Goal: Task Accomplishment & Management: Use online tool/utility

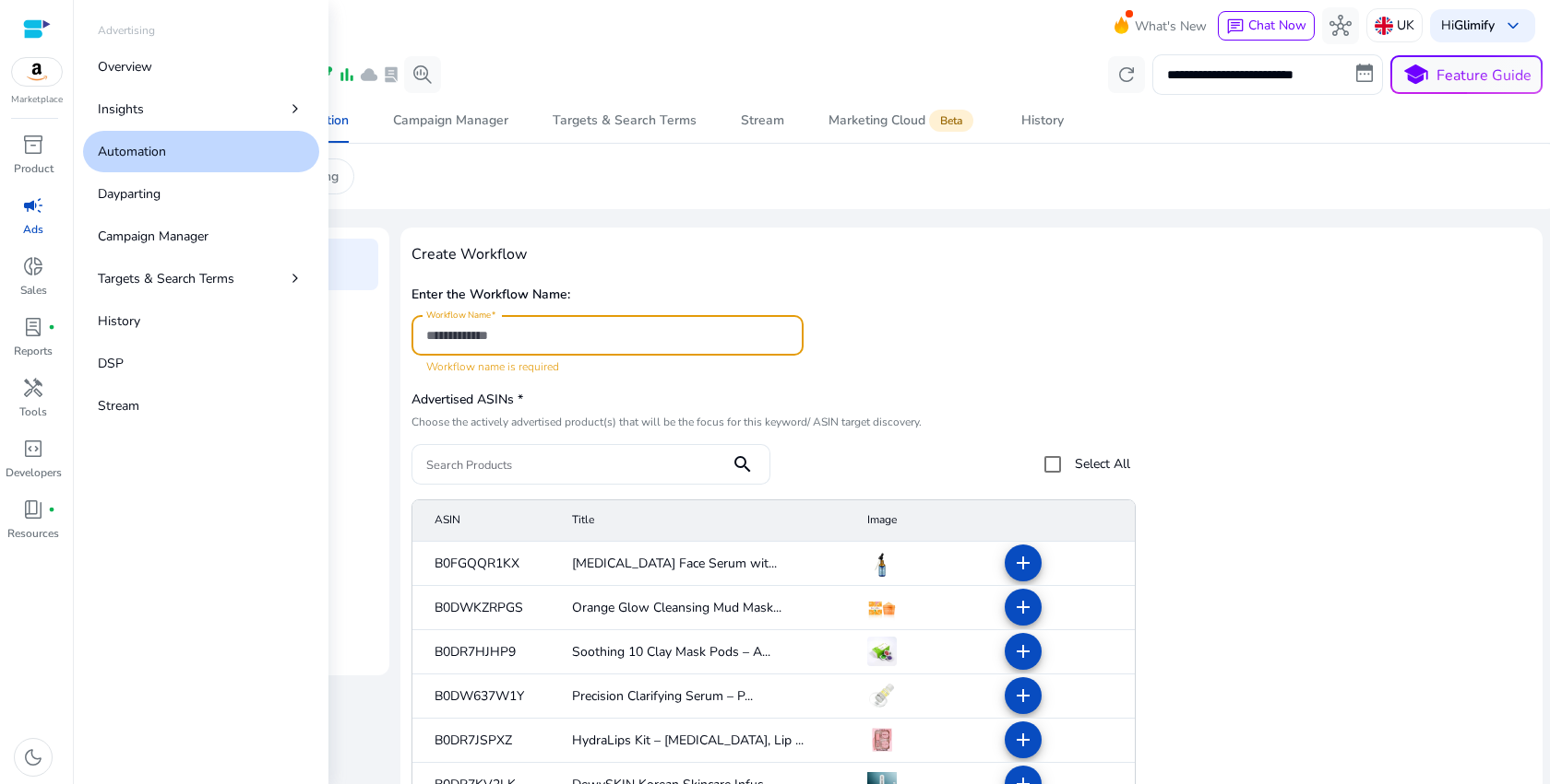
click at [28, 219] on div "campaign" at bounding box center [33, 206] width 52 height 30
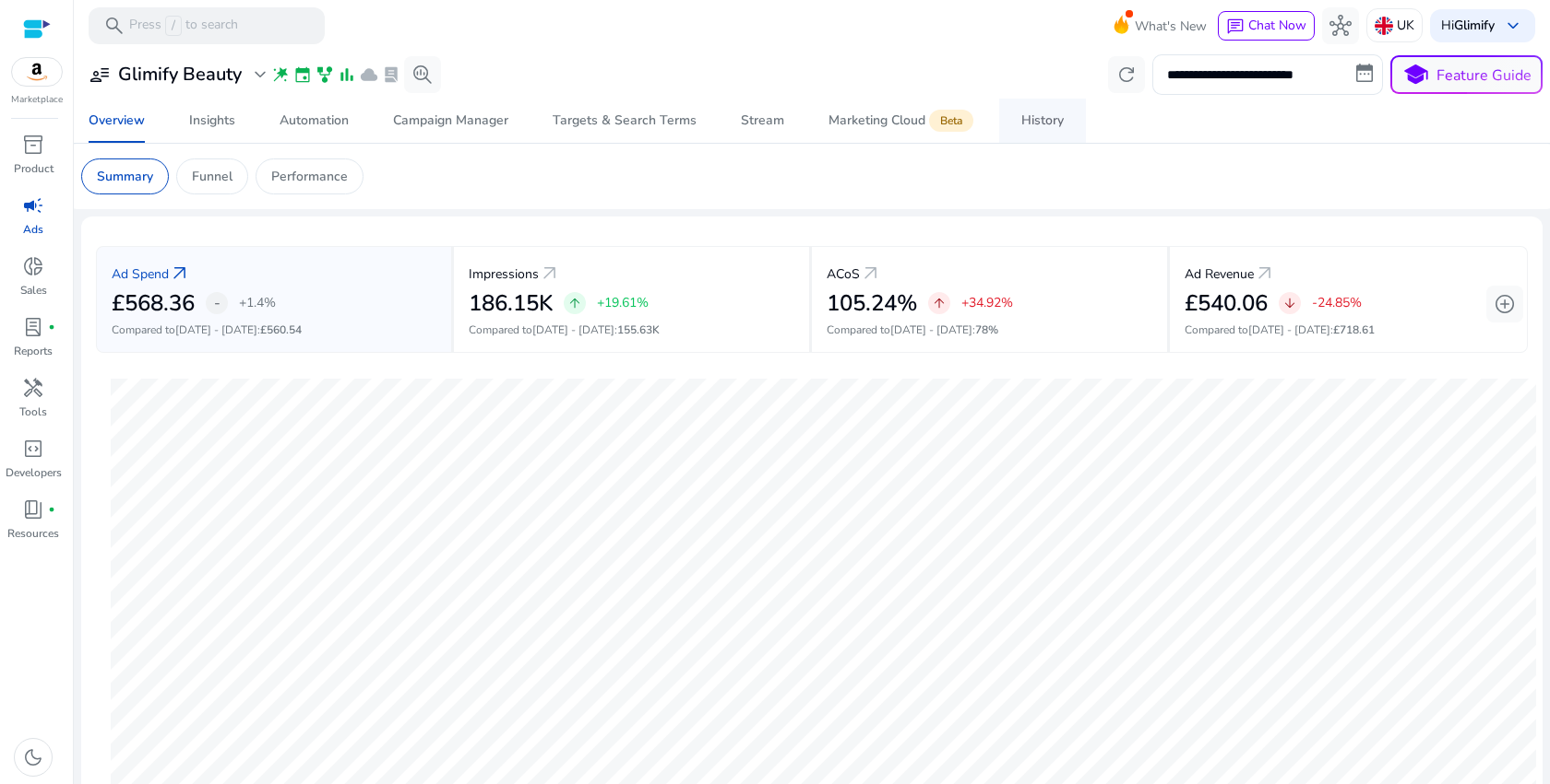
click at [1032, 114] on div "History" at bounding box center [1042, 120] width 43 height 13
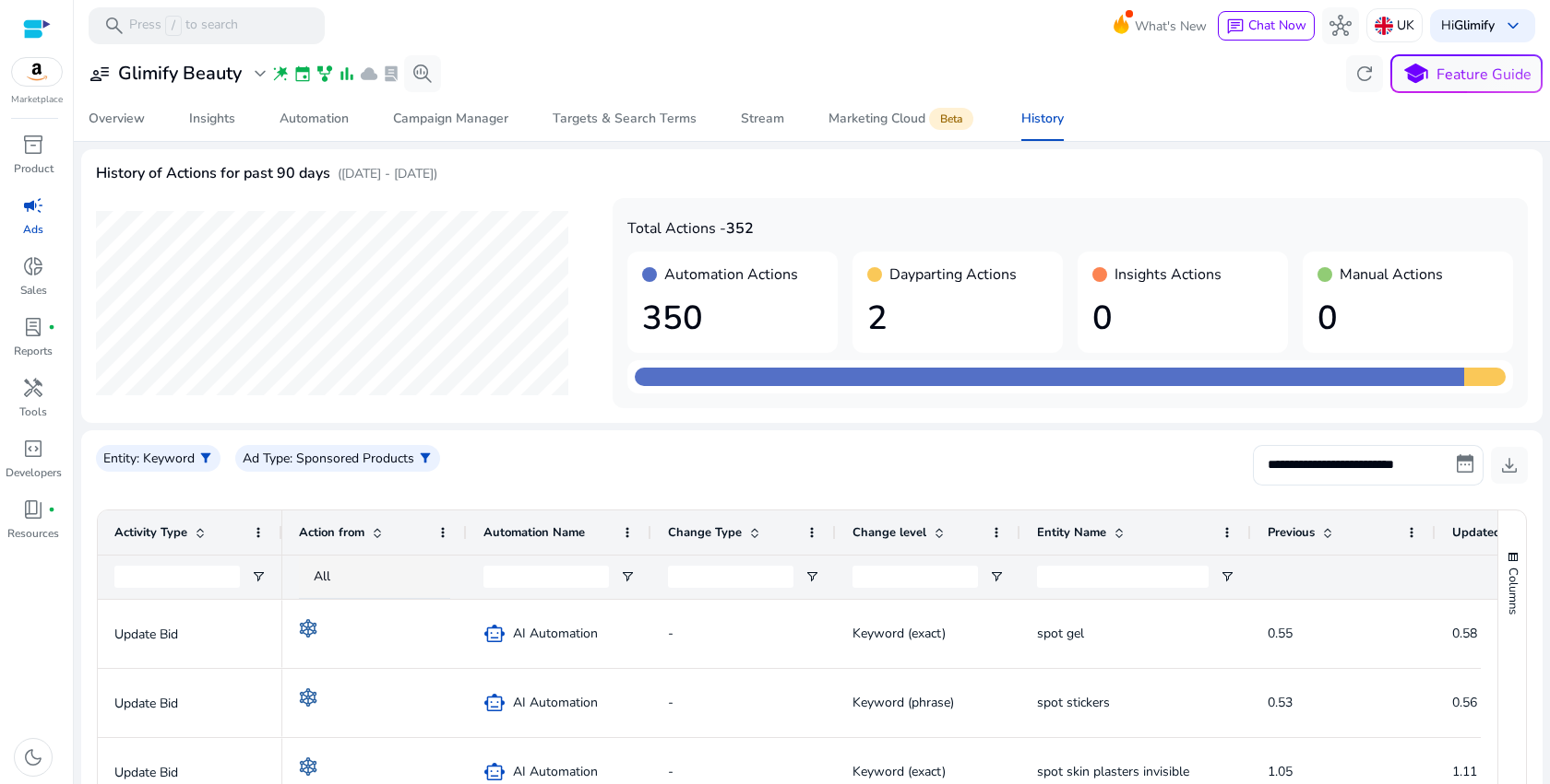
click at [937, 299] on h1 "2" at bounding box center [957, 319] width 181 height 40
click at [281, 114] on div "Automation" at bounding box center [314, 119] width 69 height 13
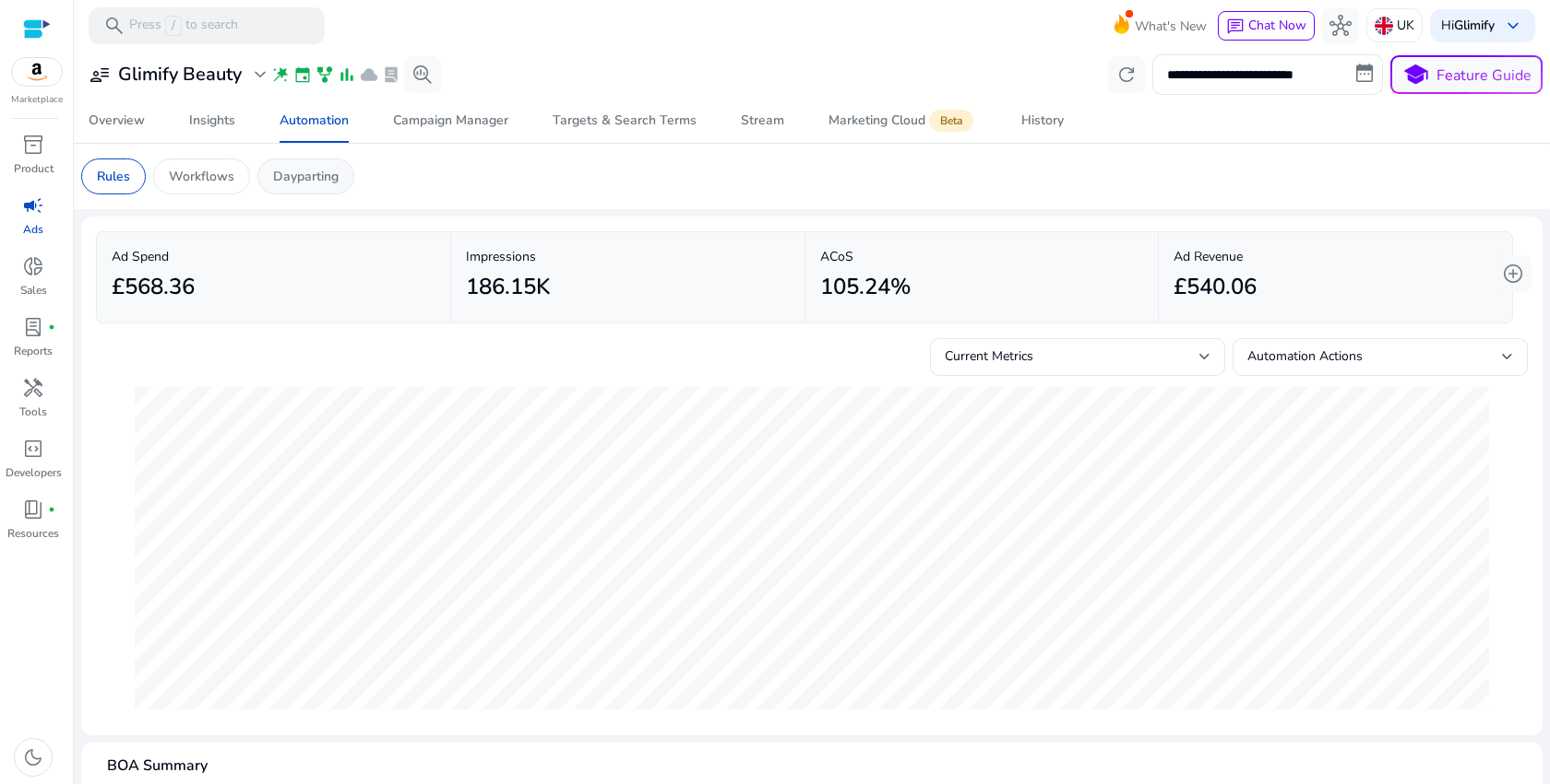
click at [288, 181] on p "Dayparting" at bounding box center [306, 177] width 65 height 20
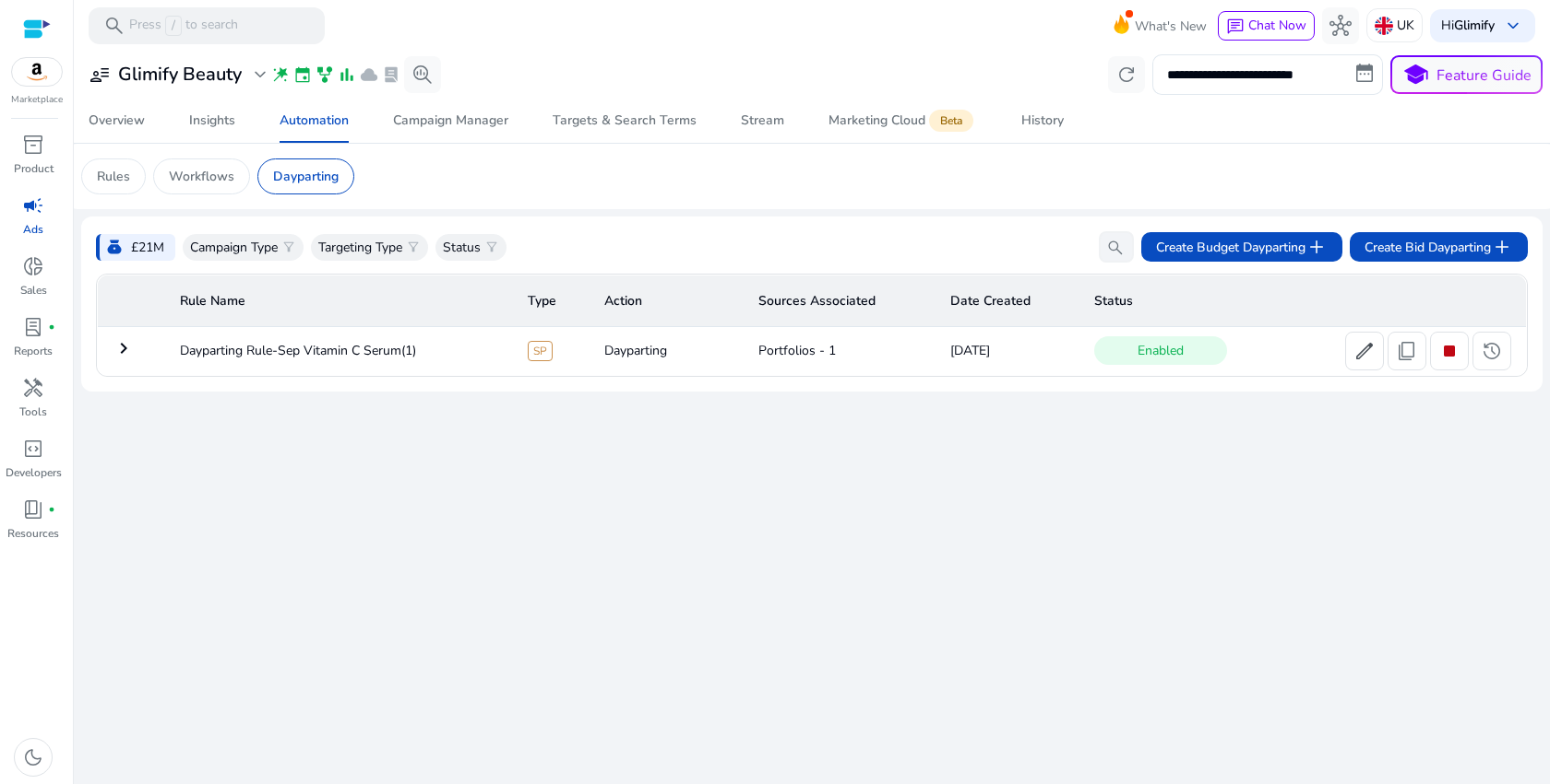
click at [121, 354] on mat-icon "keyboard_arrow_right" at bounding box center [124, 348] width 22 height 22
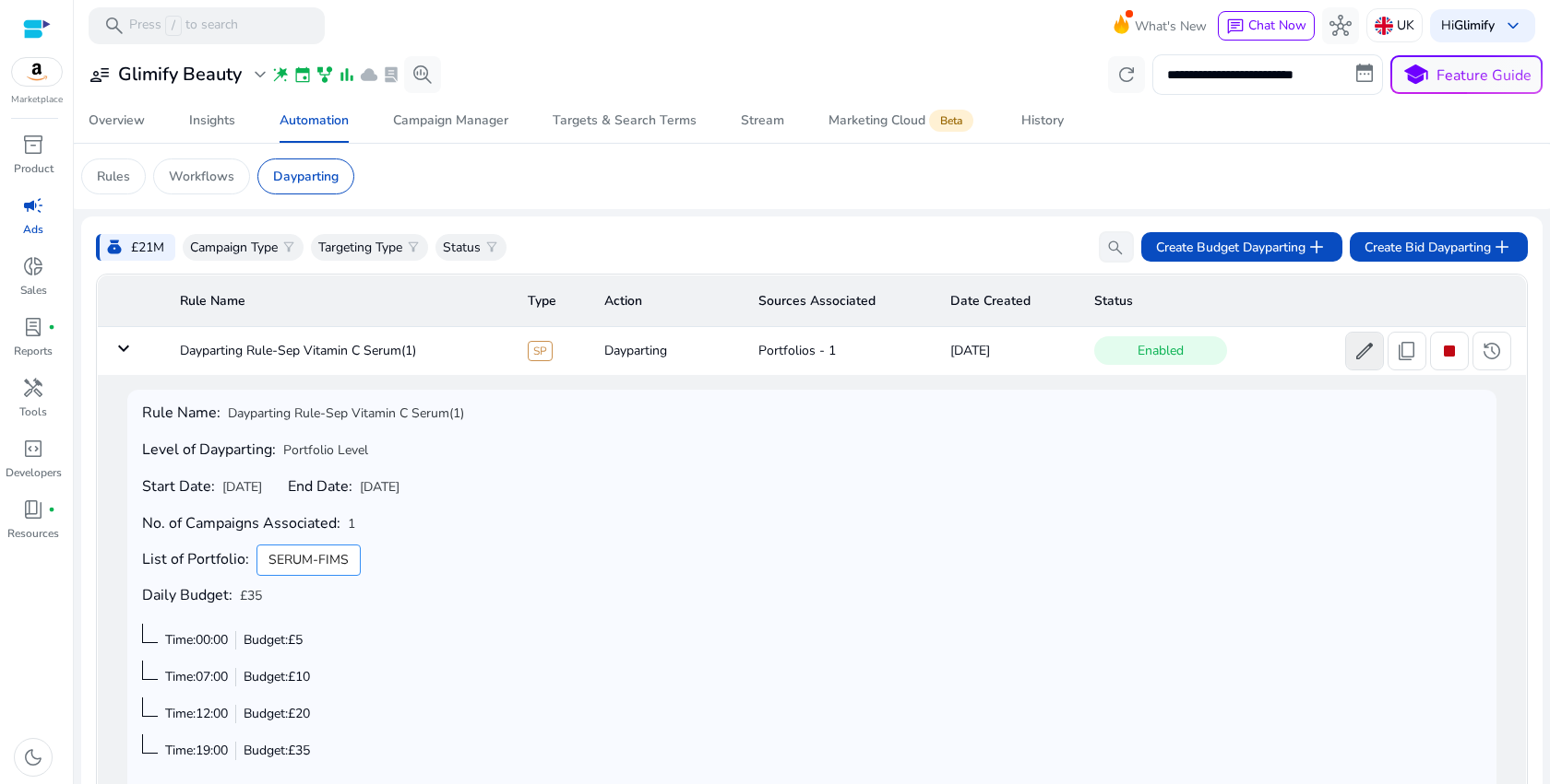
click at [1360, 349] on span "edit" at bounding box center [1364, 351] width 22 height 22
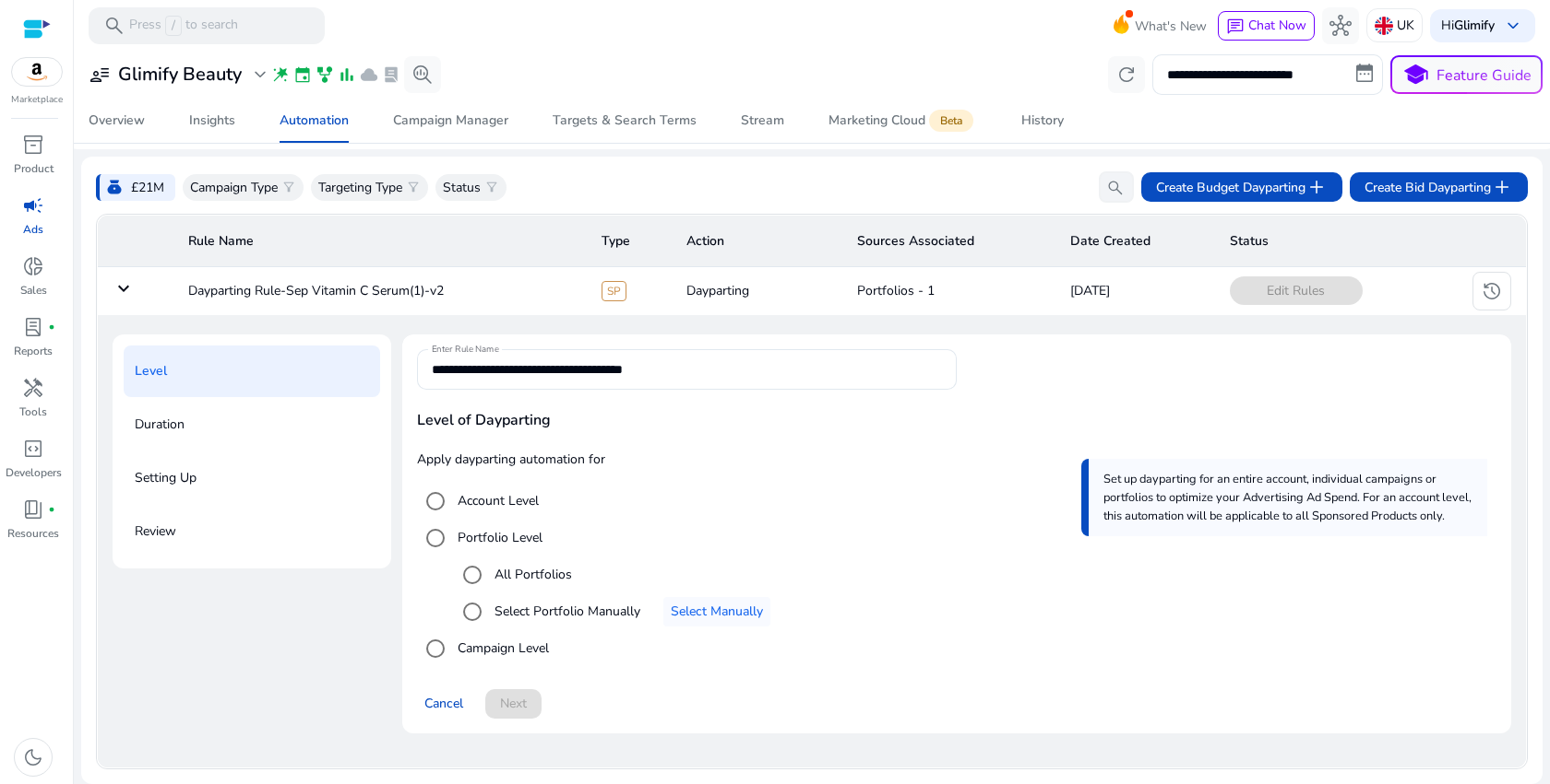
scroll to position [55, 0]
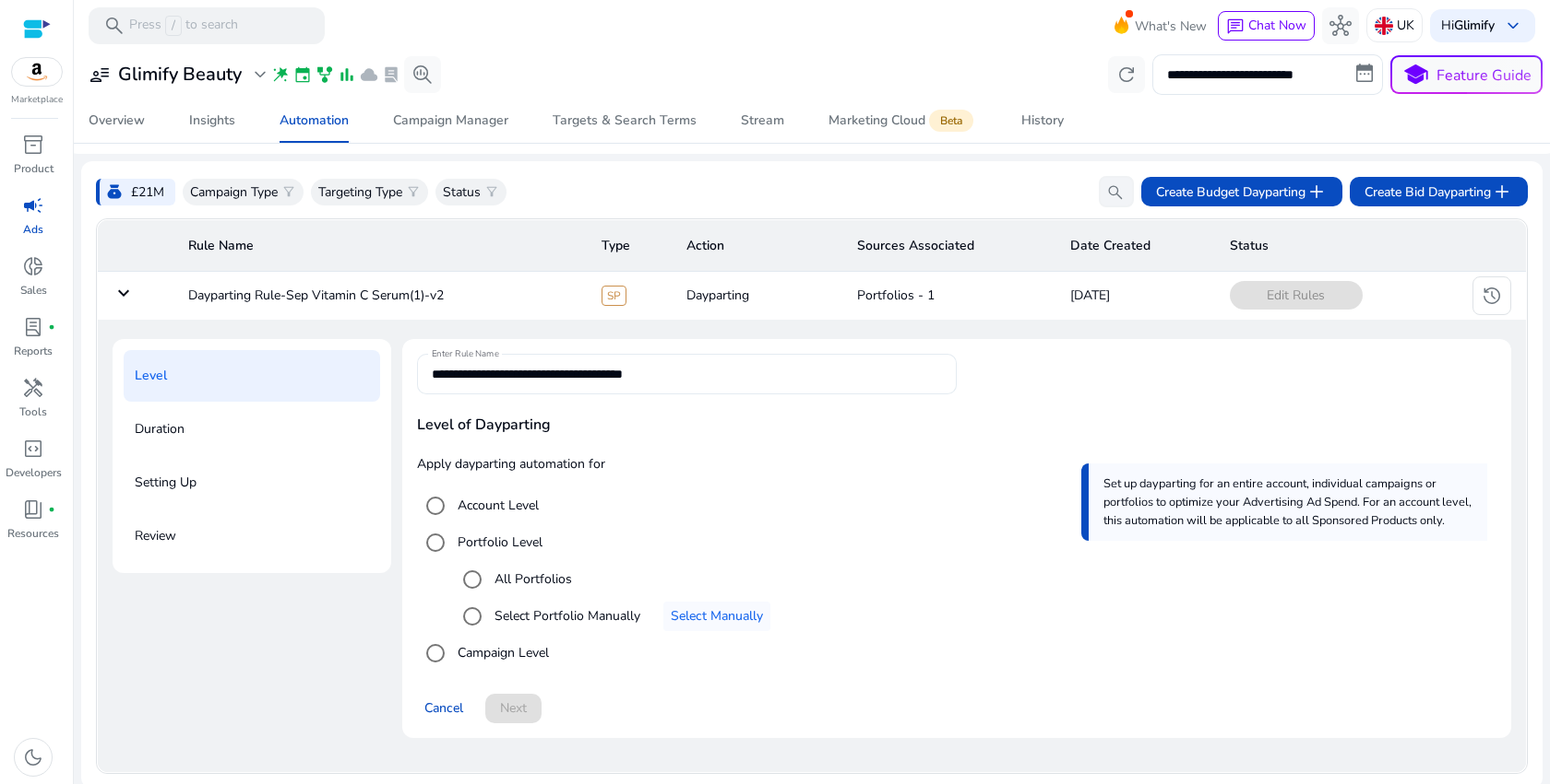
click at [695, 383] on input "**********" at bounding box center [686, 374] width 510 height 20
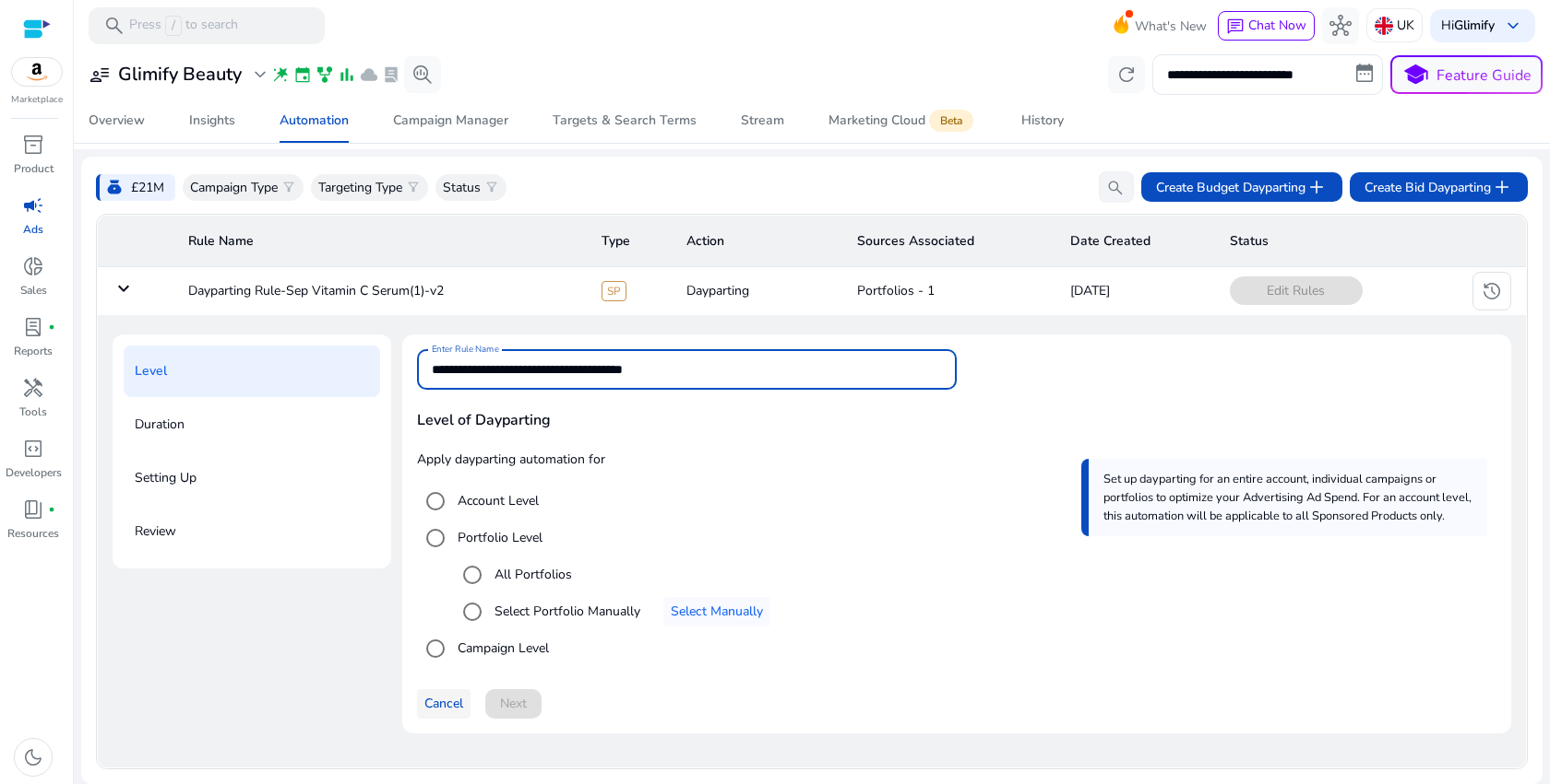
click at [437, 710] on span "Cancel" at bounding box center [443, 704] width 39 height 20
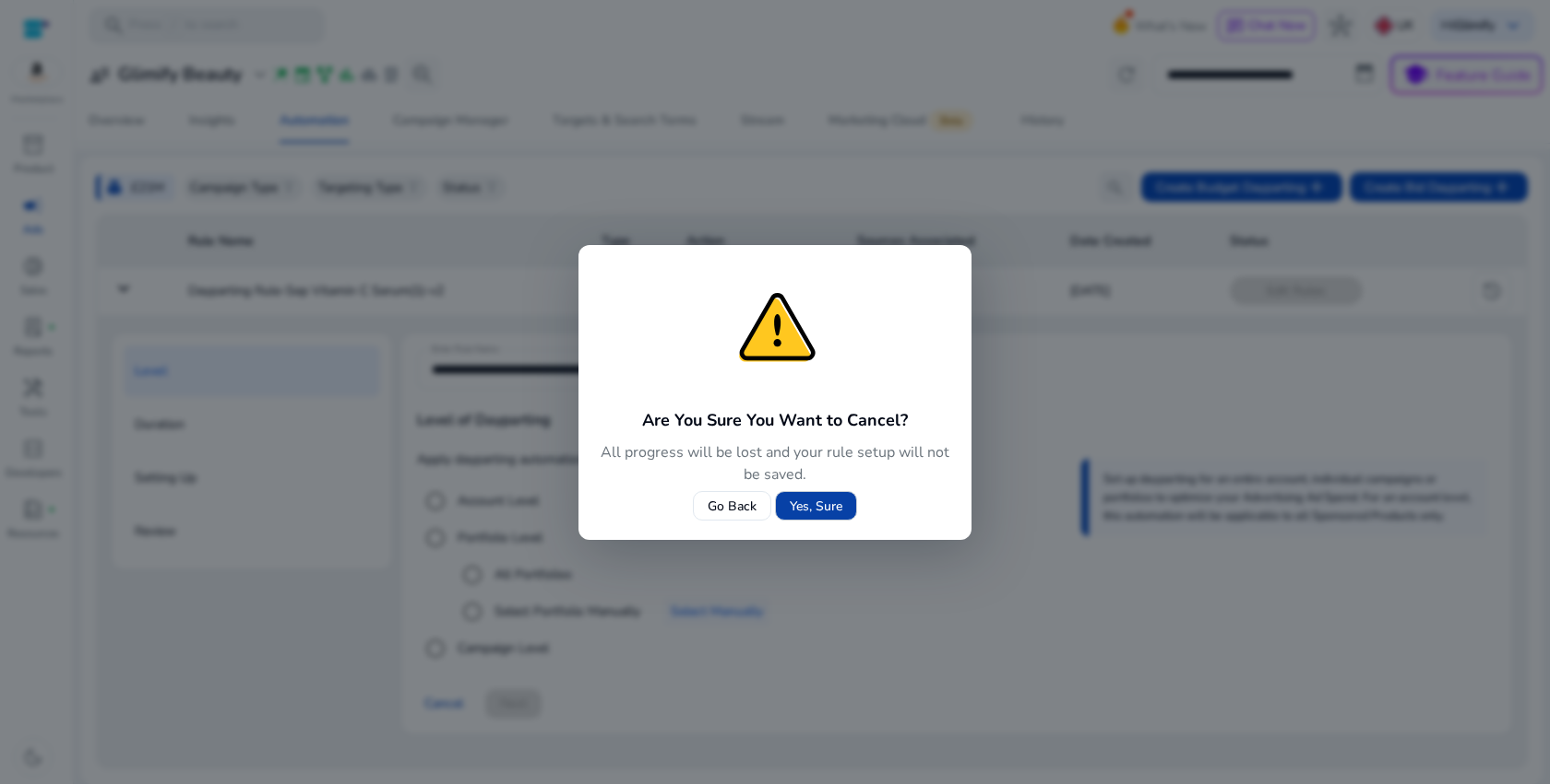
click at [807, 511] on span "Yes, Sure" at bounding box center [815, 507] width 52 height 20
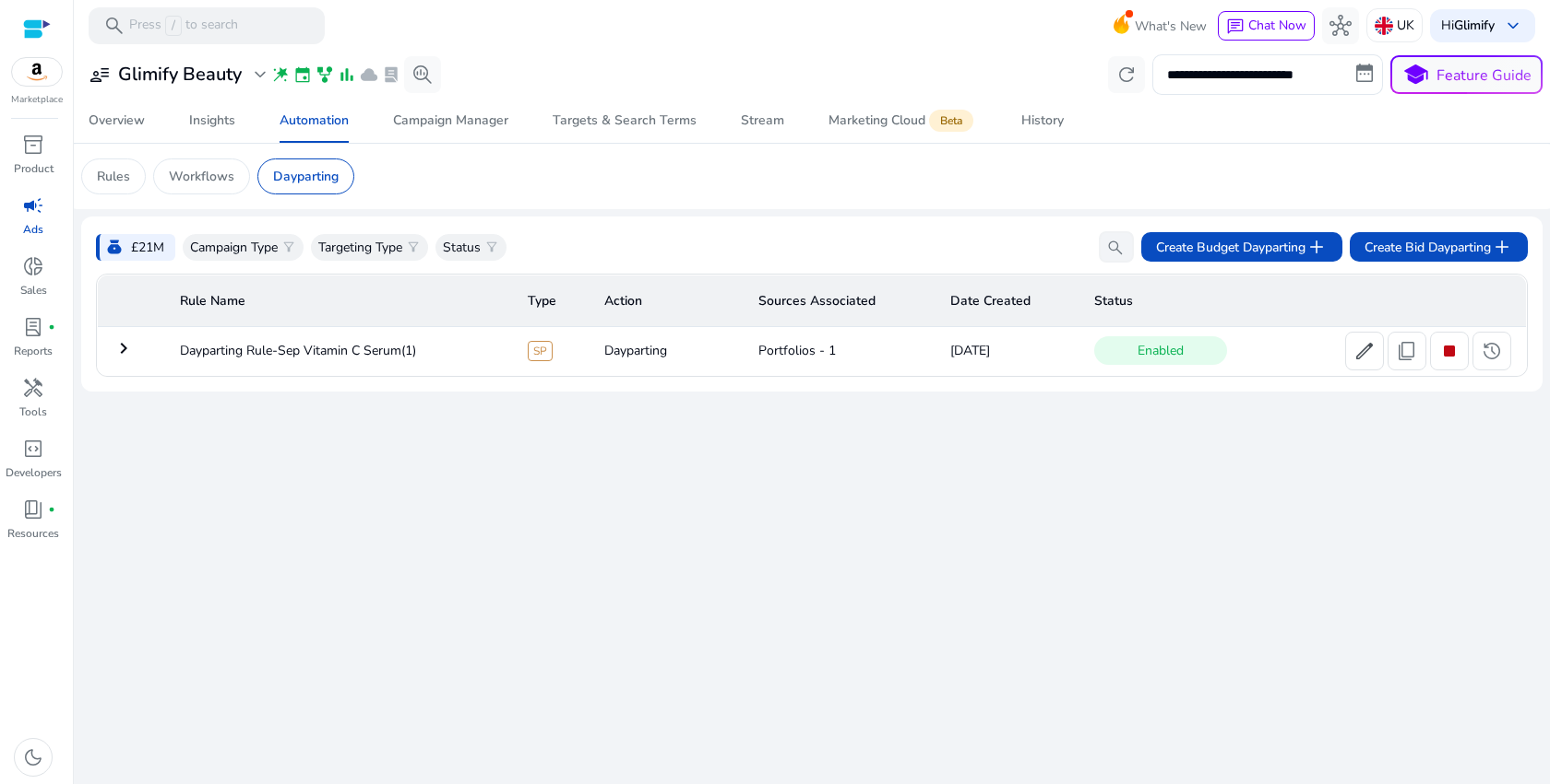
scroll to position [0, 0]
click at [125, 349] on mat-icon "keyboard_arrow_right" at bounding box center [124, 348] width 22 height 22
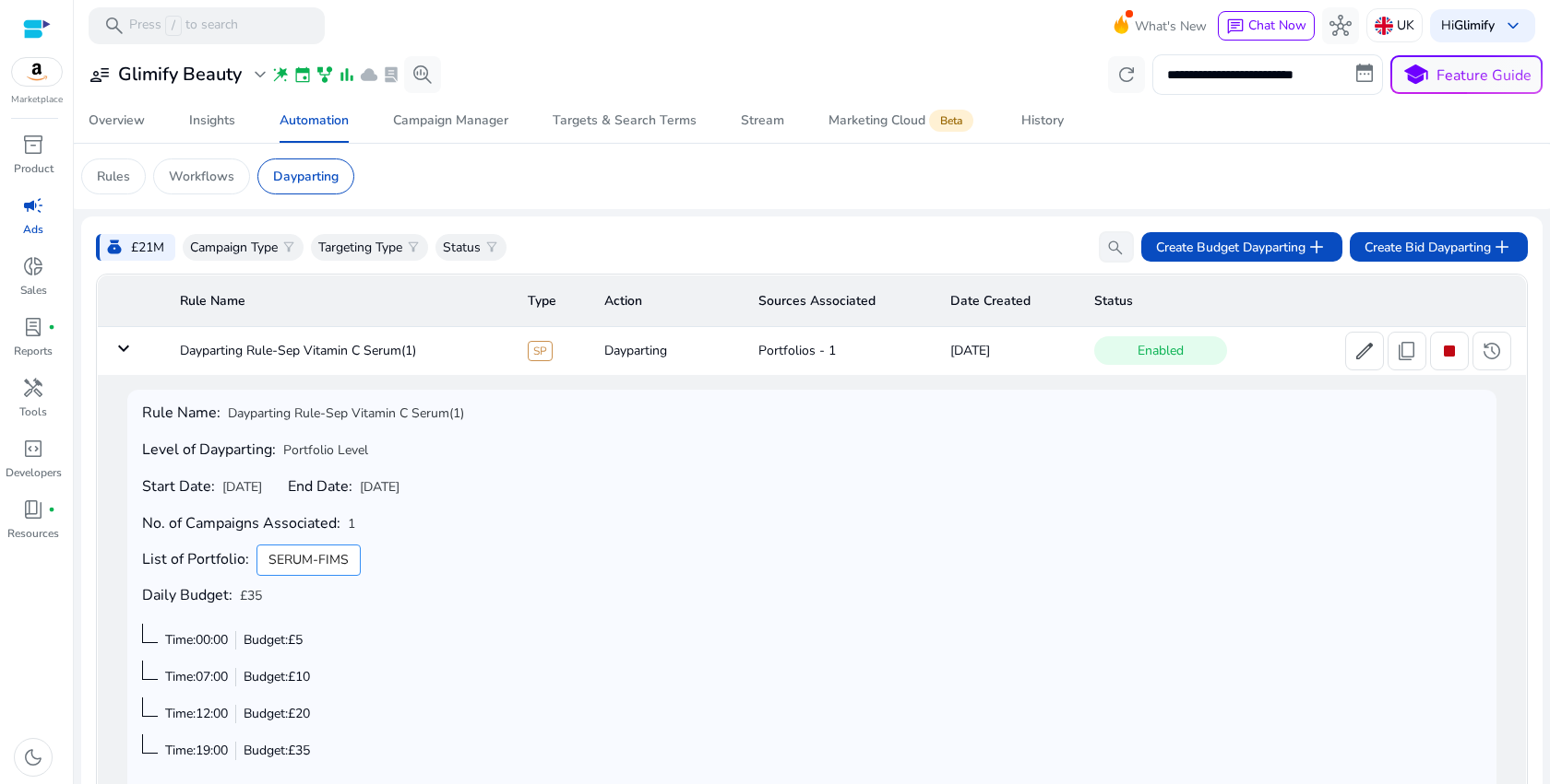
click at [128, 353] on mat-icon "keyboard_arrow_down" at bounding box center [124, 348] width 22 height 22
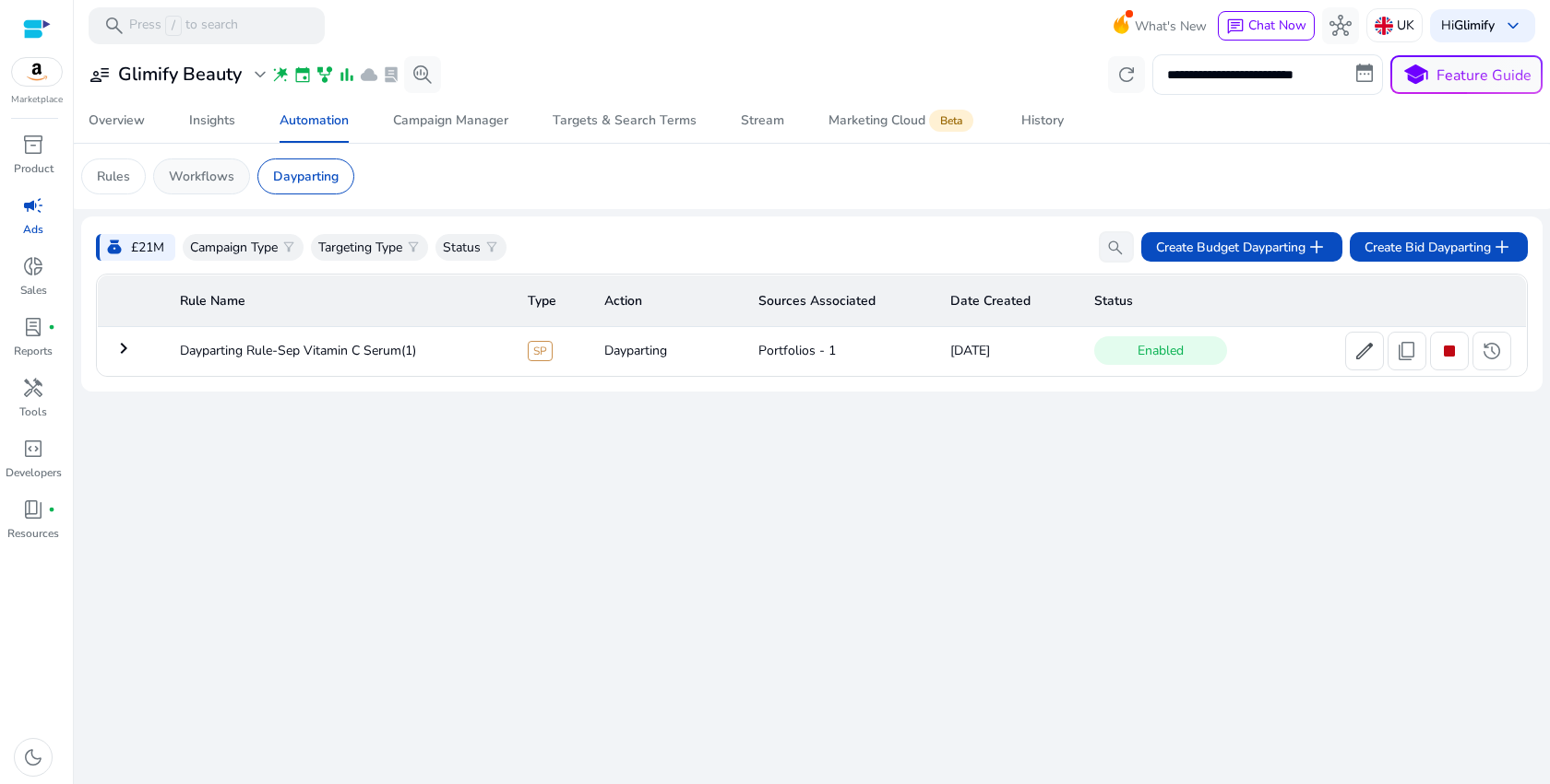
click at [161, 167] on div "Workflows" at bounding box center [202, 176] width 97 height 36
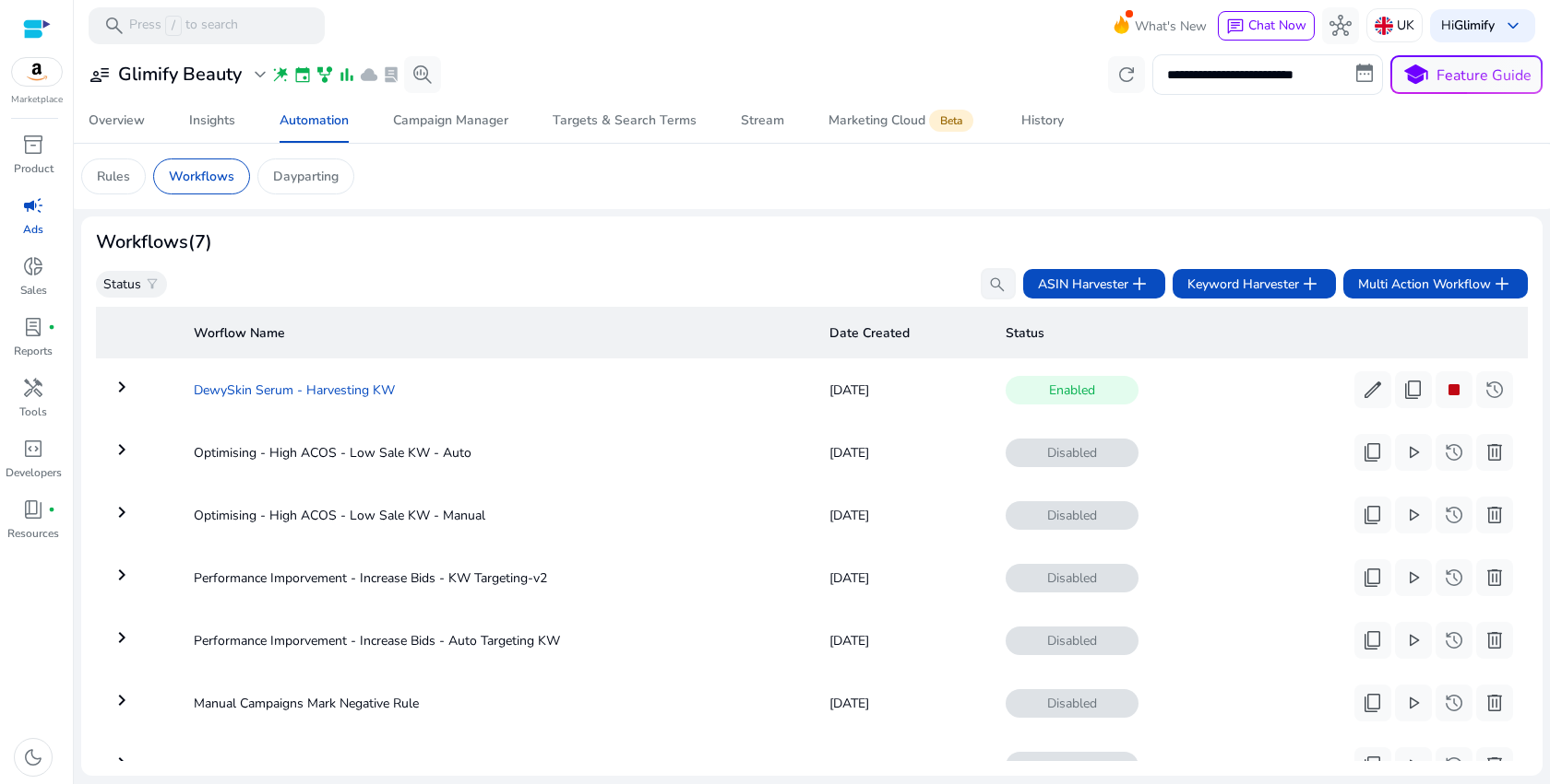
click at [336, 394] on td "DewySkin Serum - Harvesting KW" at bounding box center [497, 390] width 636 height 48
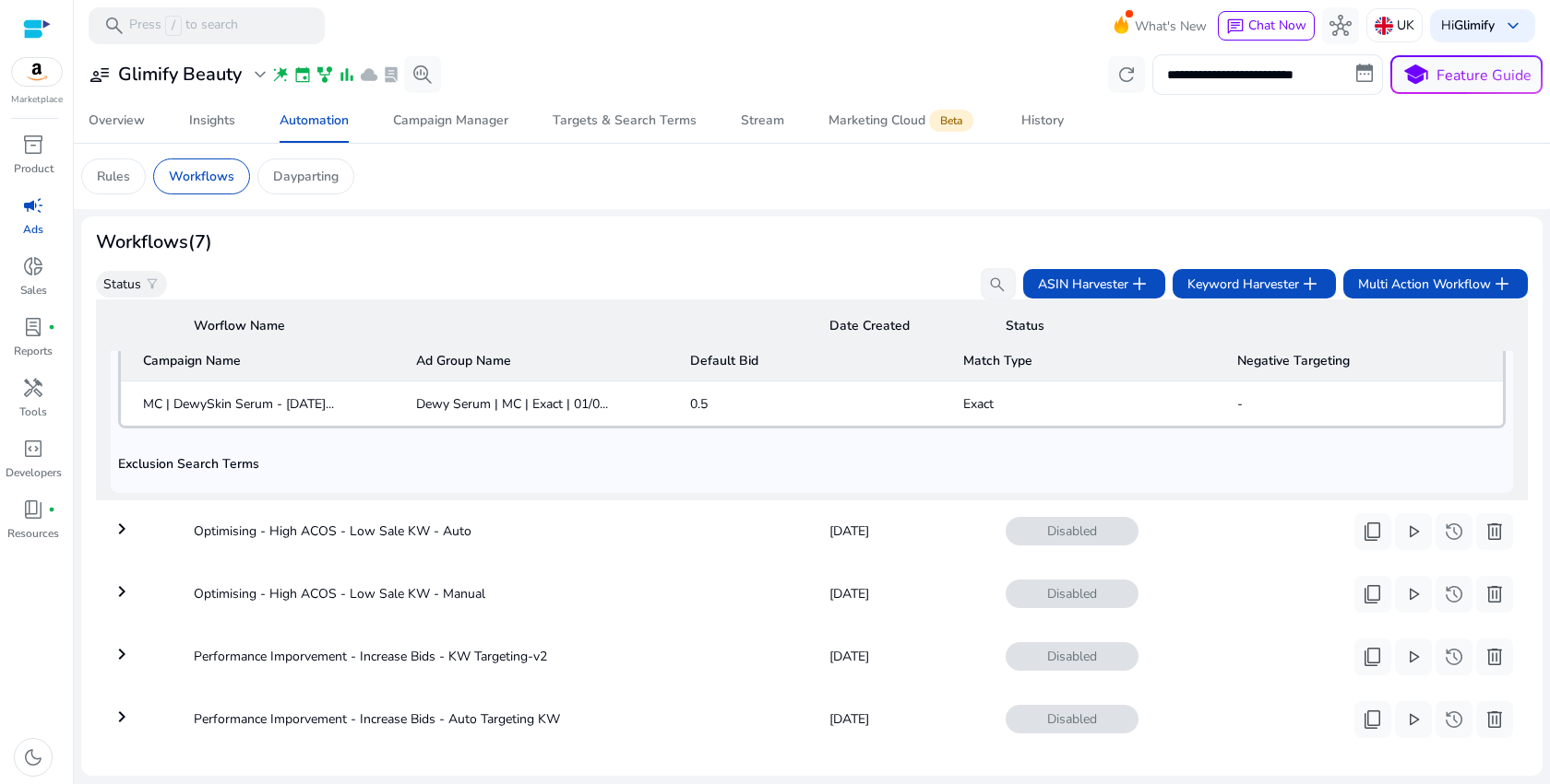
scroll to position [712, 0]
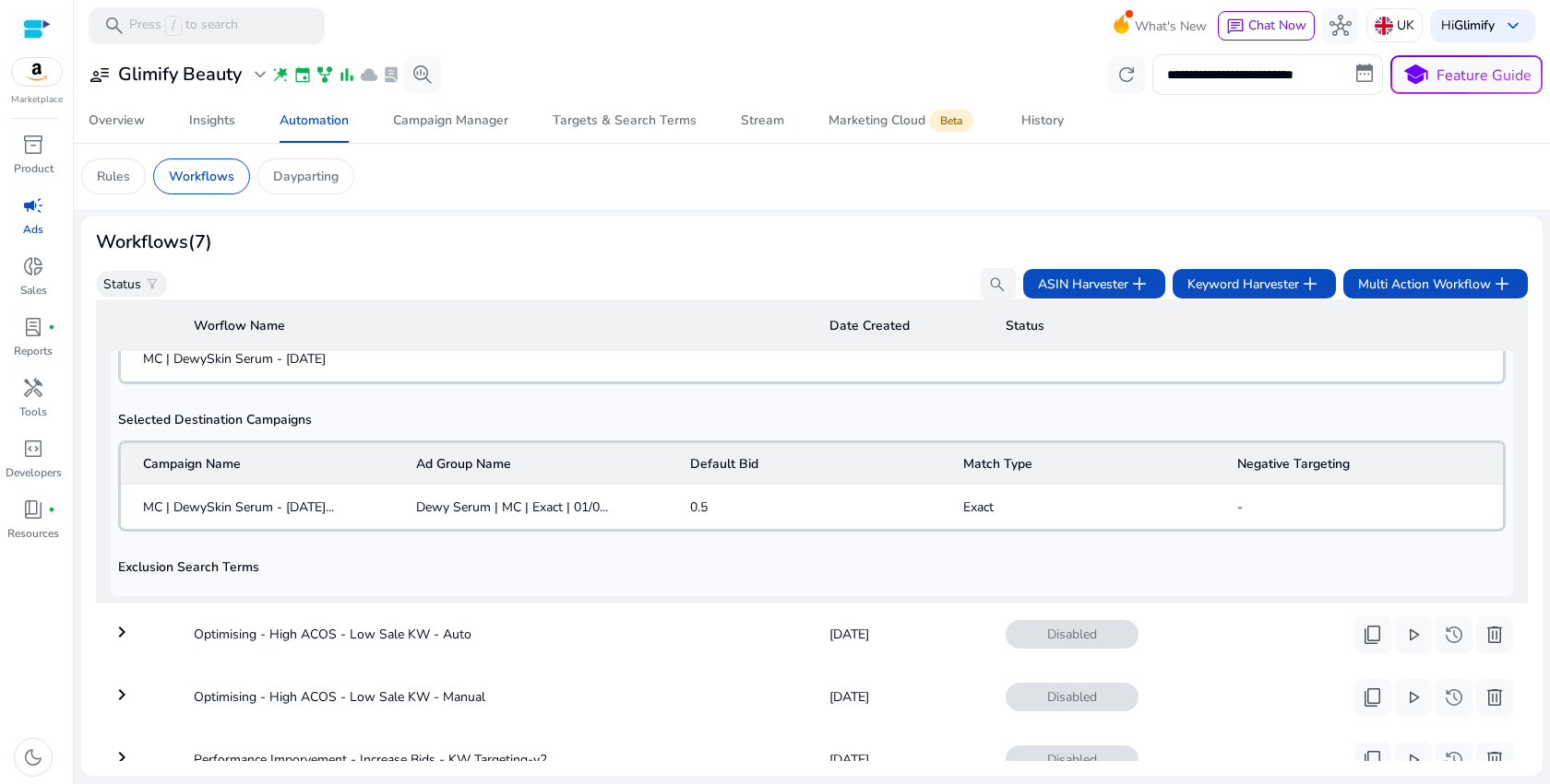
click at [580, 520] on mat-cell "Dewy Serum | MC | Exact | 01/0..." at bounding box center [538, 507] width 273 height 45
click at [578, 511] on span "Dewy Serum | MC | Exact | 01/0..." at bounding box center [512, 508] width 192 height 20
click at [274, 517] on mat-cell "MC | DewySkin Serum - [DATE]..." at bounding box center [260, 507] width 280 height 45
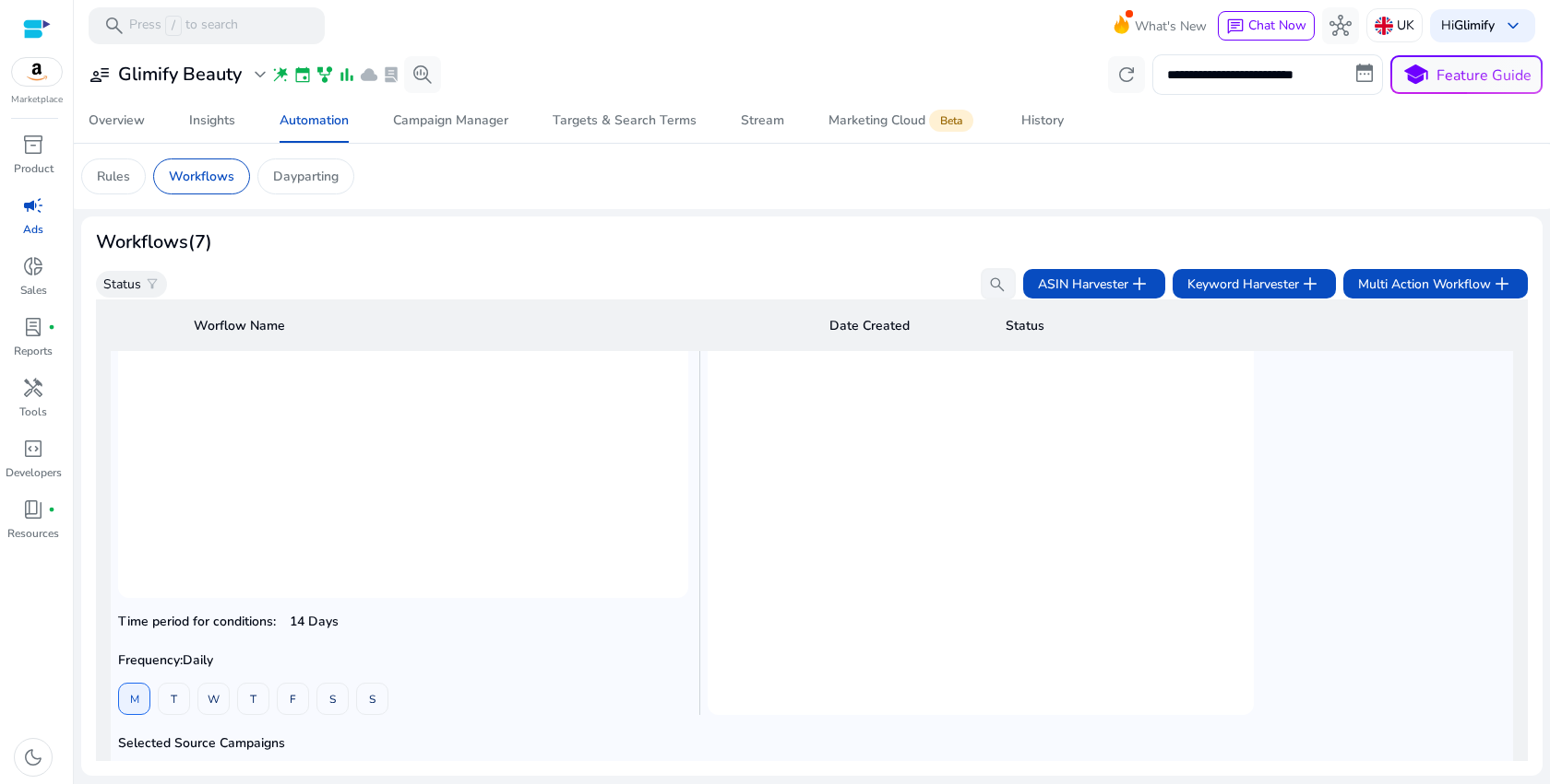
scroll to position [0, 0]
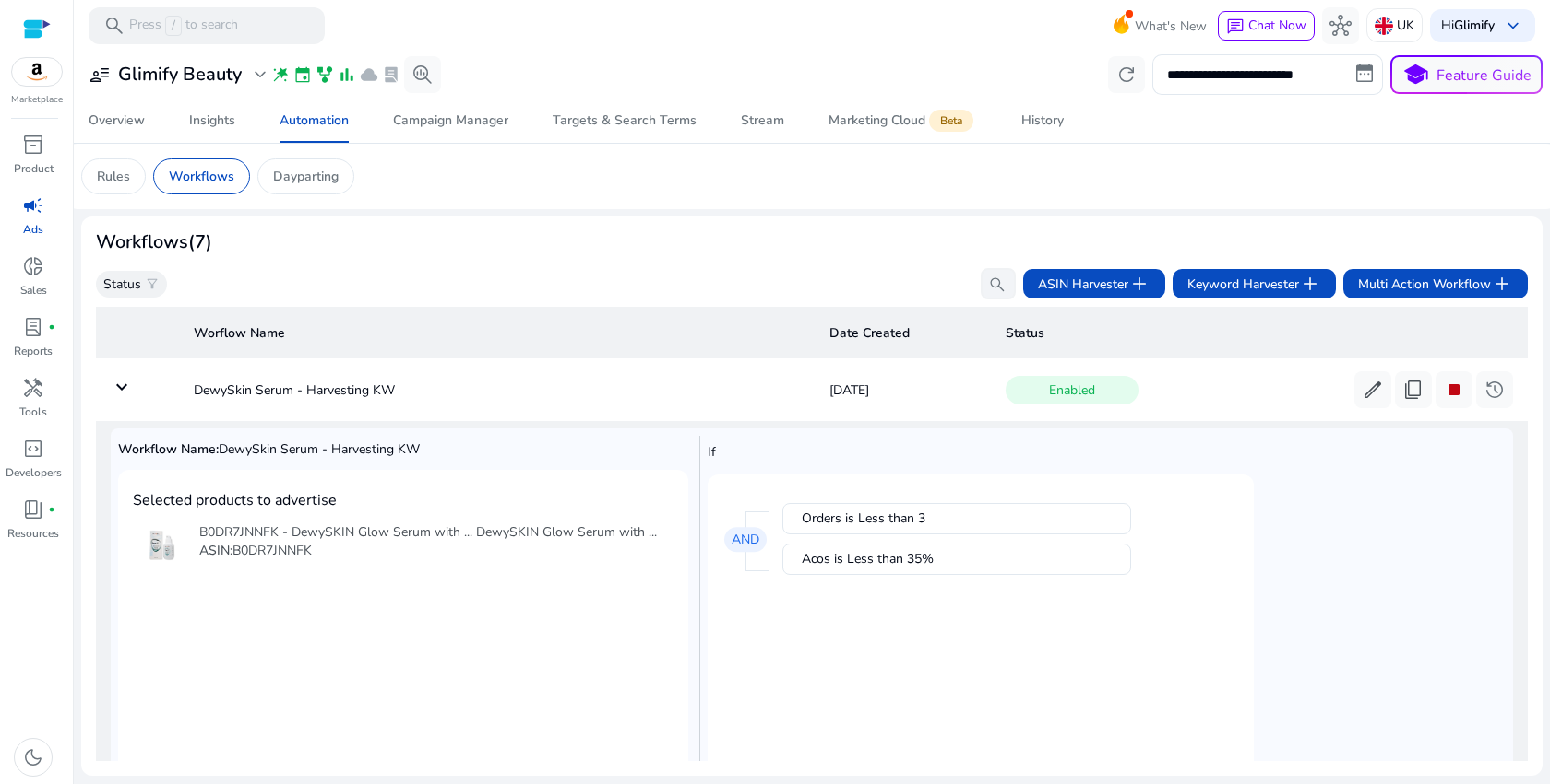
click at [122, 394] on mat-icon "keyboard_arrow_down" at bounding box center [122, 387] width 22 height 22
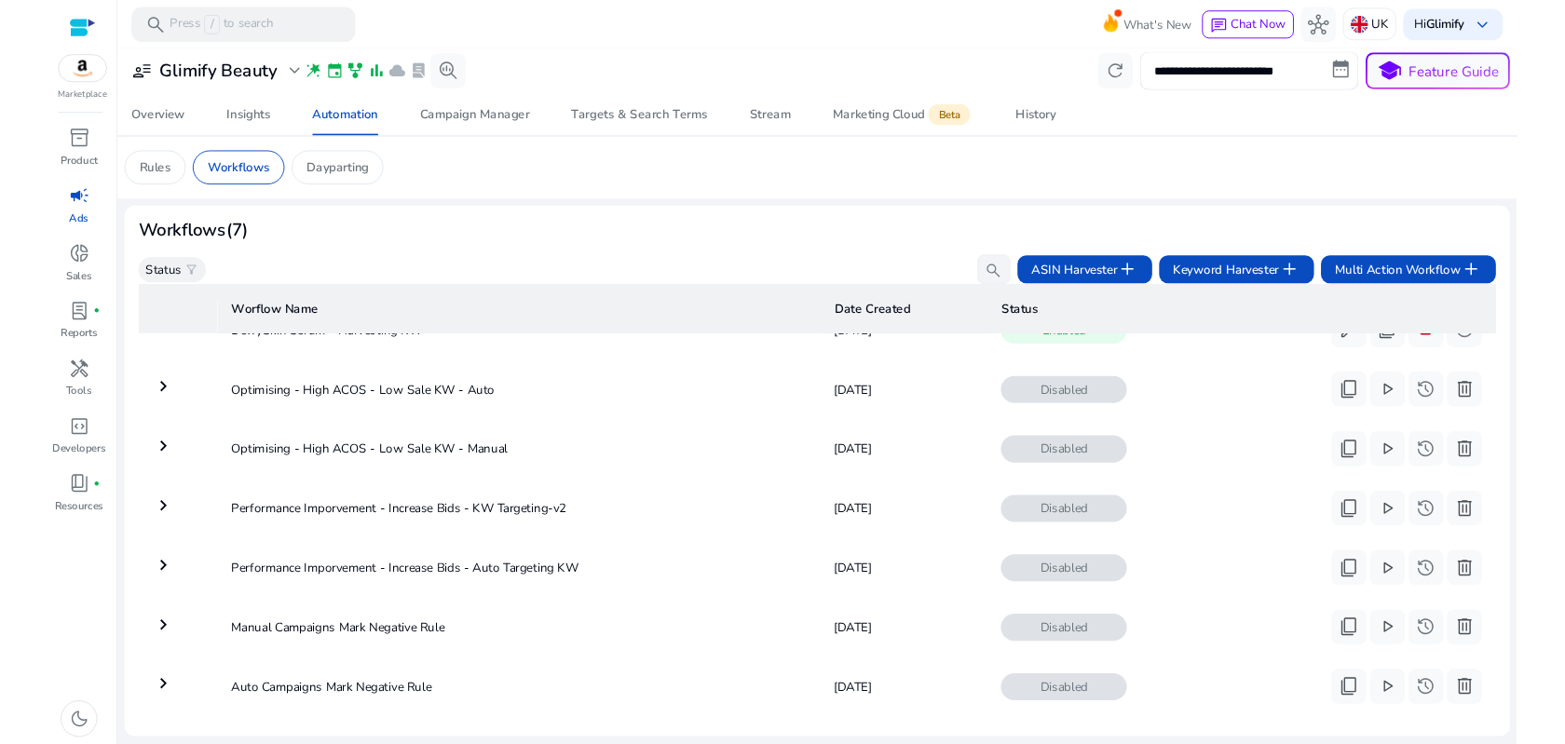
scroll to position [67, 0]
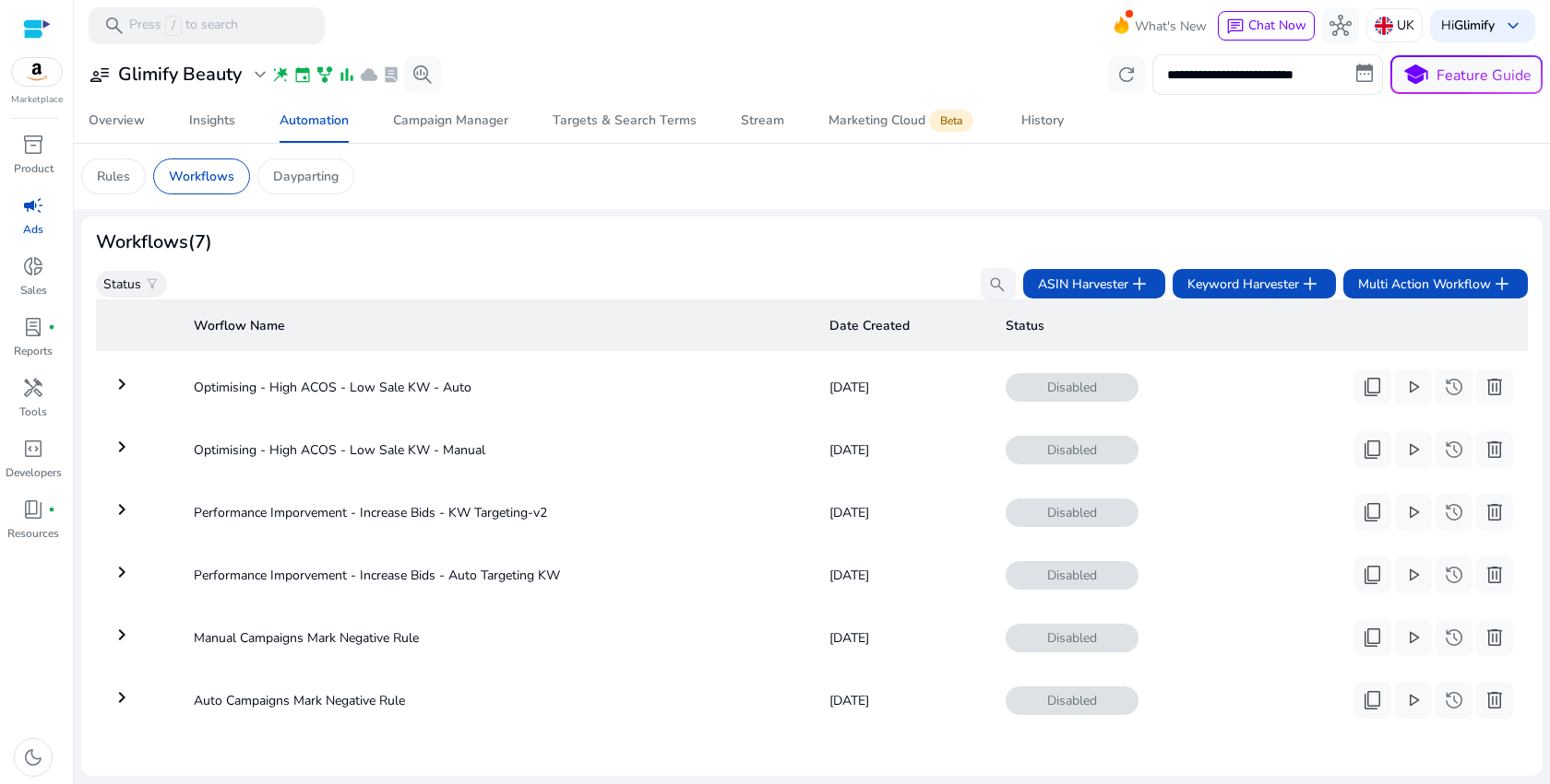
click at [718, 248] on div "Workflows (7)" at bounding box center [811, 243] width 1431 height 22
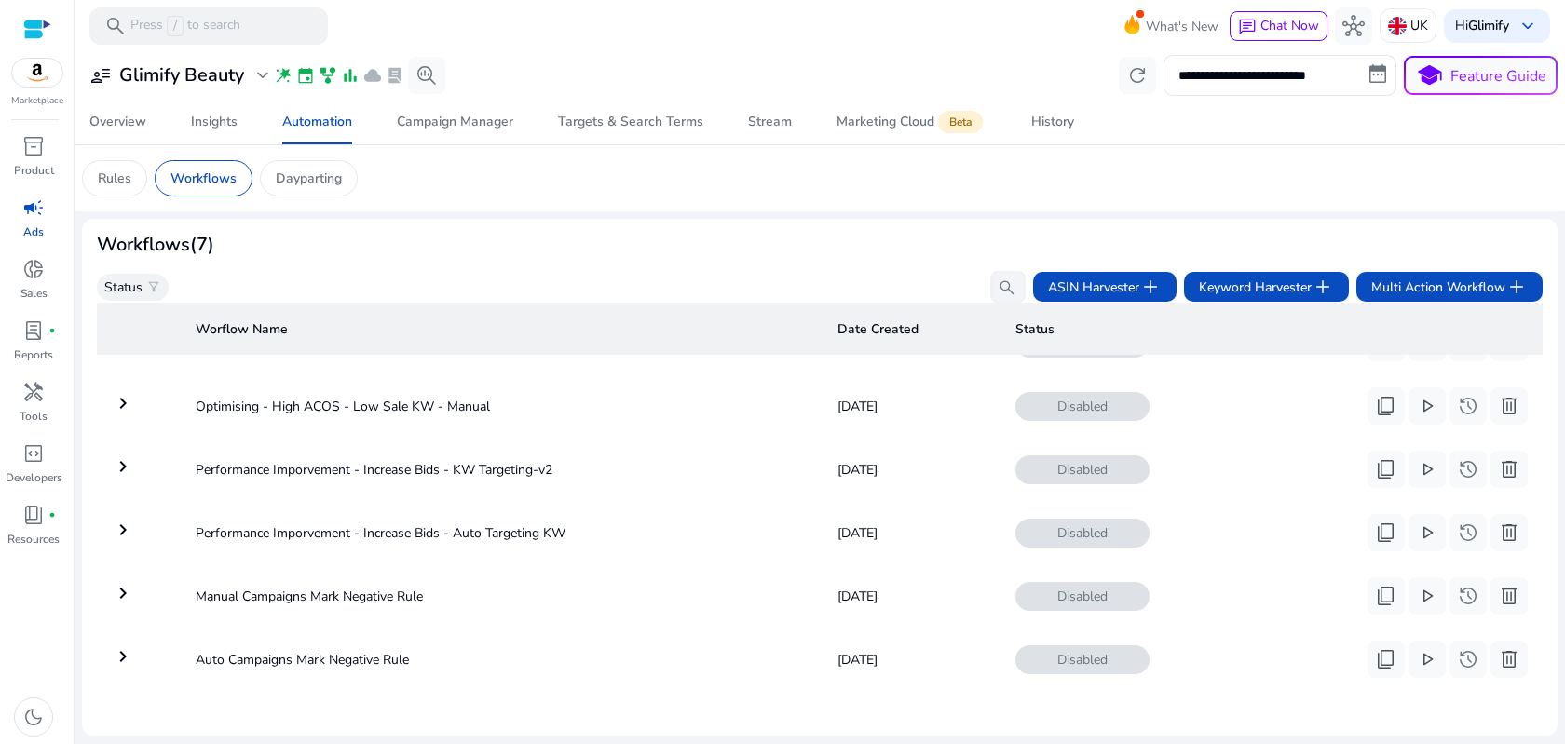
scroll to position [0, 0]
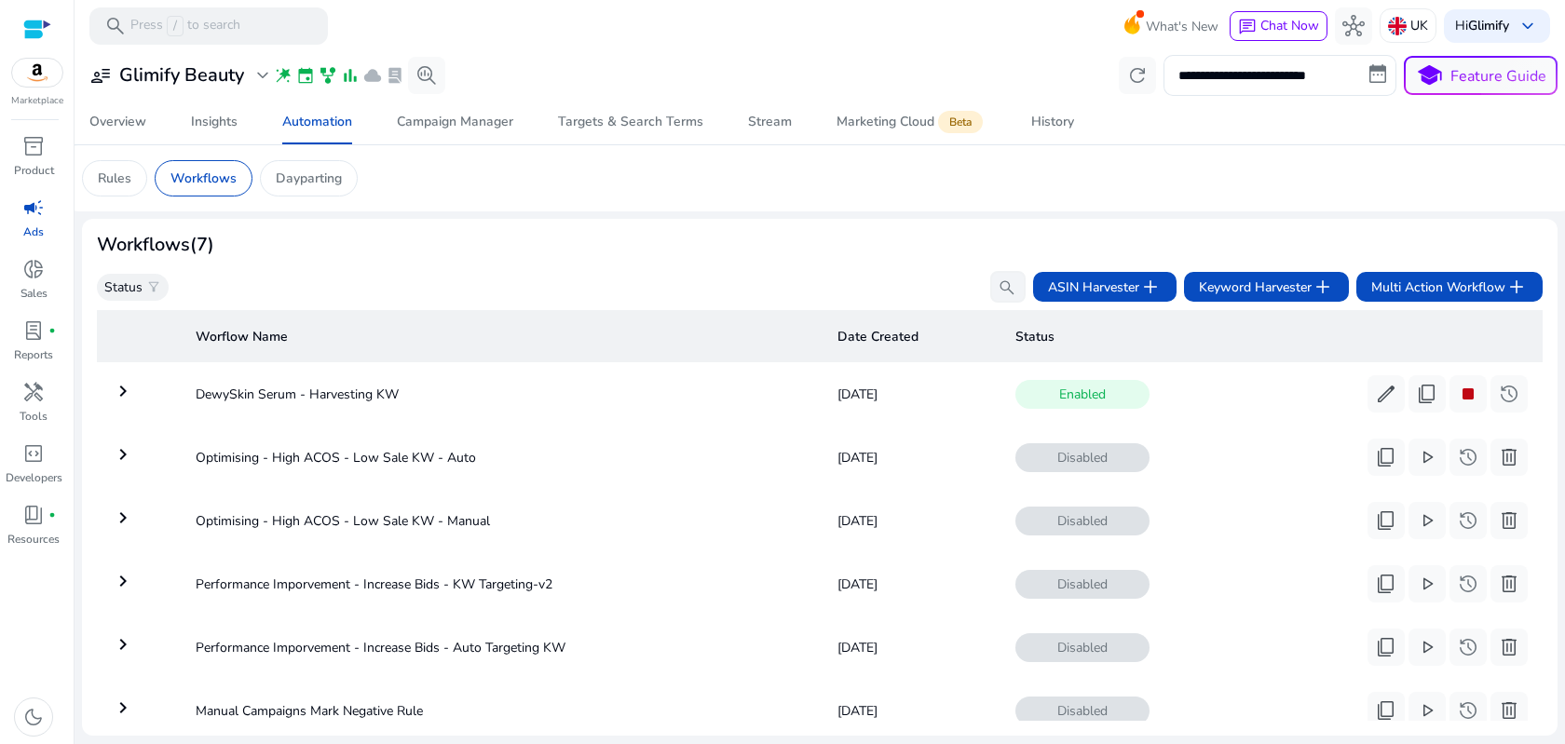
click at [639, 169] on app-sa-custom-tab "Rules Workflows Dayparting" at bounding box center [819, 178] width 1475 height 36
click at [456, 129] on div "Campaign Manager" at bounding box center [455, 121] width 116 height 13
click at [413, 121] on div "Campaign Manager" at bounding box center [455, 121] width 116 height 13
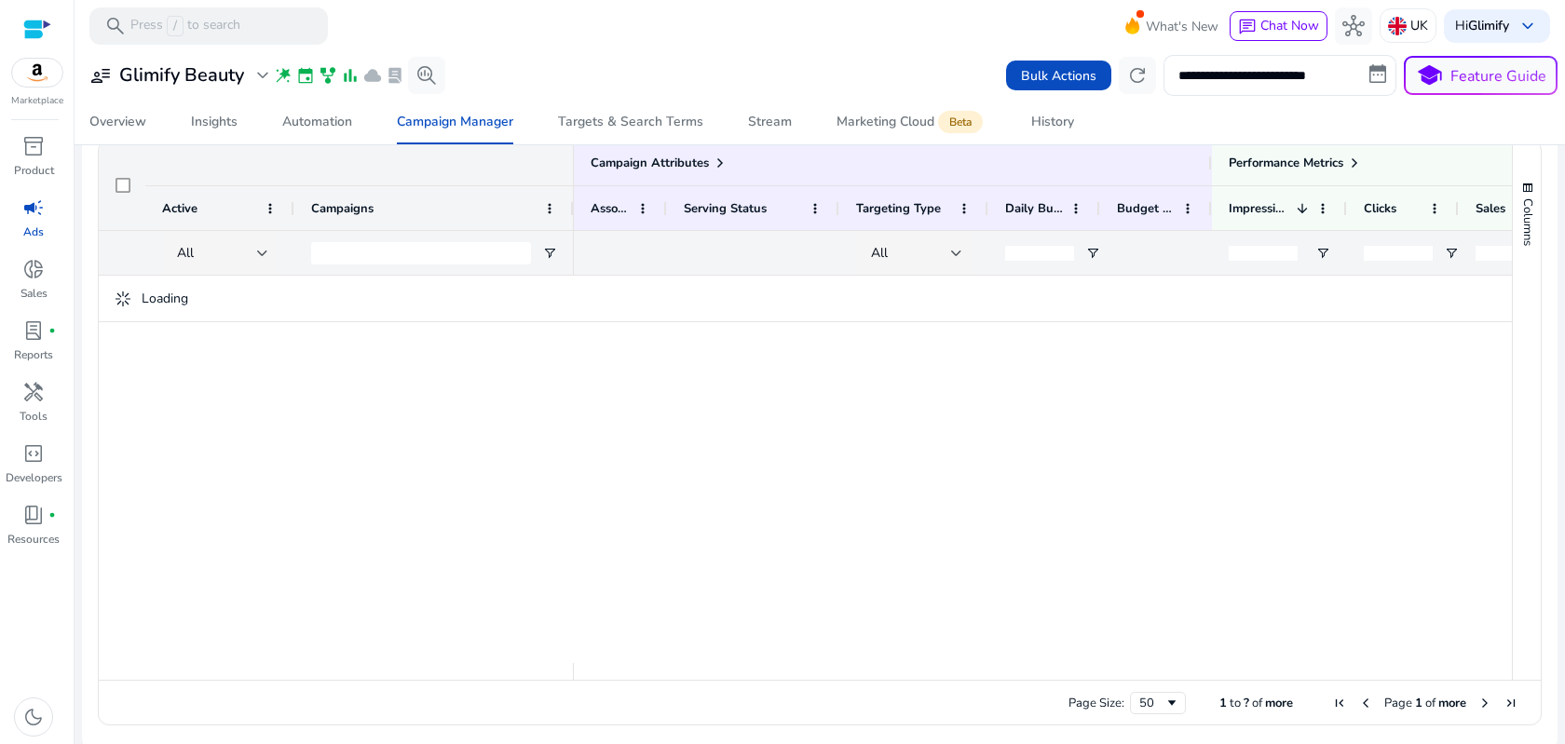
scroll to position [1261, 0]
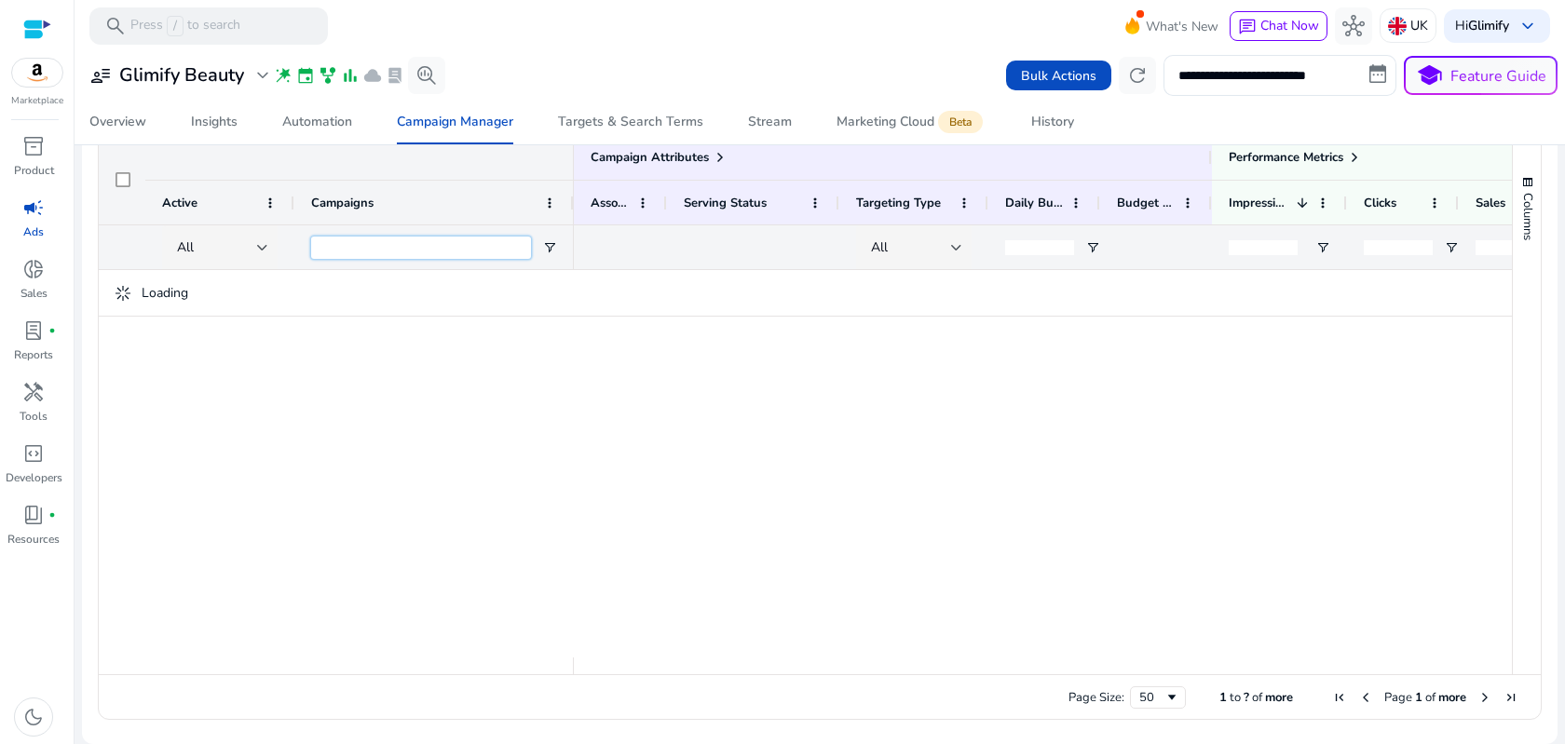
click at [388, 250] on input "Campaigns Filter Input" at bounding box center [421, 248] width 220 height 22
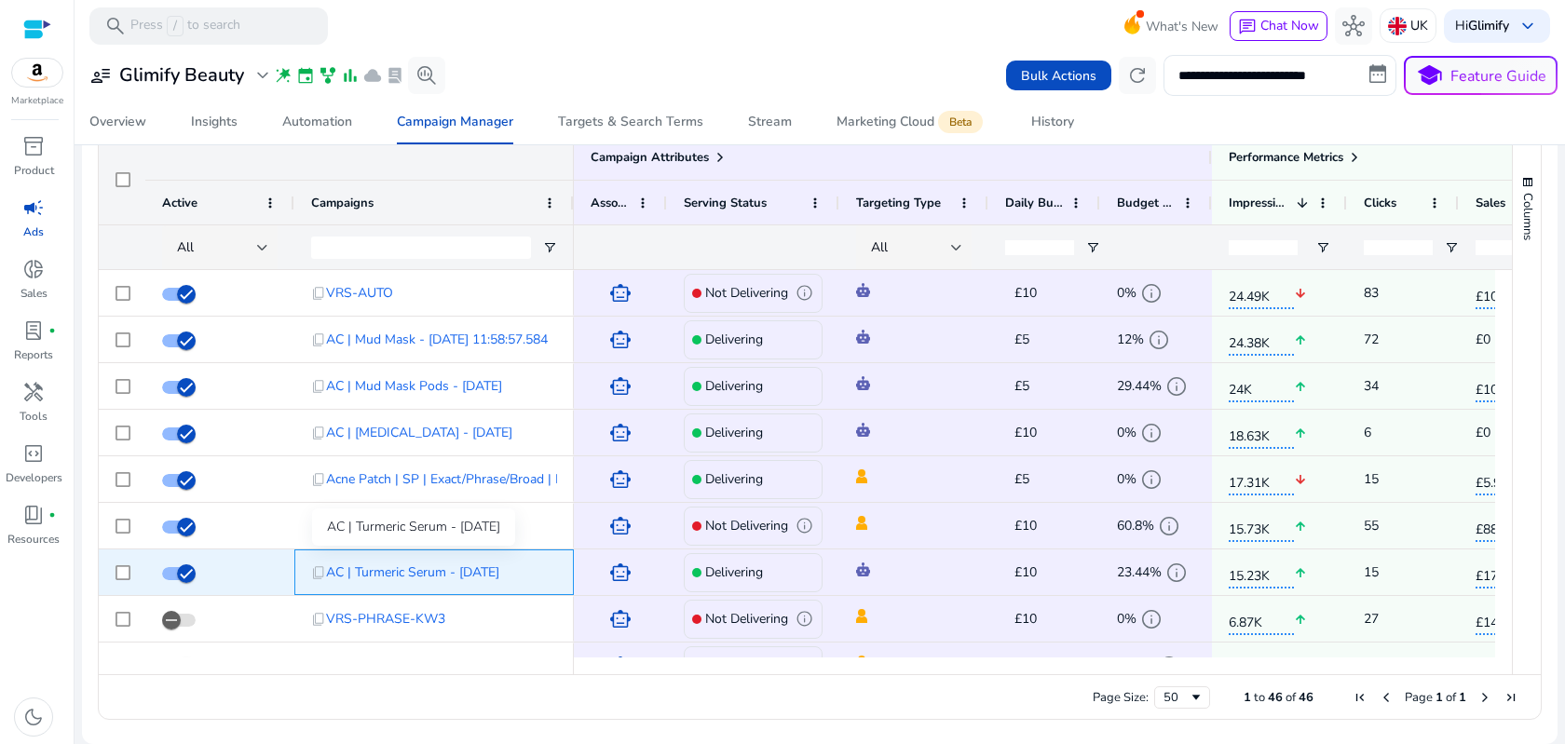
click at [376, 581] on span "AC | Turmeric Serum - 05/09/2025" at bounding box center [412, 572] width 173 height 38
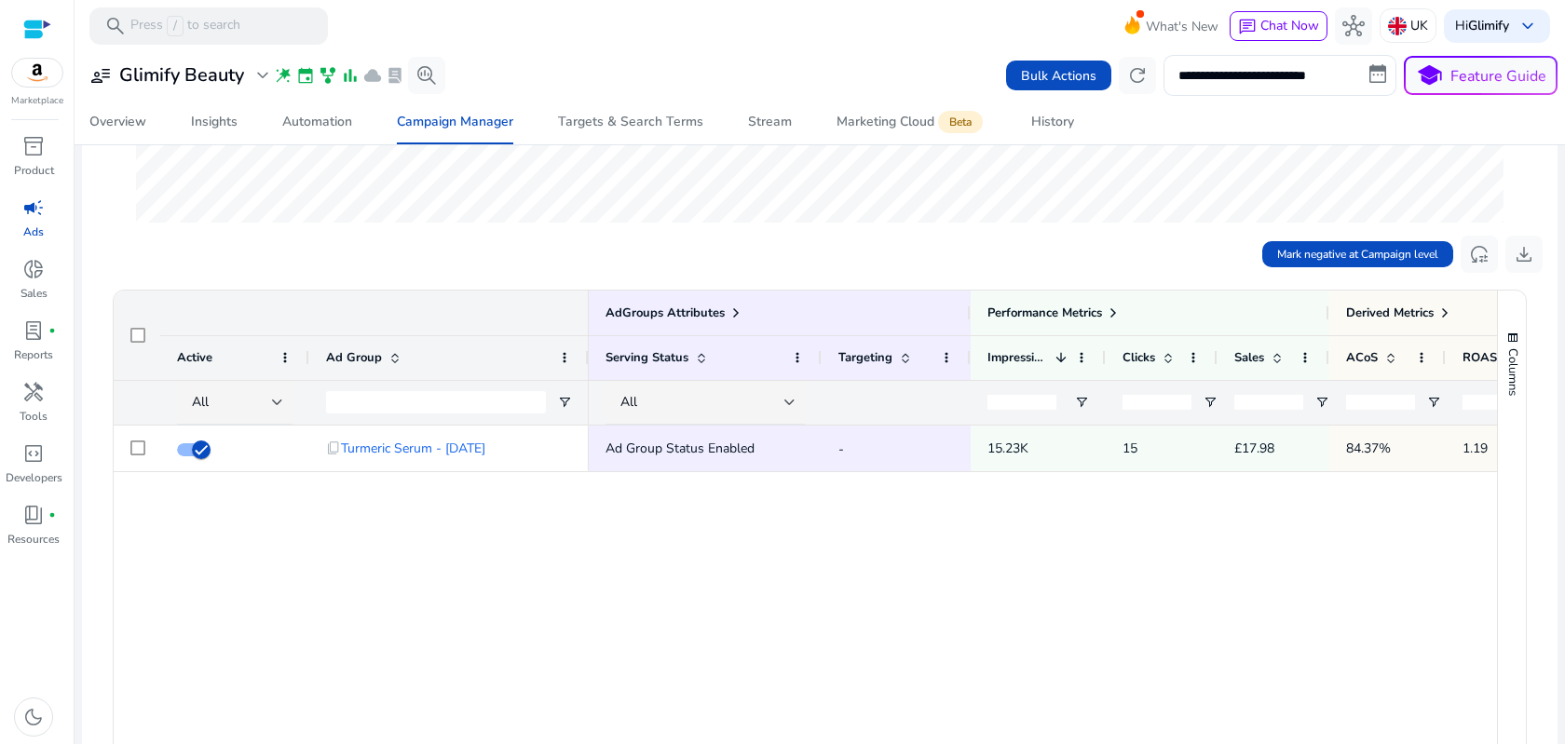
scroll to position [493, 0]
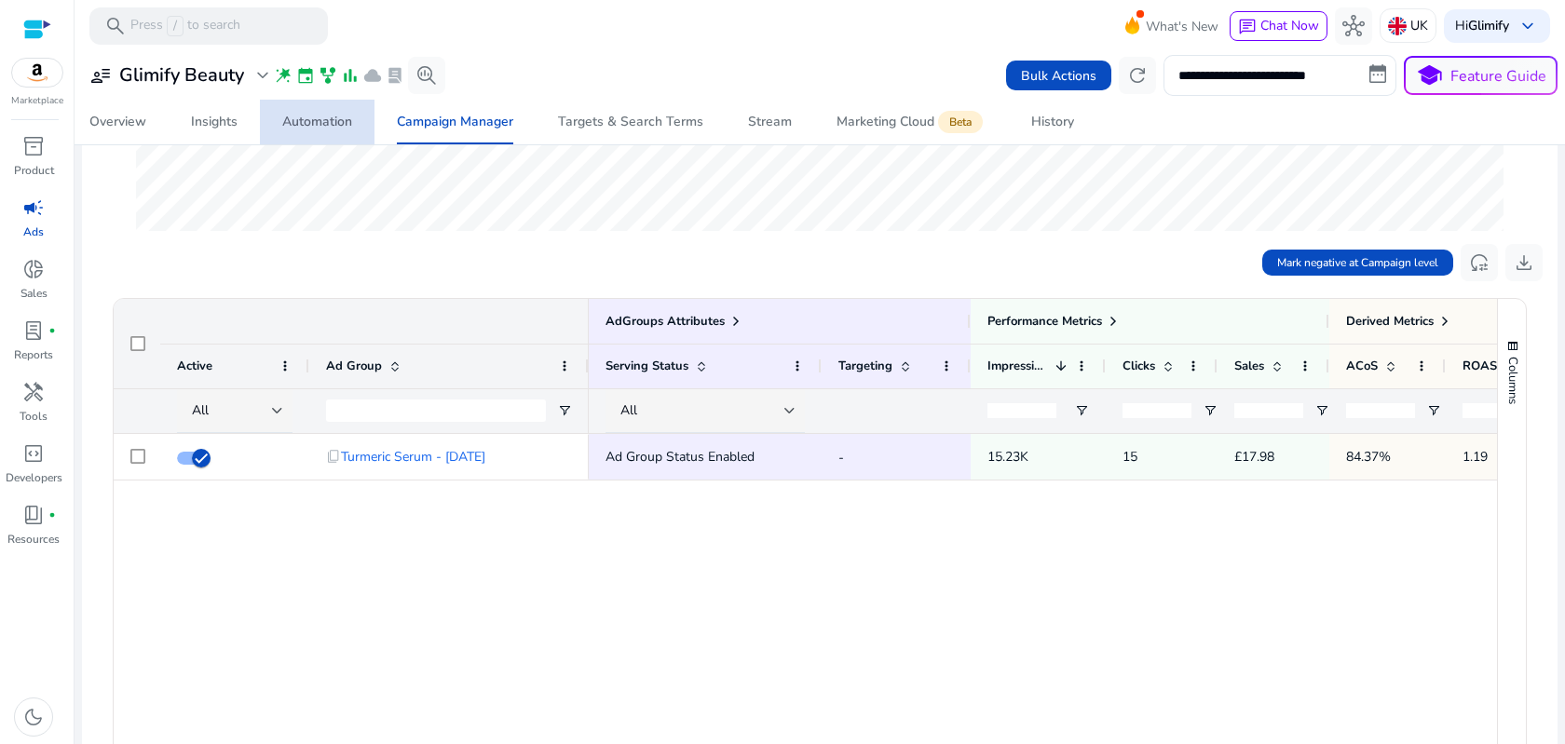
click at [326, 125] on div "Automation" at bounding box center [317, 121] width 70 height 13
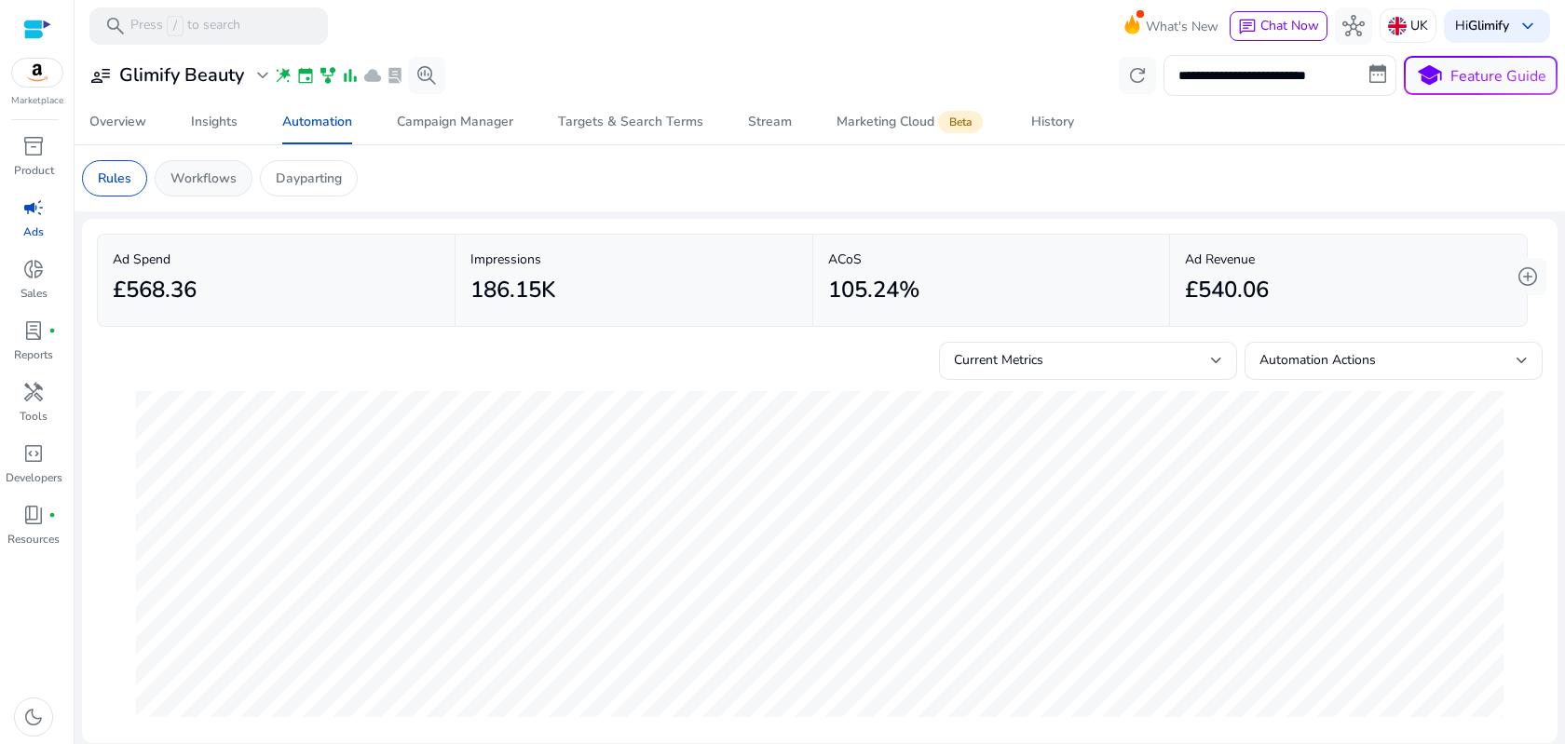
click at [229, 174] on p "Workflows" at bounding box center [203, 179] width 66 height 20
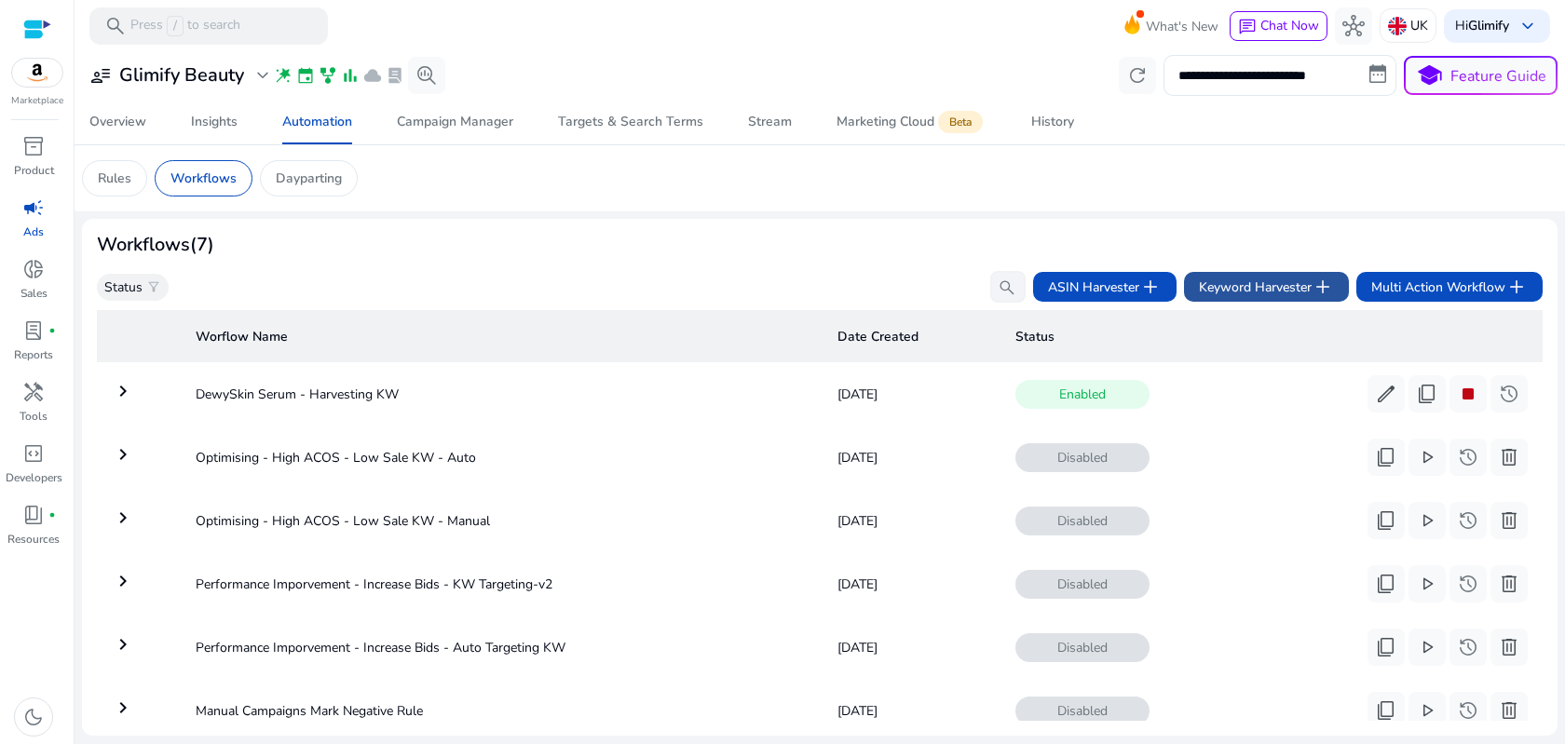
click at [1315, 286] on span "add" at bounding box center [1322, 287] width 22 height 22
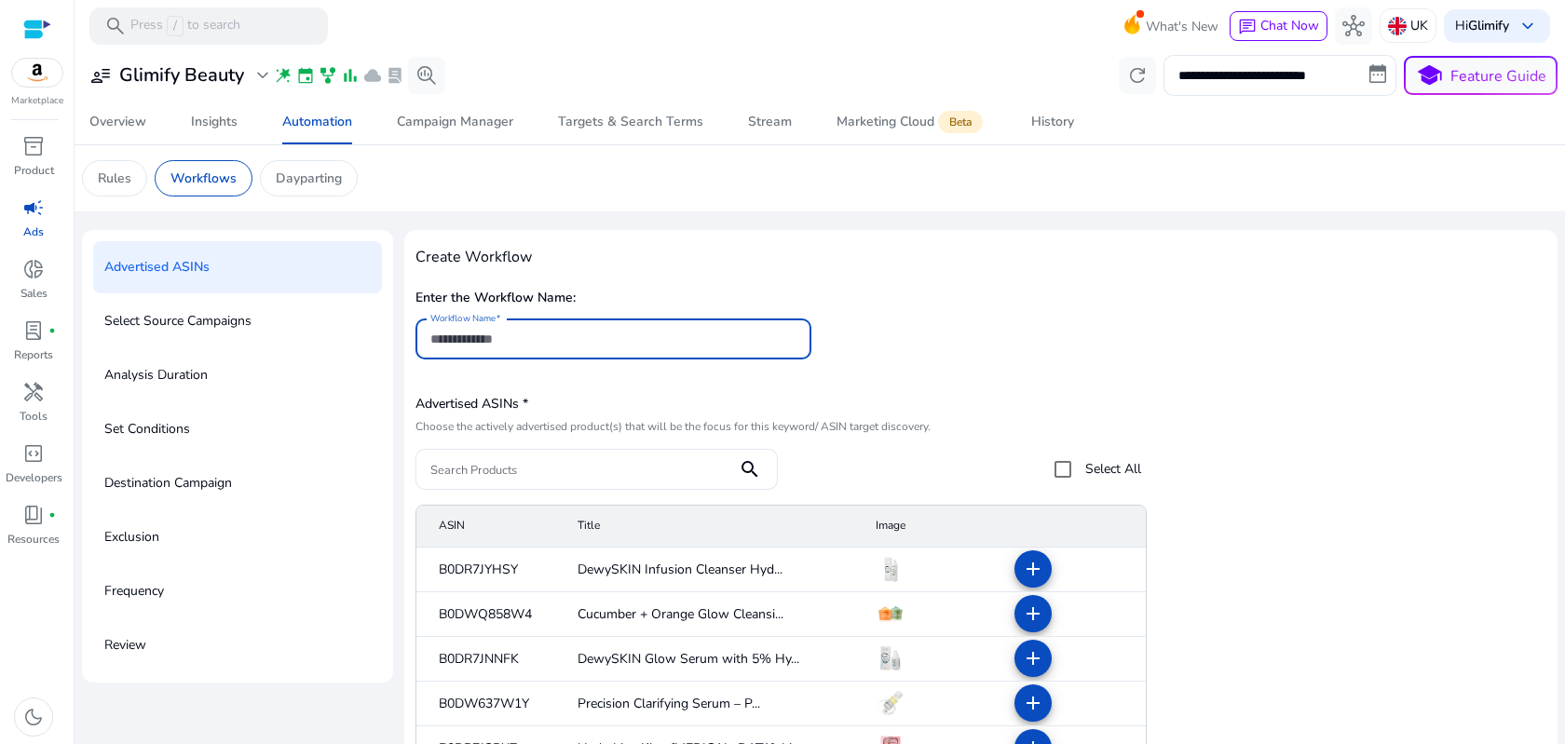
click at [685, 346] on input "Workflow Name" at bounding box center [613, 339] width 366 height 20
type input "*"
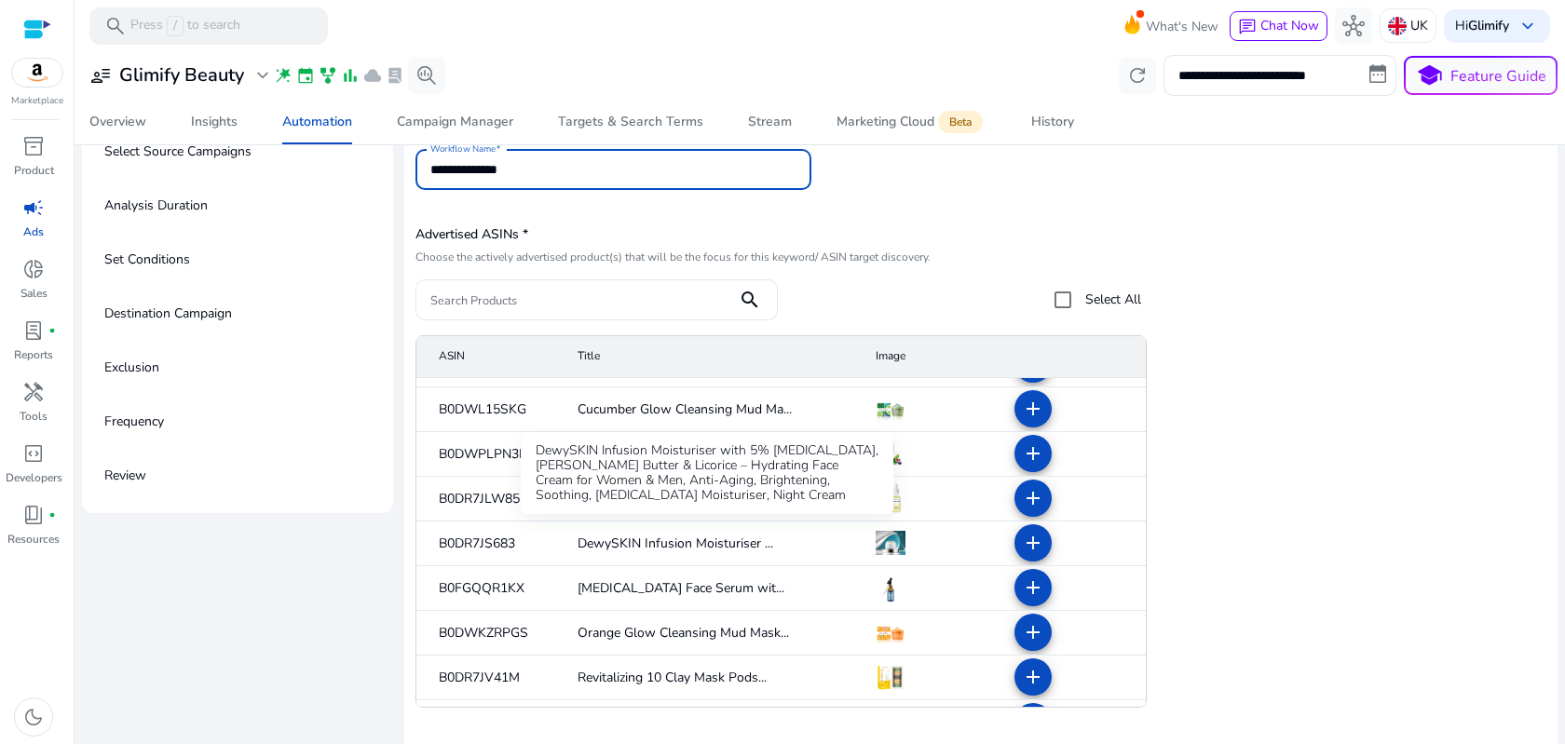
scroll to position [354, 0]
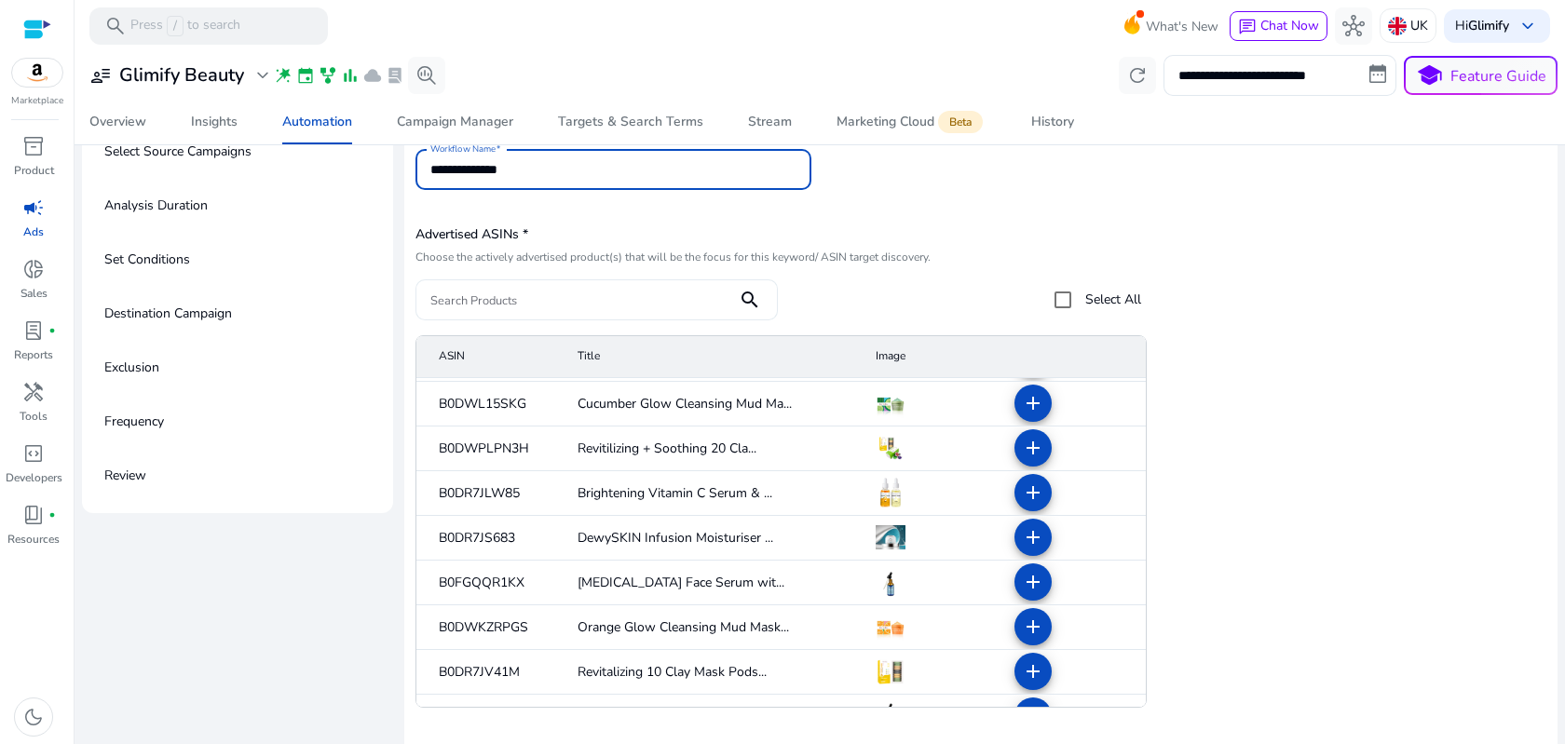
type input "**********"
click at [619, 301] on input "Search Products" at bounding box center [576, 300] width 292 height 20
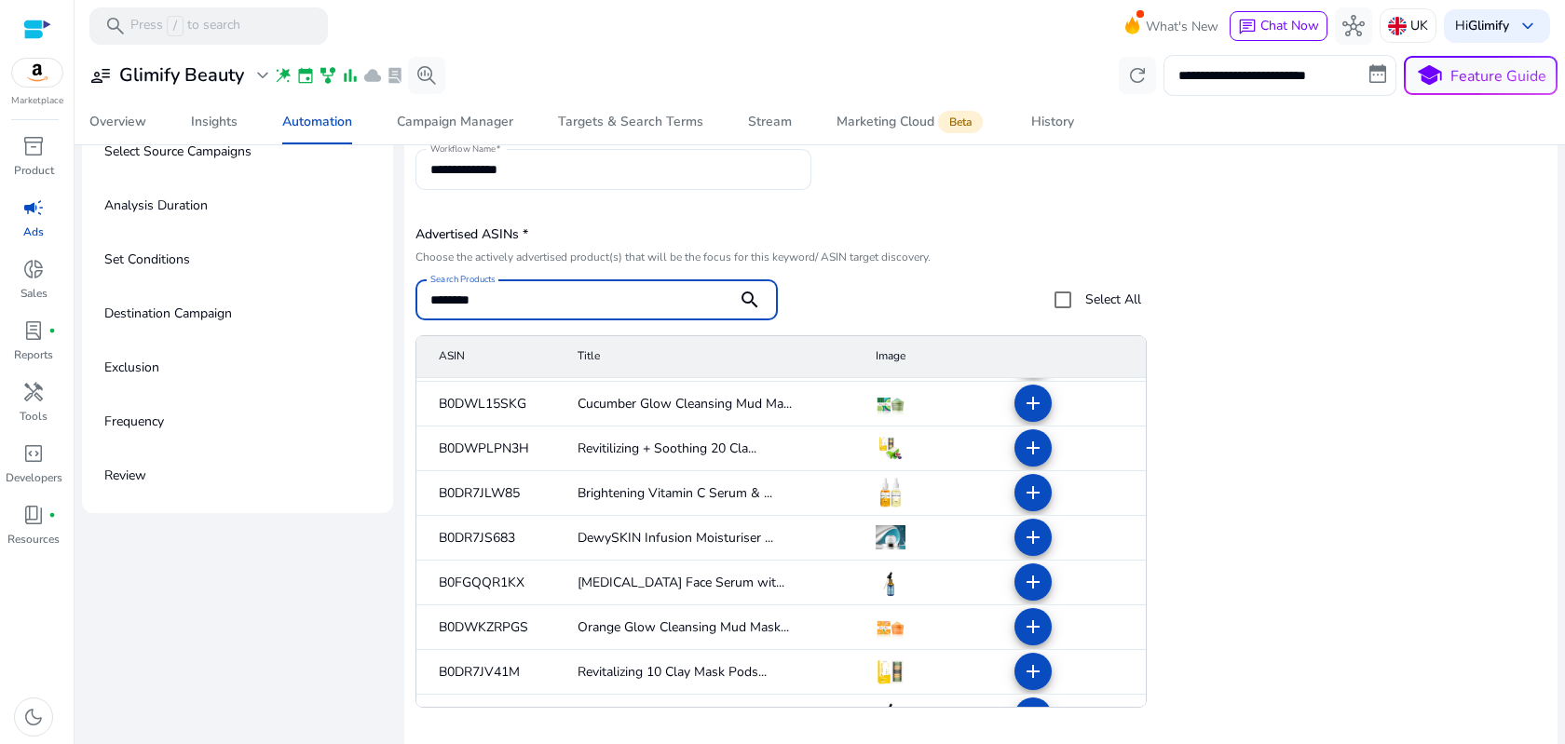
type input "********"
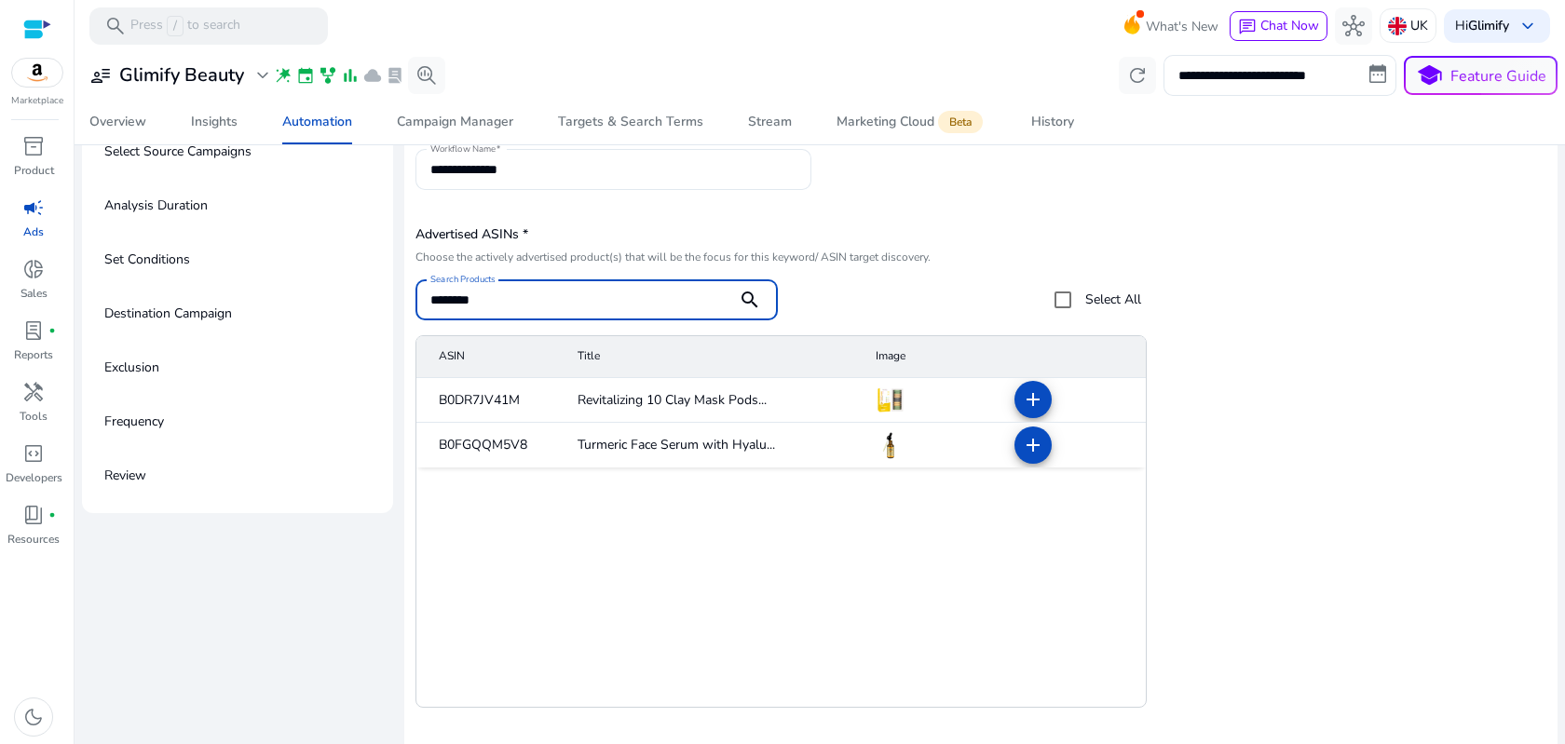
scroll to position [0, 0]
click at [1035, 439] on mat-icon "add" at bounding box center [1033, 445] width 22 height 22
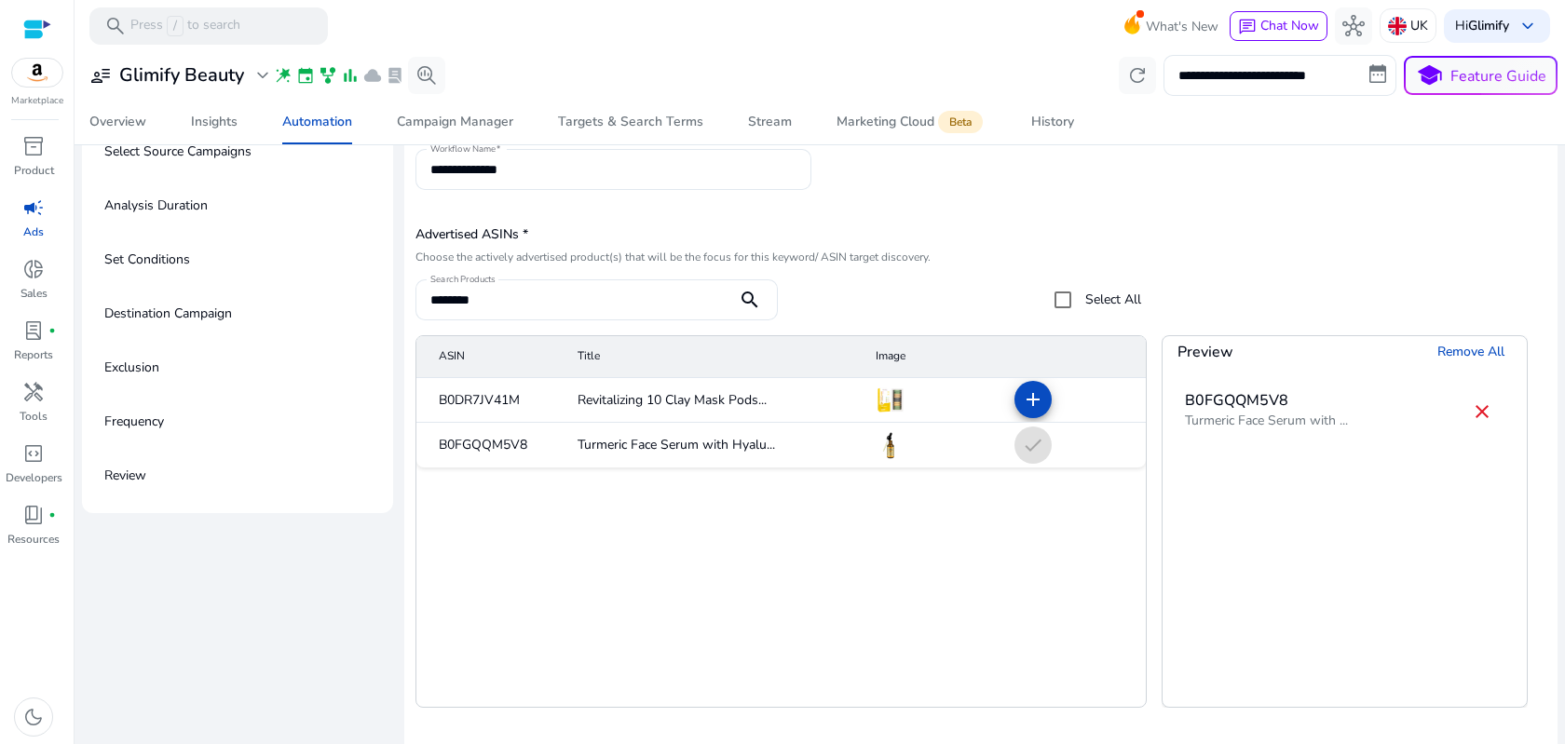
scroll to position [226, 0]
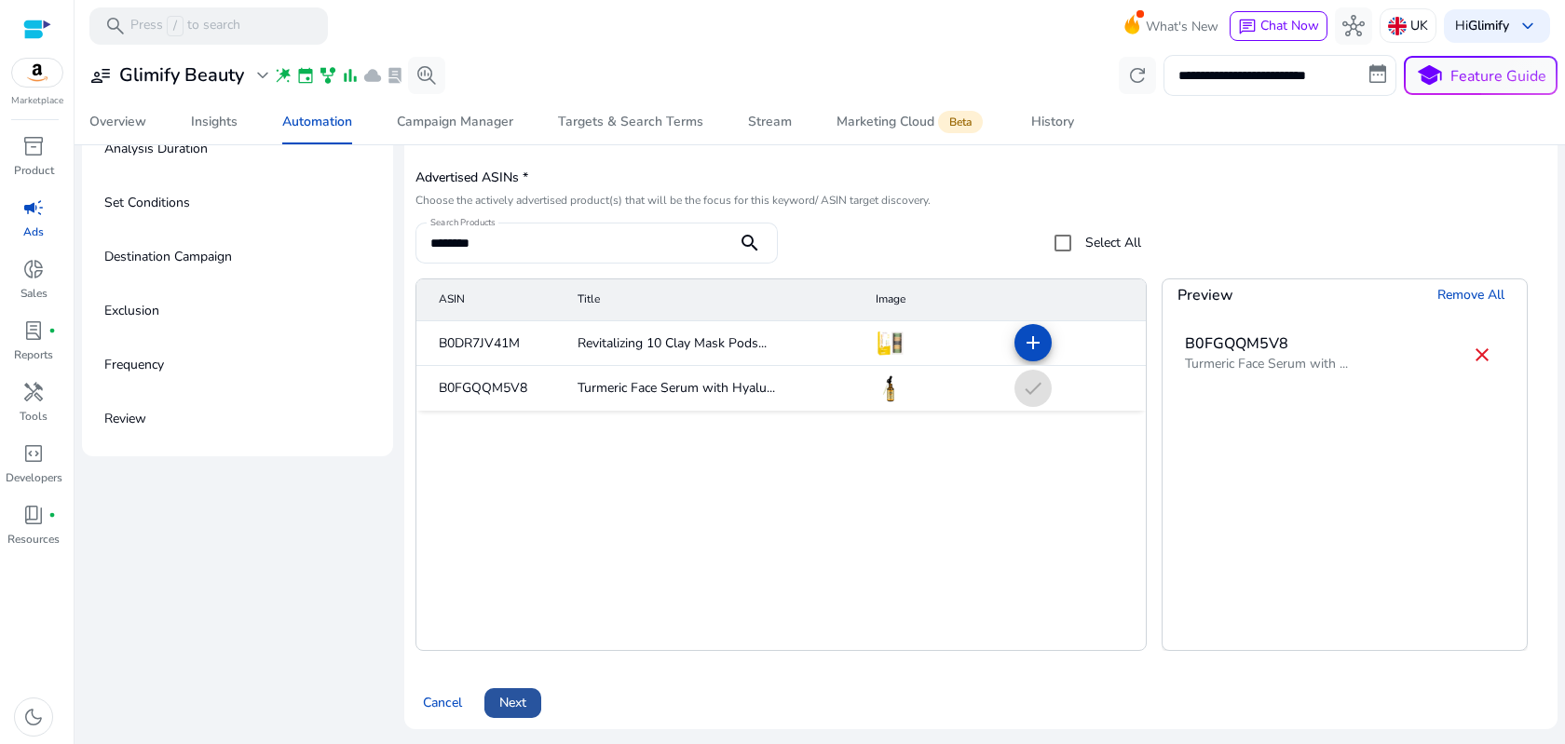
click at [505, 708] on span "Next" at bounding box center [512, 703] width 27 height 20
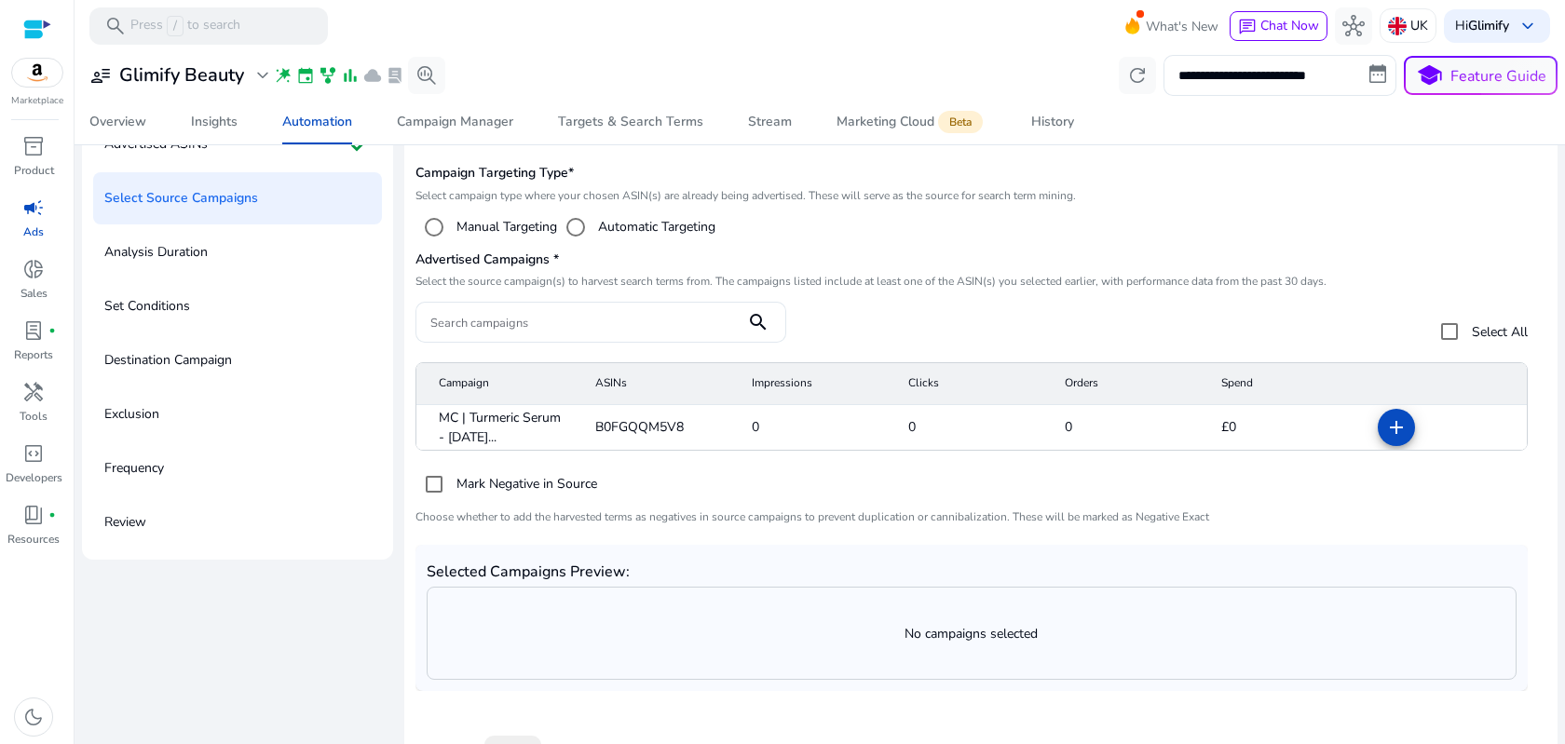
scroll to position [119, 0]
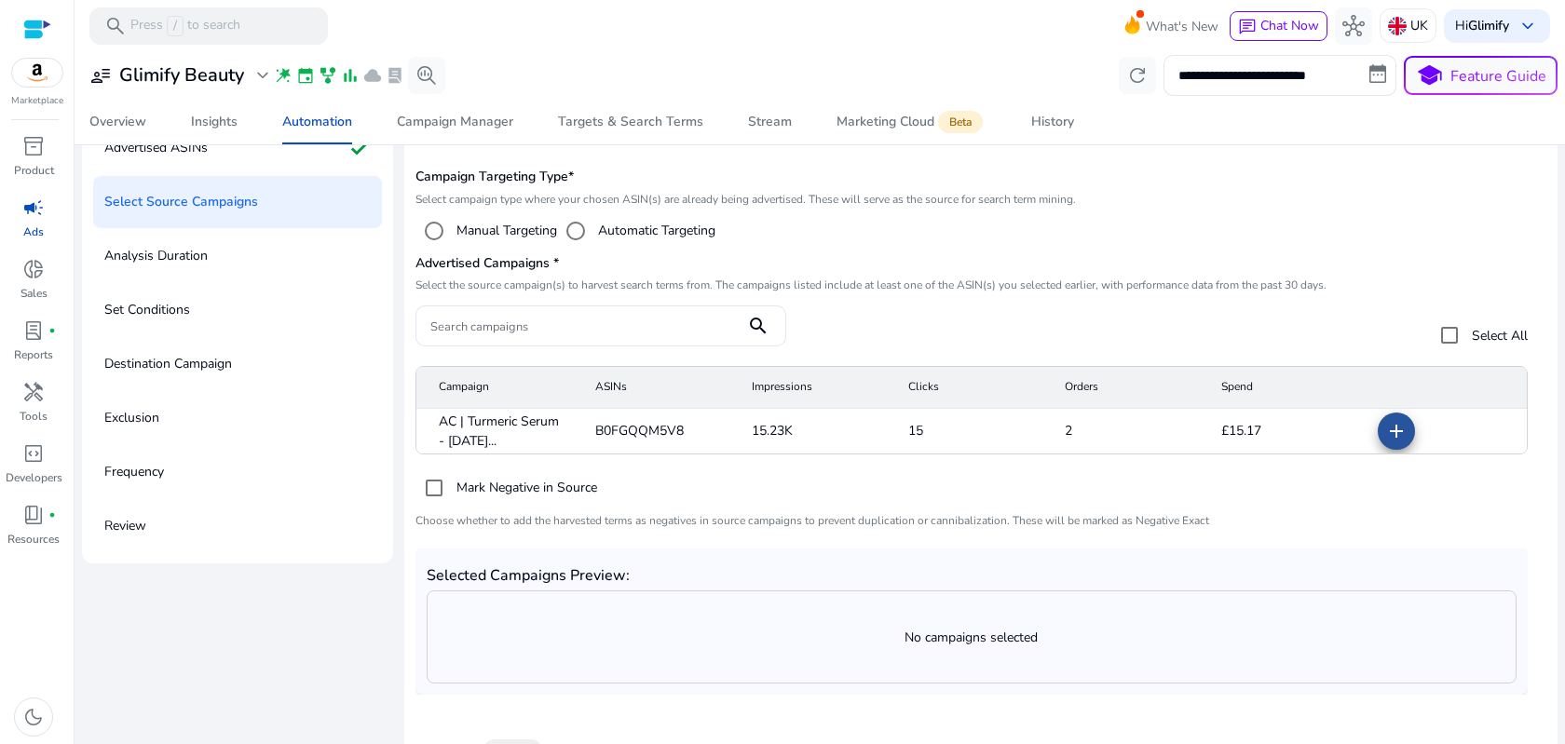
click at [1393, 436] on mat-icon "add" at bounding box center [1396, 431] width 22 height 22
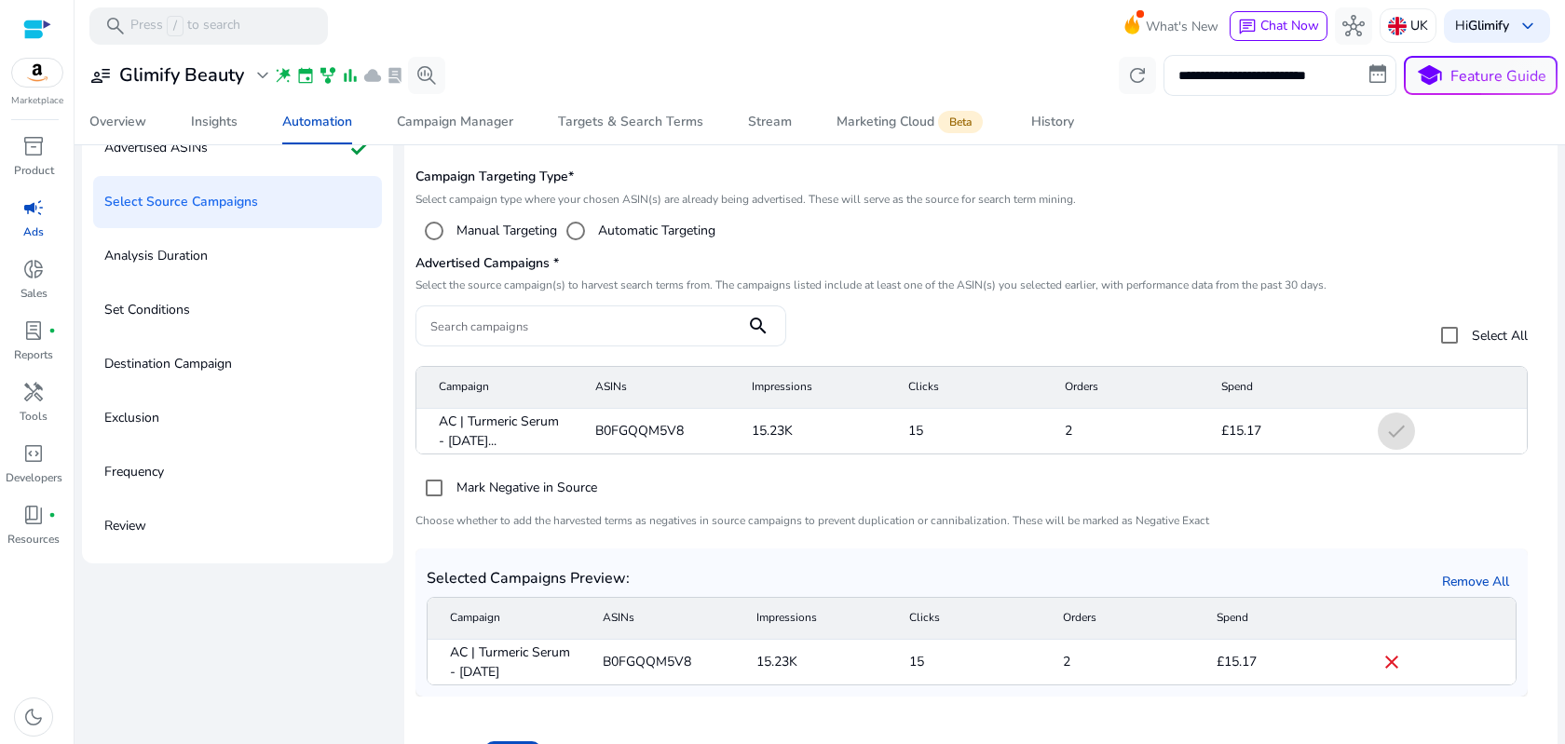
scroll to position [172, 0]
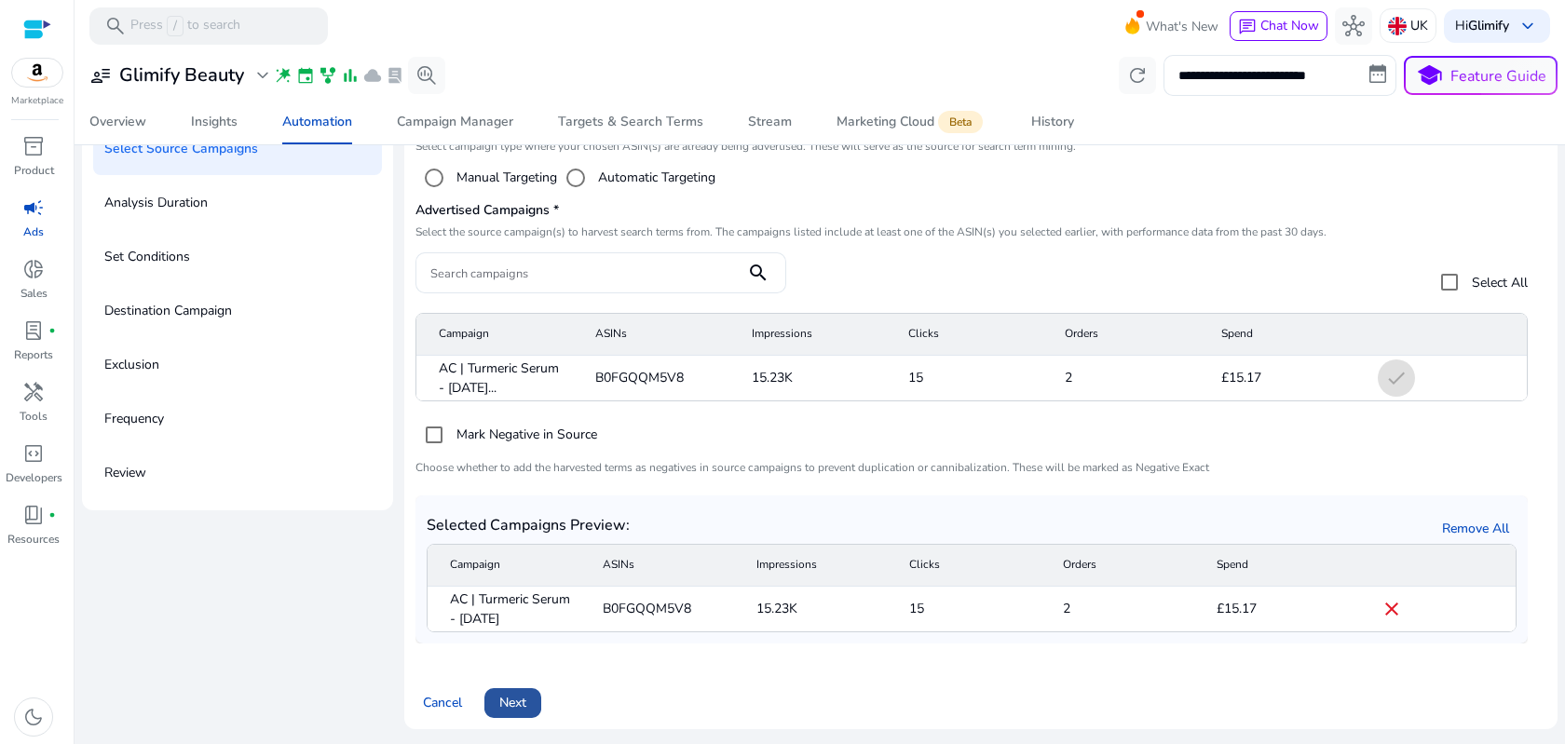
click at [518, 707] on span "Next" at bounding box center [512, 703] width 27 height 20
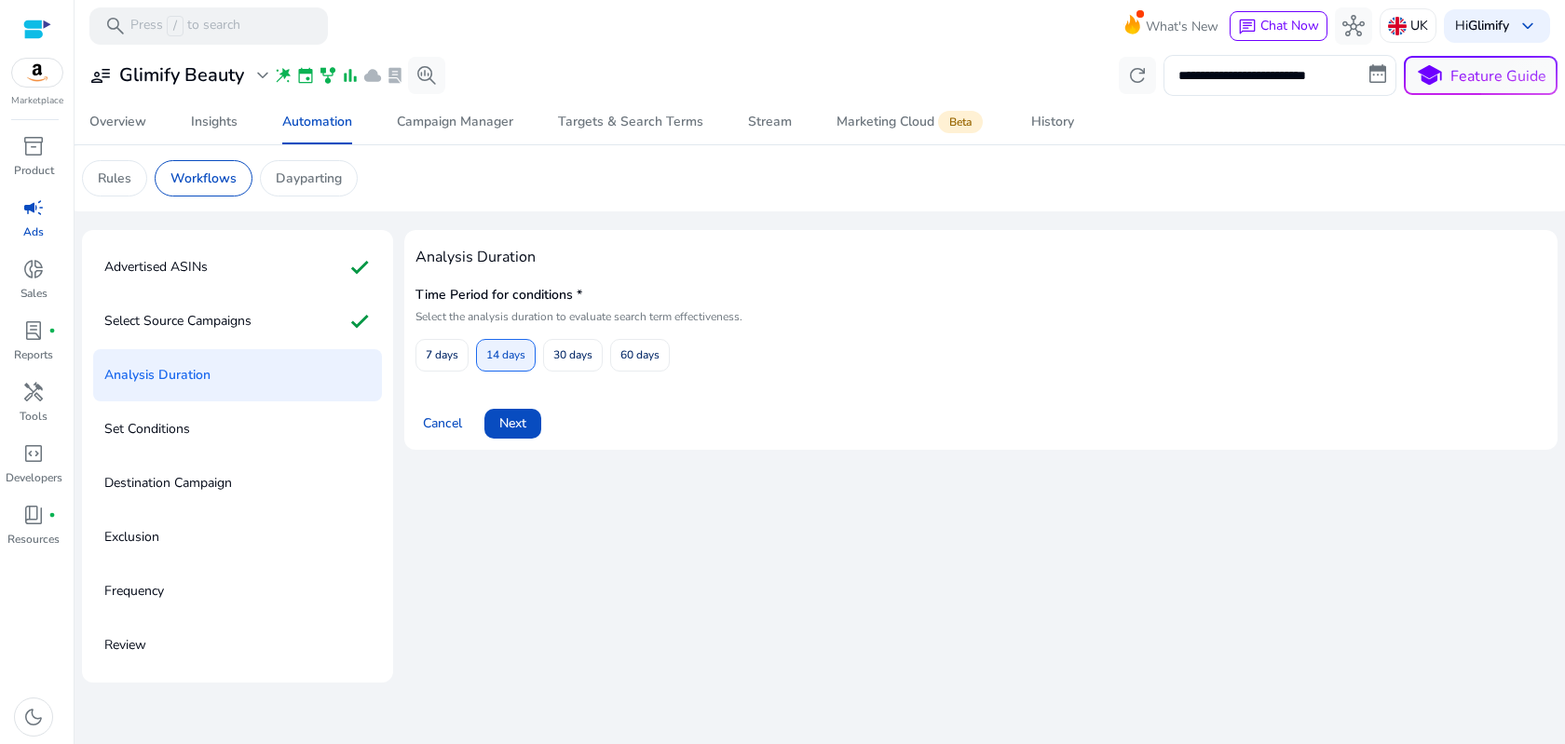
scroll to position [0, 0]
click at [516, 429] on span "Next" at bounding box center [512, 423] width 27 height 20
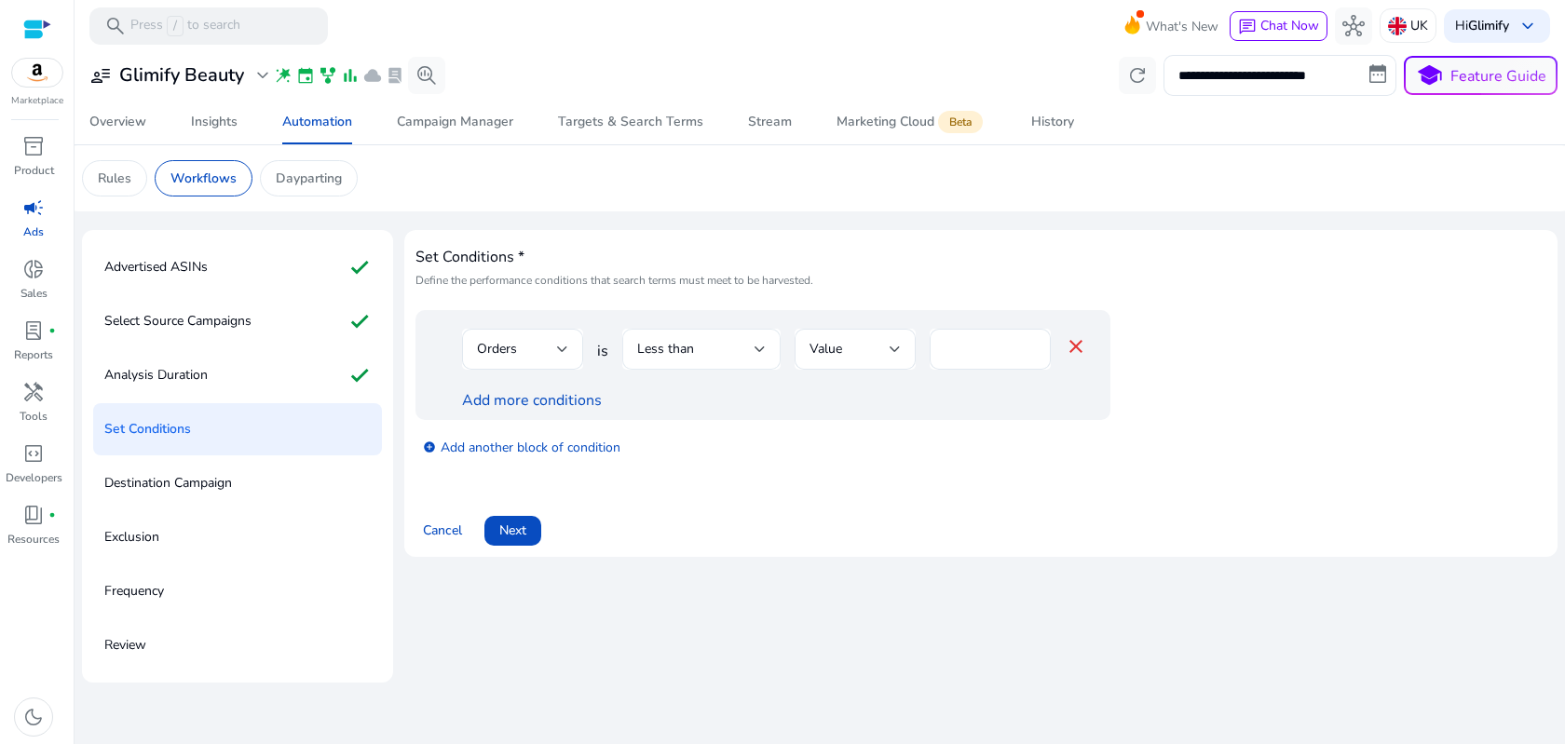
click at [742, 360] on div "Less than" at bounding box center [701, 349] width 129 height 41
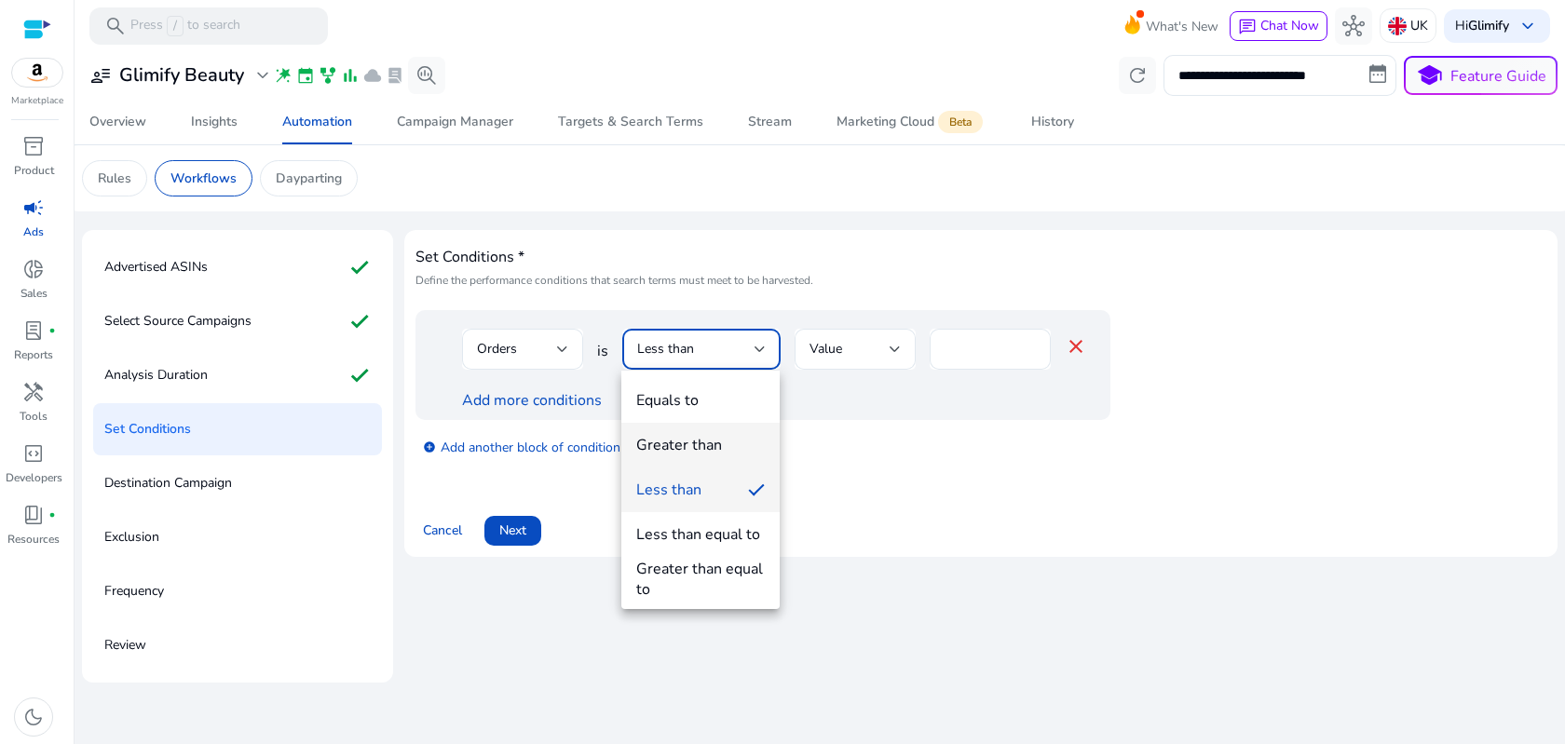
click at [715, 446] on div "Greater than" at bounding box center [679, 445] width 86 height 20
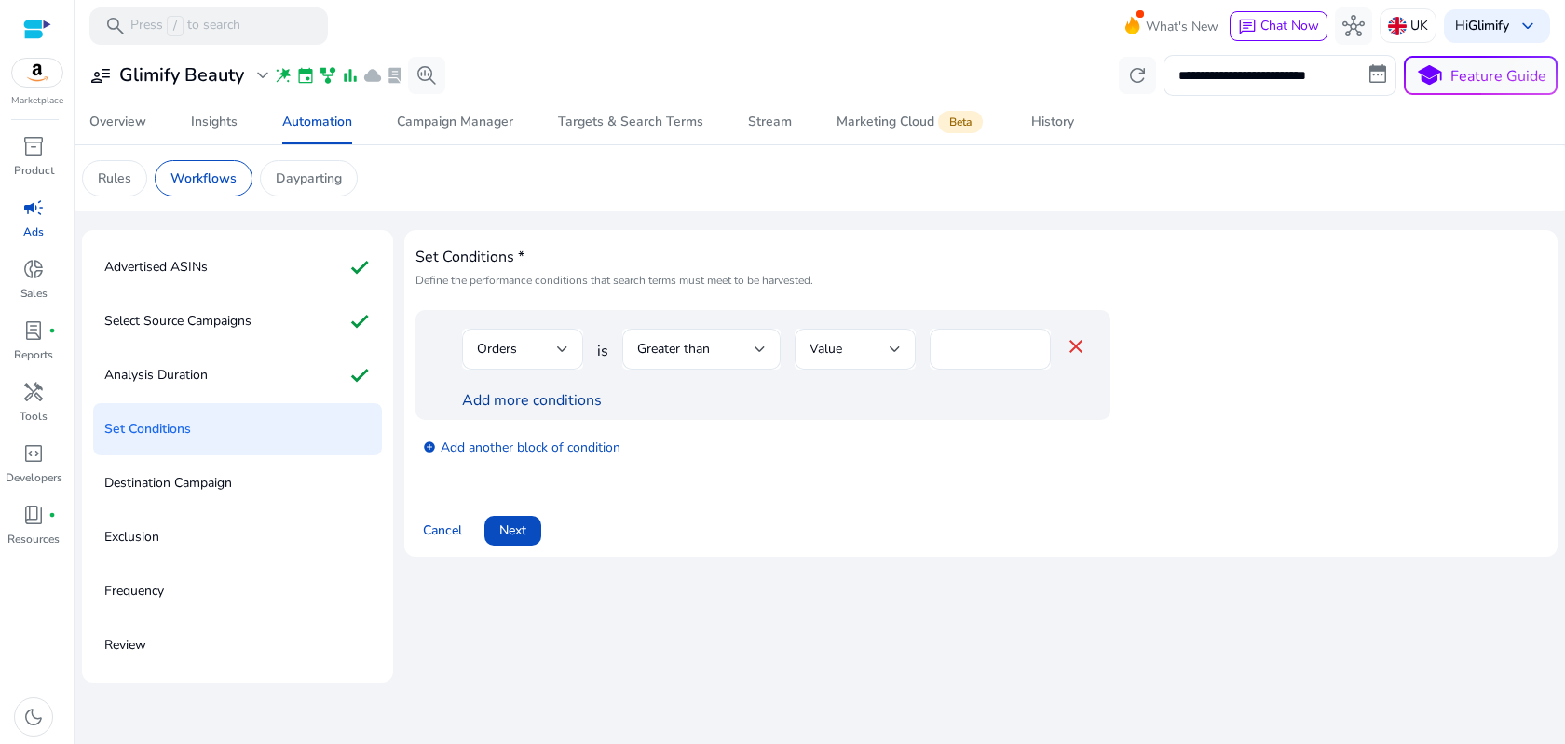
click at [548, 402] on link "Add more conditions" at bounding box center [532, 400] width 140 height 20
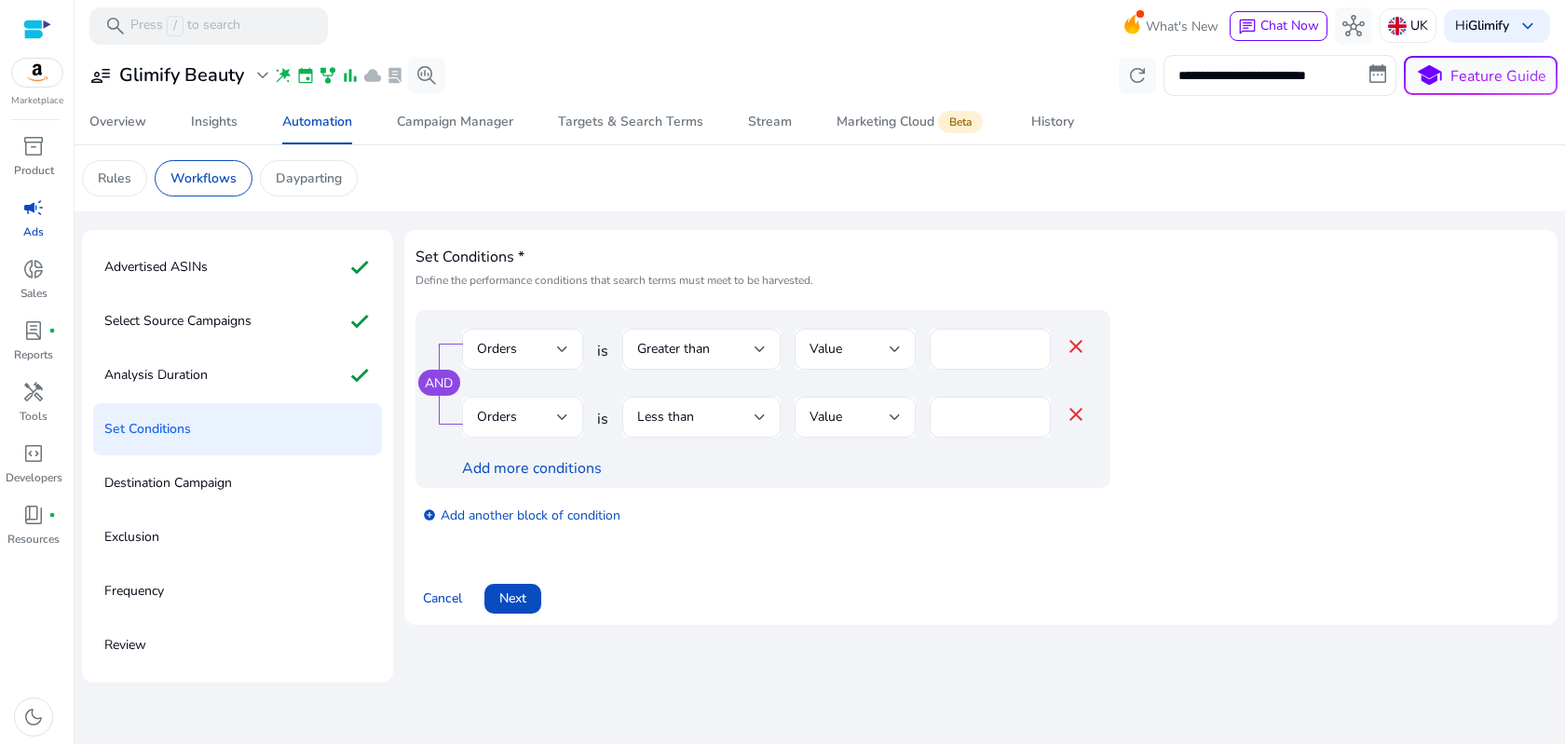
click at [512, 435] on div "Orders" at bounding box center [522, 417] width 91 height 41
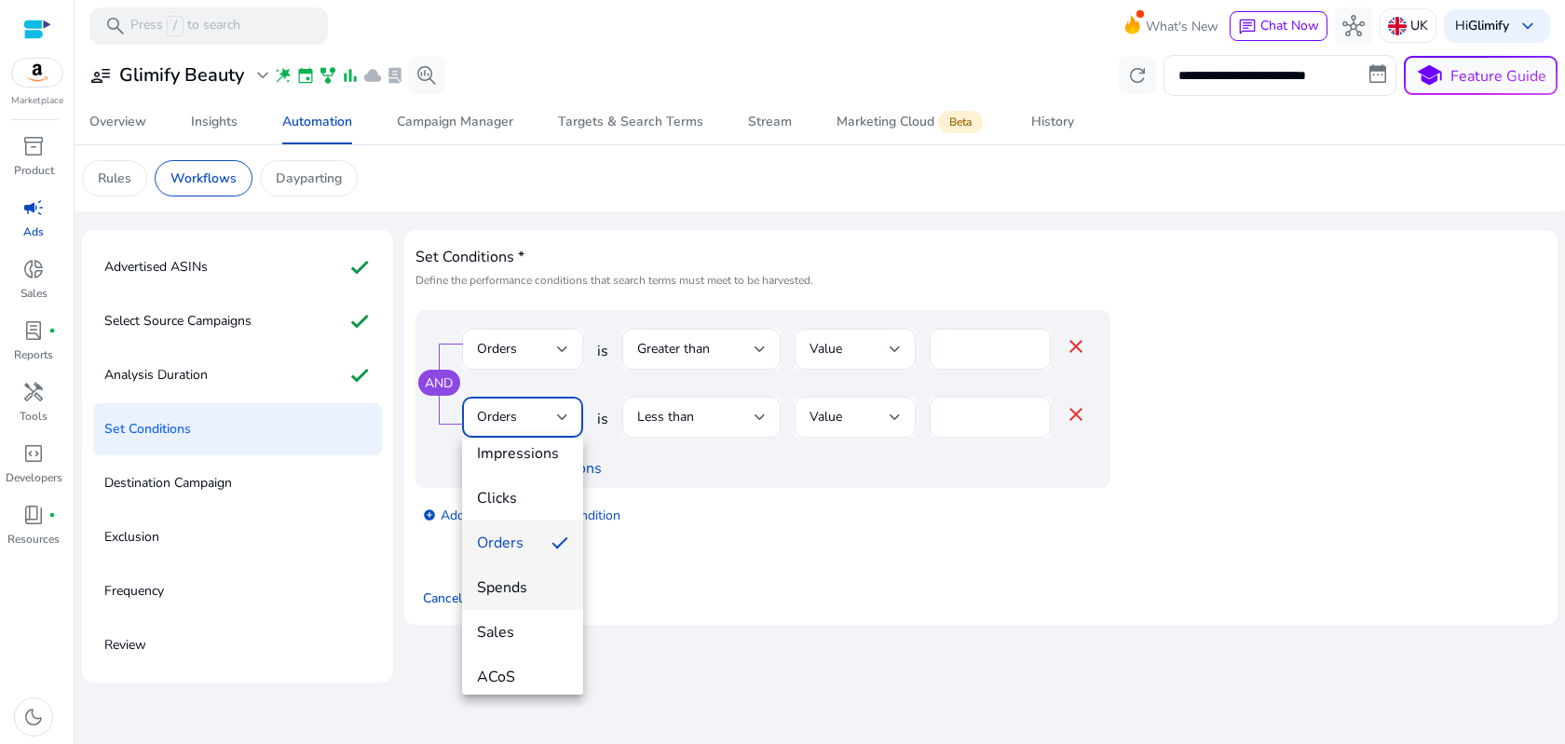
scroll to position [61, 0]
click at [504, 669] on span "ACoS" at bounding box center [522, 675] width 91 height 20
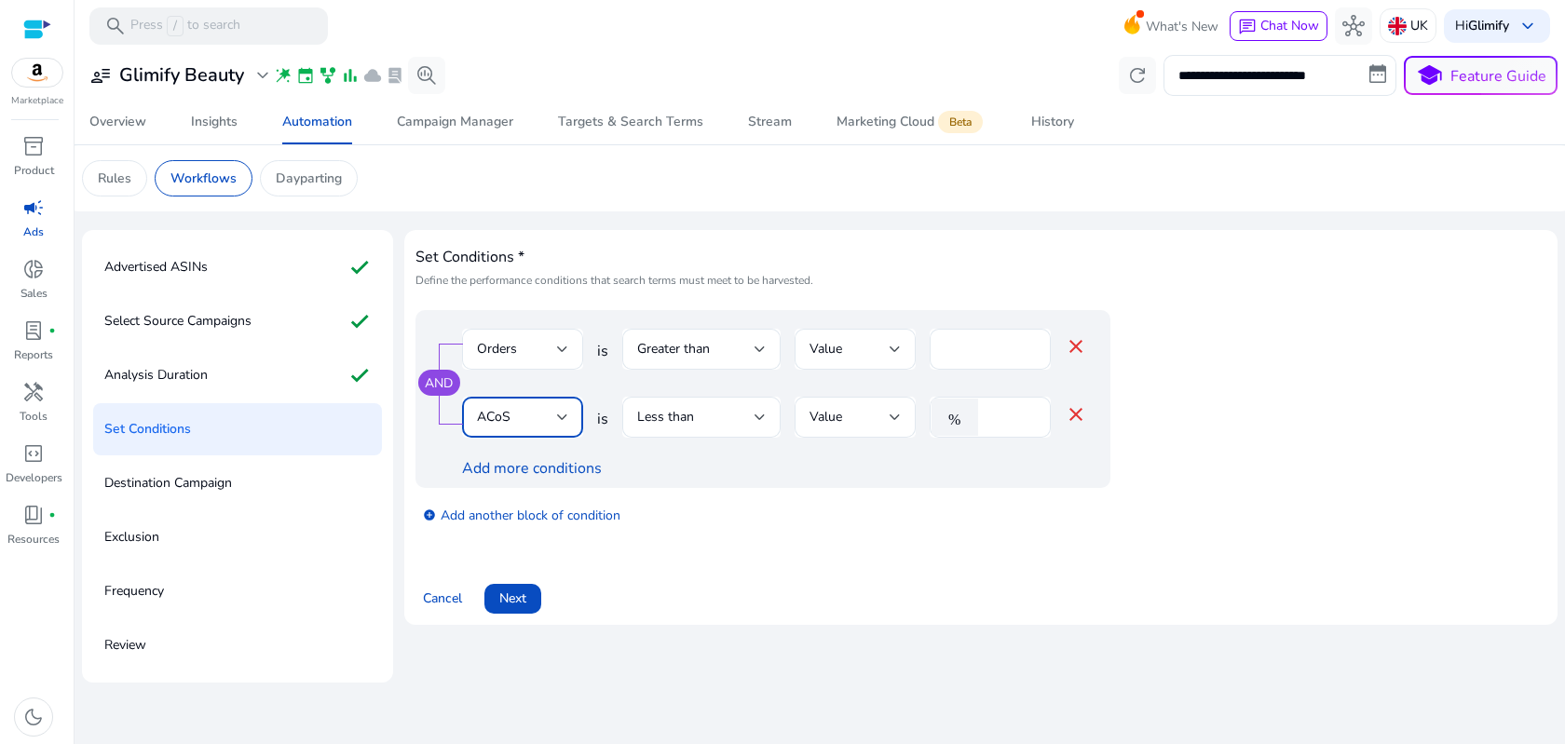
scroll to position [64, 0]
click at [1013, 422] on input "*" at bounding box center [1011, 417] width 48 height 20
type input "**"
click at [502, 593] on span "Next" at bounding box center [512, 599] width 27 height 20
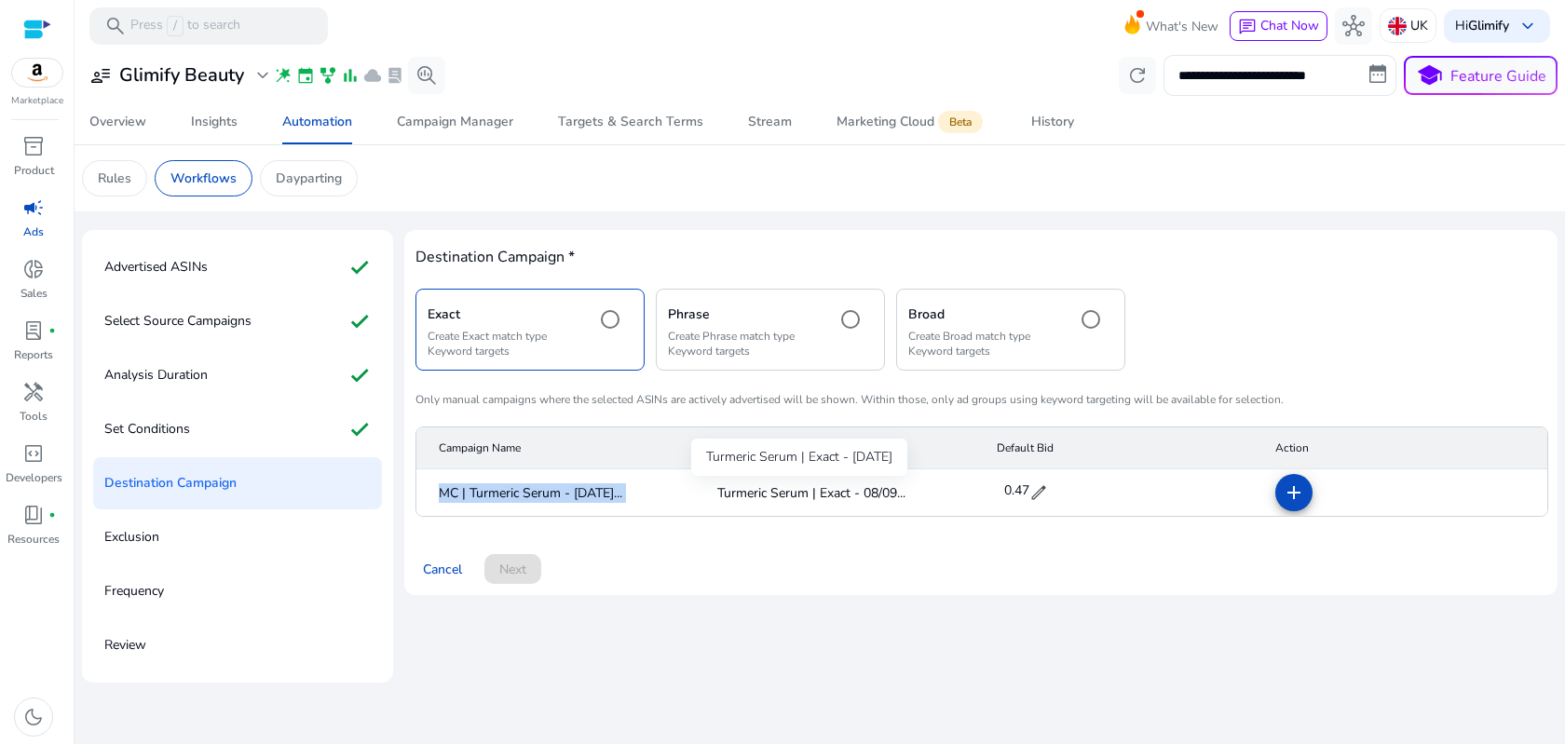
drag, startPoint x: 701, startPoint y: 496, endPoint x: 716, endPoint y: 496, distance: 14.9
click at [716, 496] on mat-row "MC | Turmeric Serum - 08/09/20... Turmeric Serum | Exact - 08/09... 0.47 edit a…" at bounding box center [981, 492] width 1131 height 47
click at [249, 270] on div "Advertised ASINs check" at bounding box center [237, 267] width 289 height 52
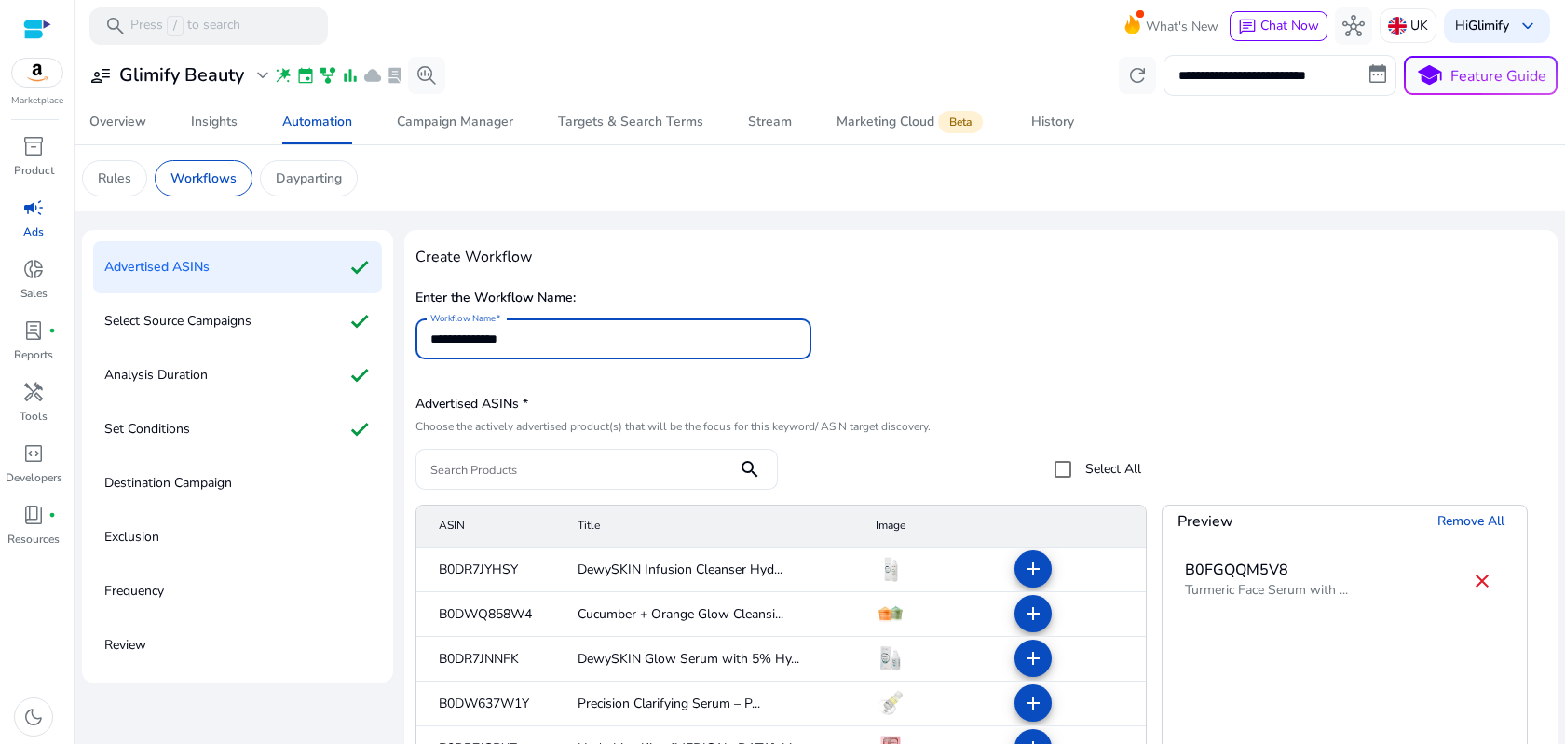
click at [465, 338] on input "**********" at bounding box center [613, 339] width 366 height 20
click at [465, 337] on input "**********" at bounding box center [613, 339] width 366 height 20
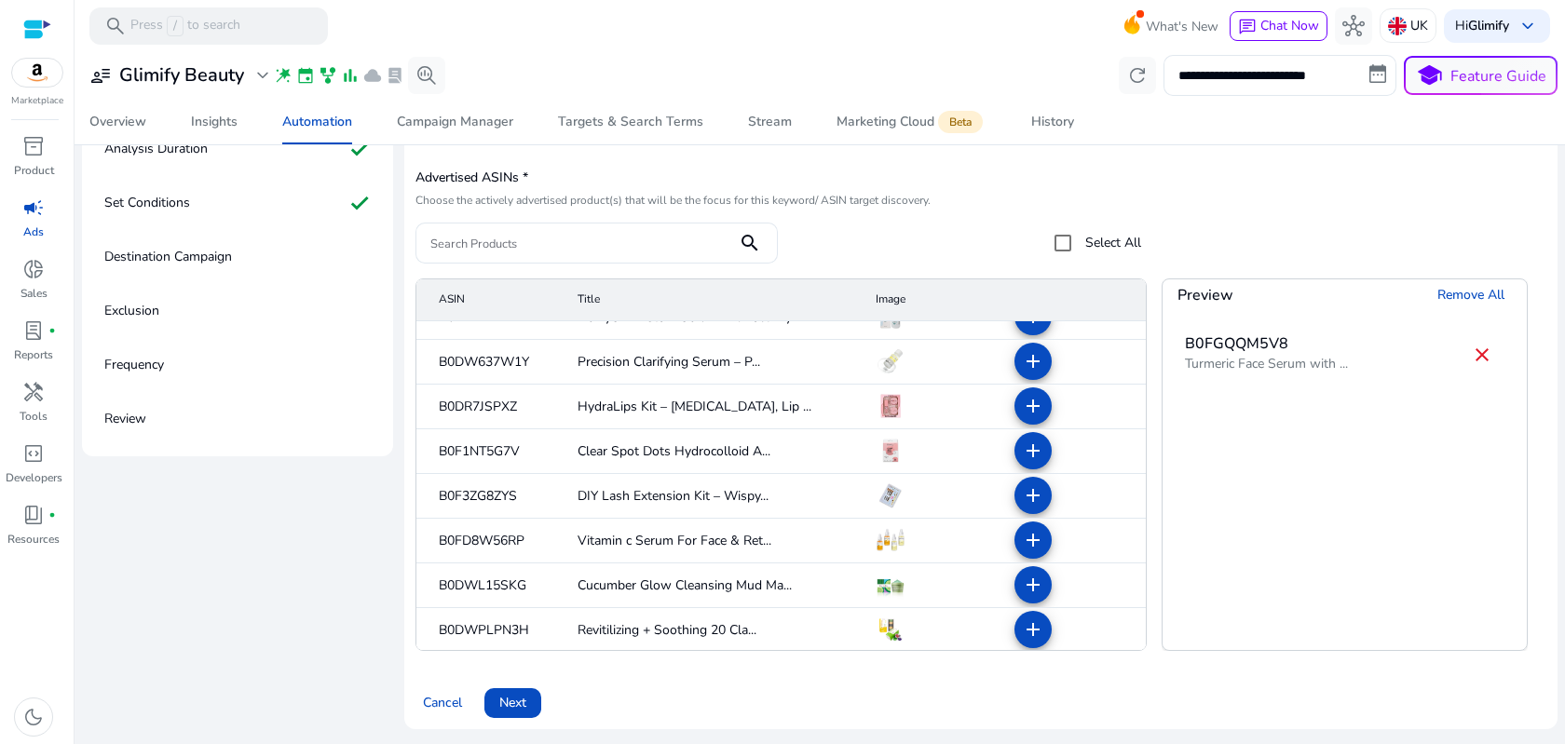
scroll to position [364, 0]
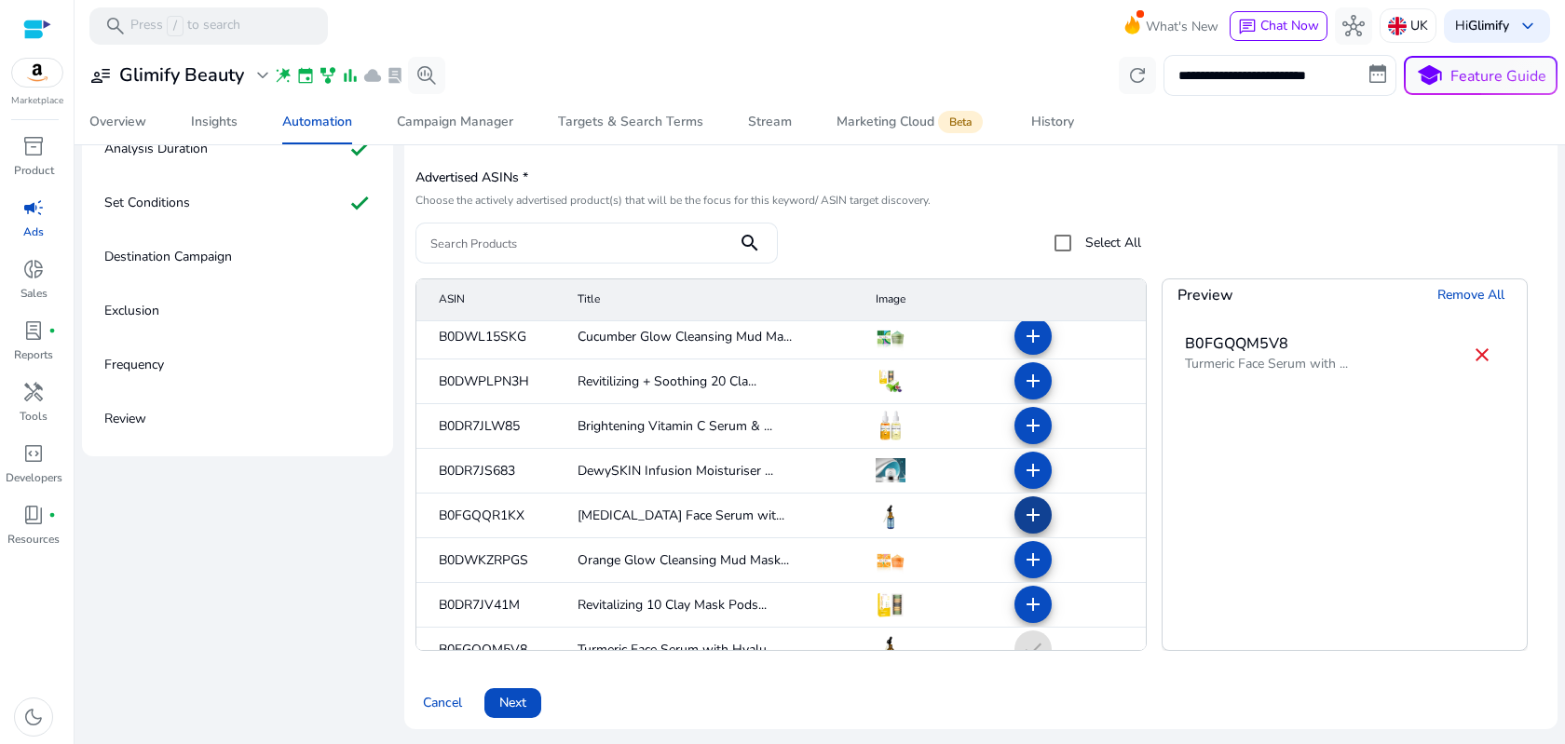
type input "**********"
click at [1022, 508] on mat-icon "add" at bounding box center [1033, 515] width 22 height 22
click at [1480, 348] on mat-icon "close" at bounding box center [1481, 355] width 22 height 22
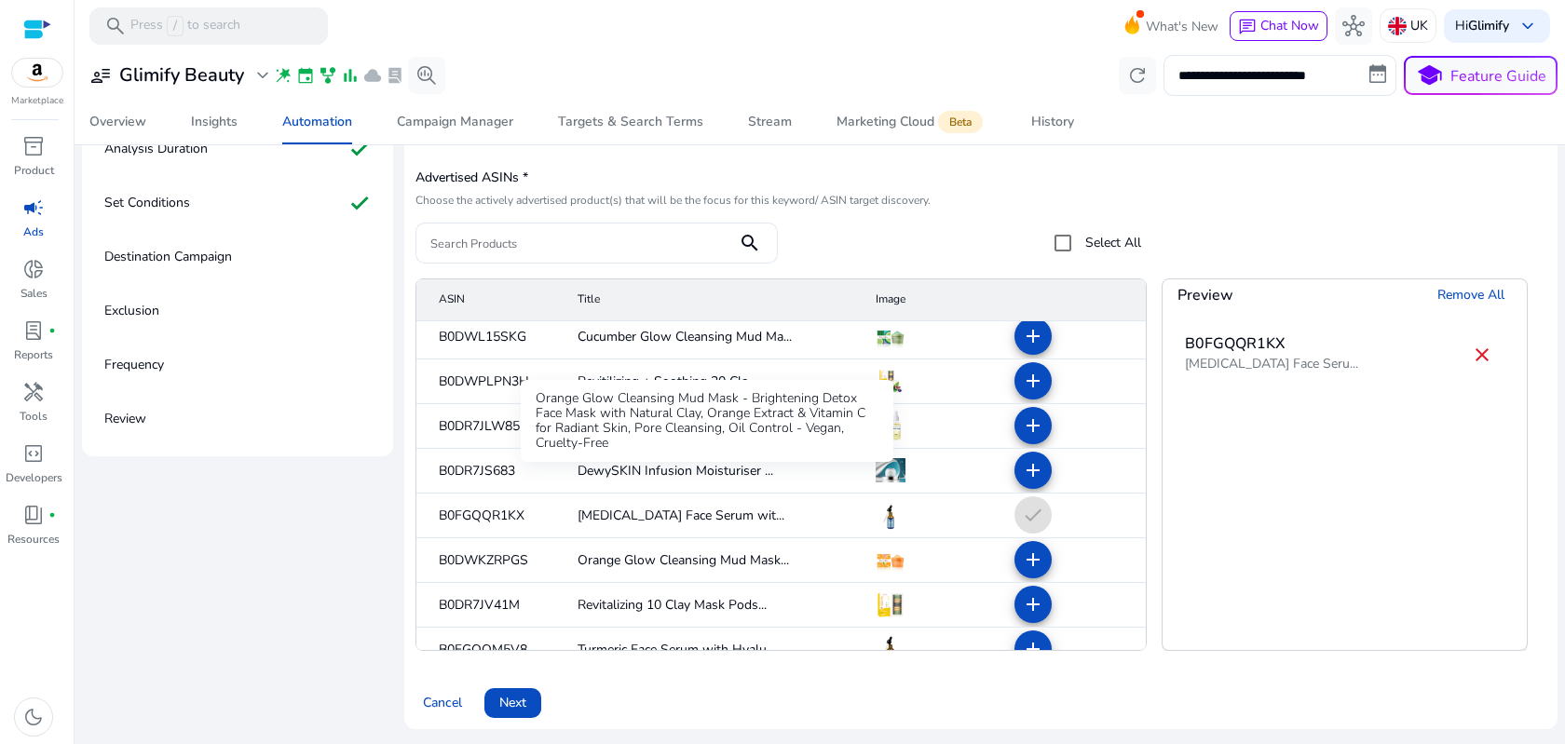
scroll to position [476, 0]
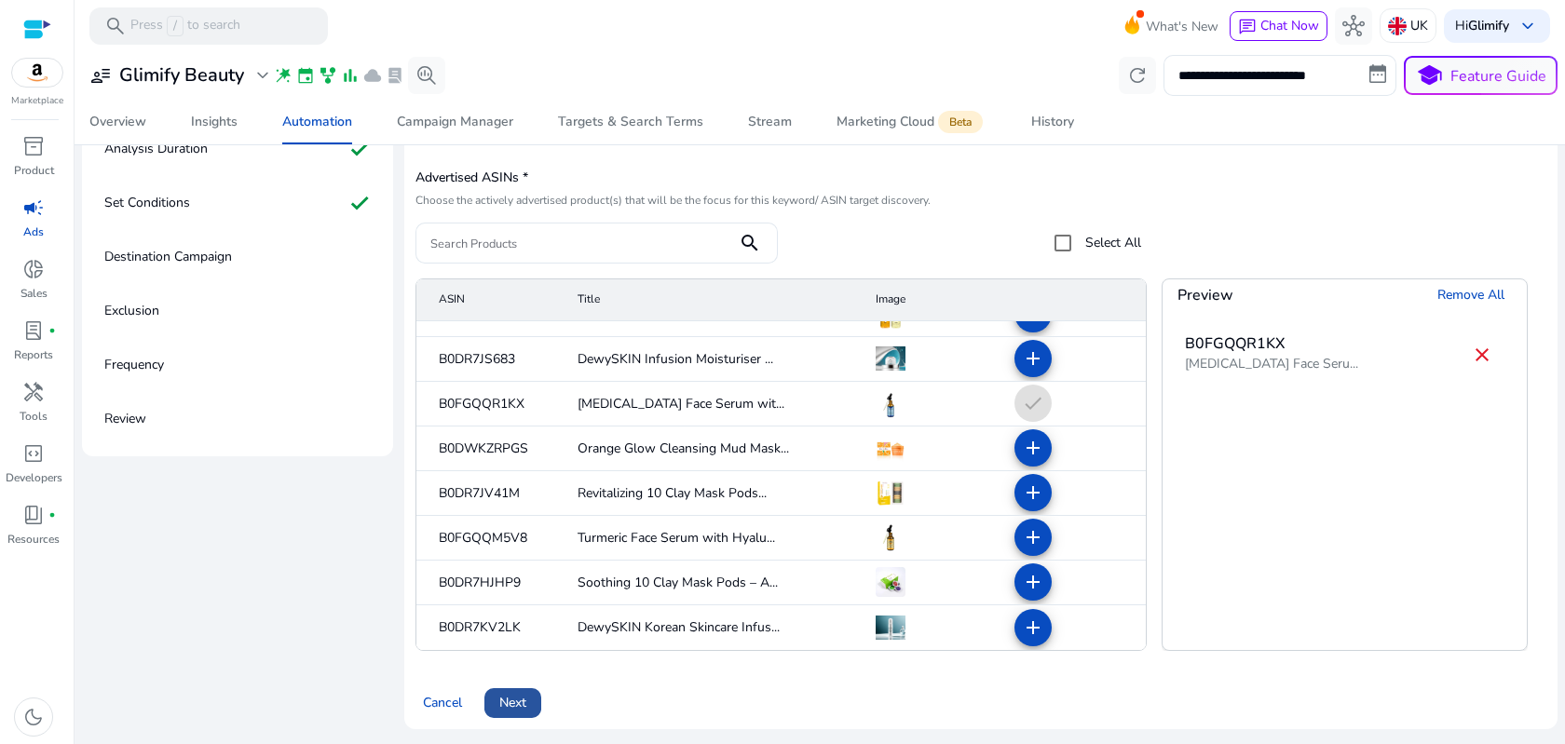
click at [501, 707] on span "Next" at bounding box center [512, 703] width 27 height 20
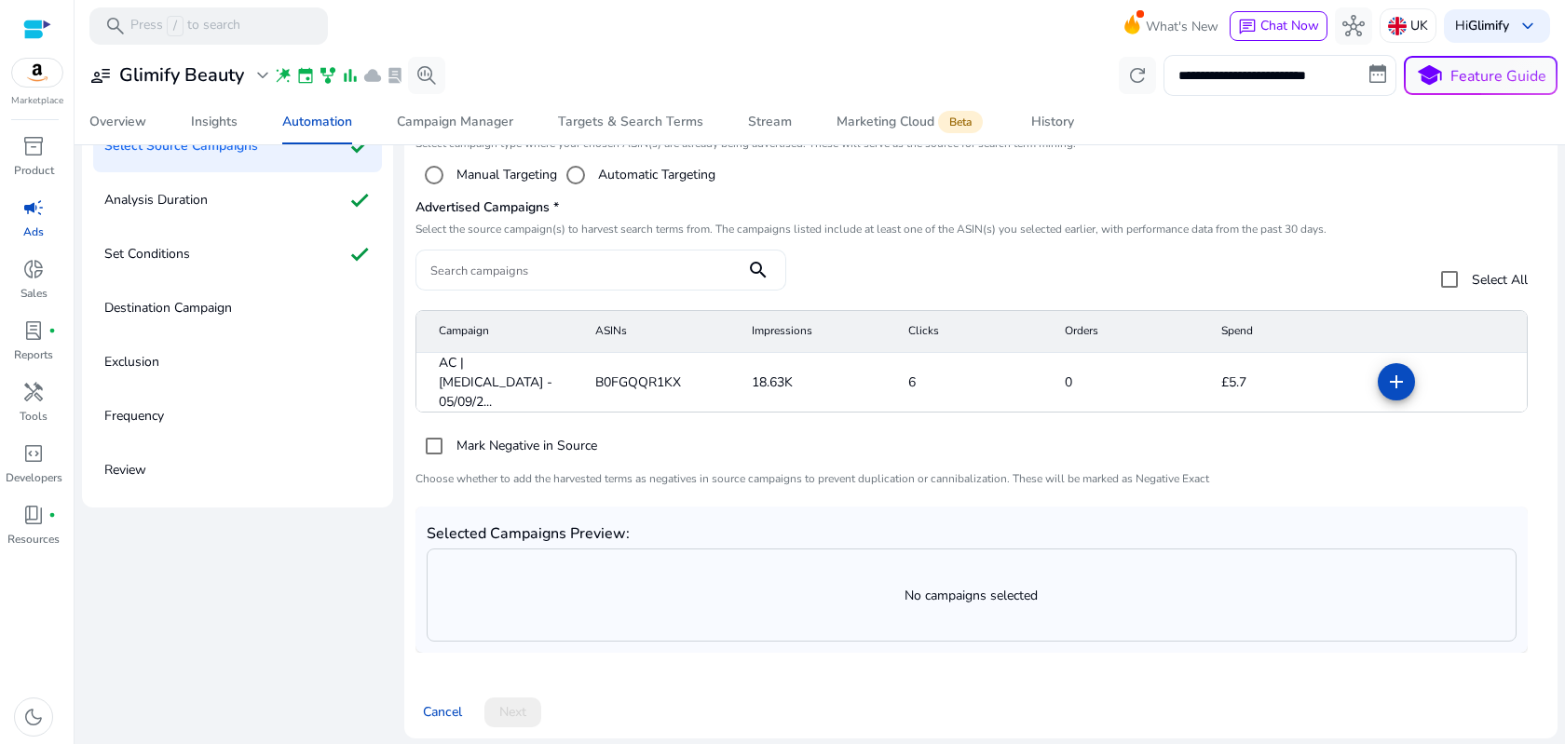
scroll to position [170, 0]
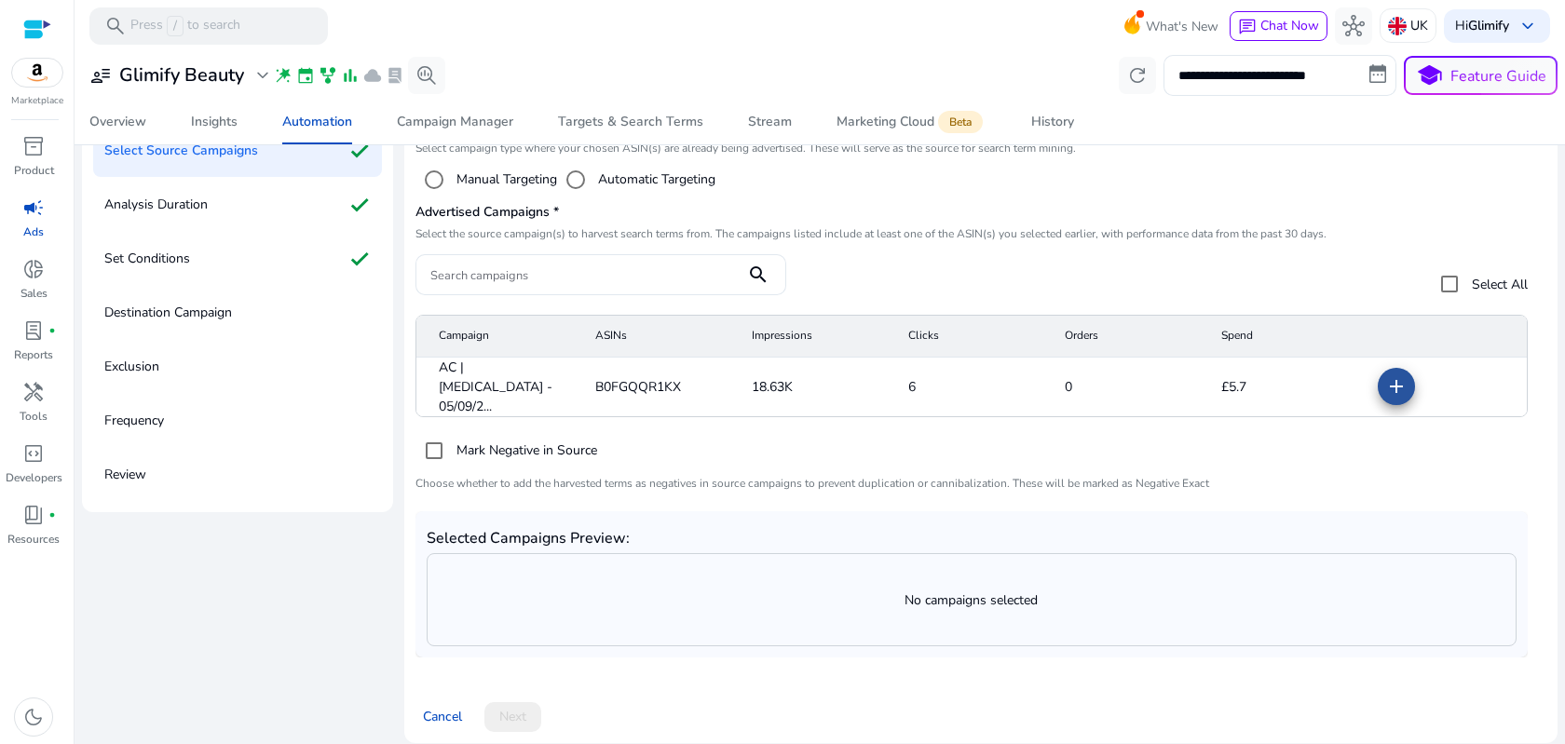
click at [1385, 380] on mat-icon "add" at bounding box center [1396, 386] width 22 height 22
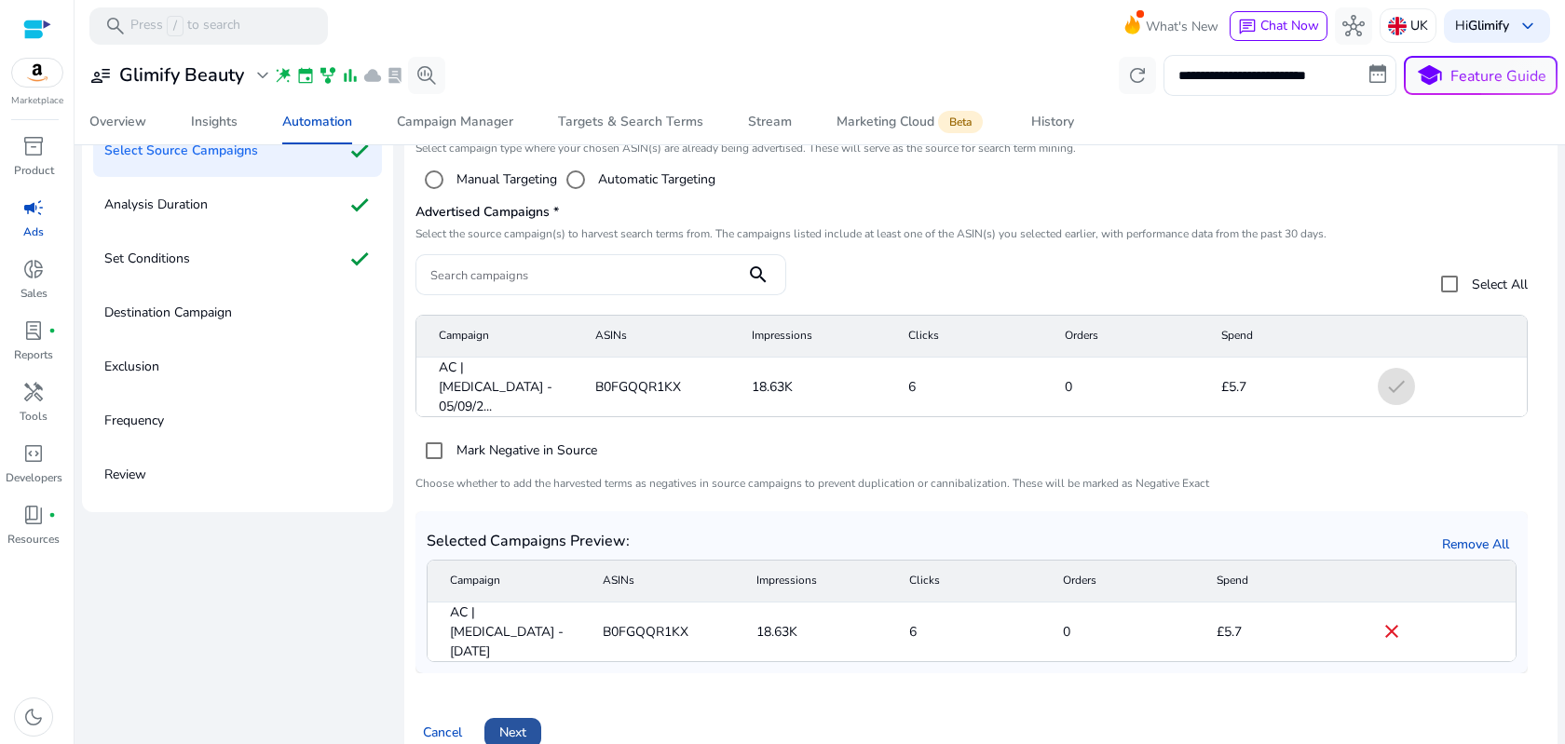
click at [515, 723] on span "Next" at bounding box center [512, 733] width 27 height 20
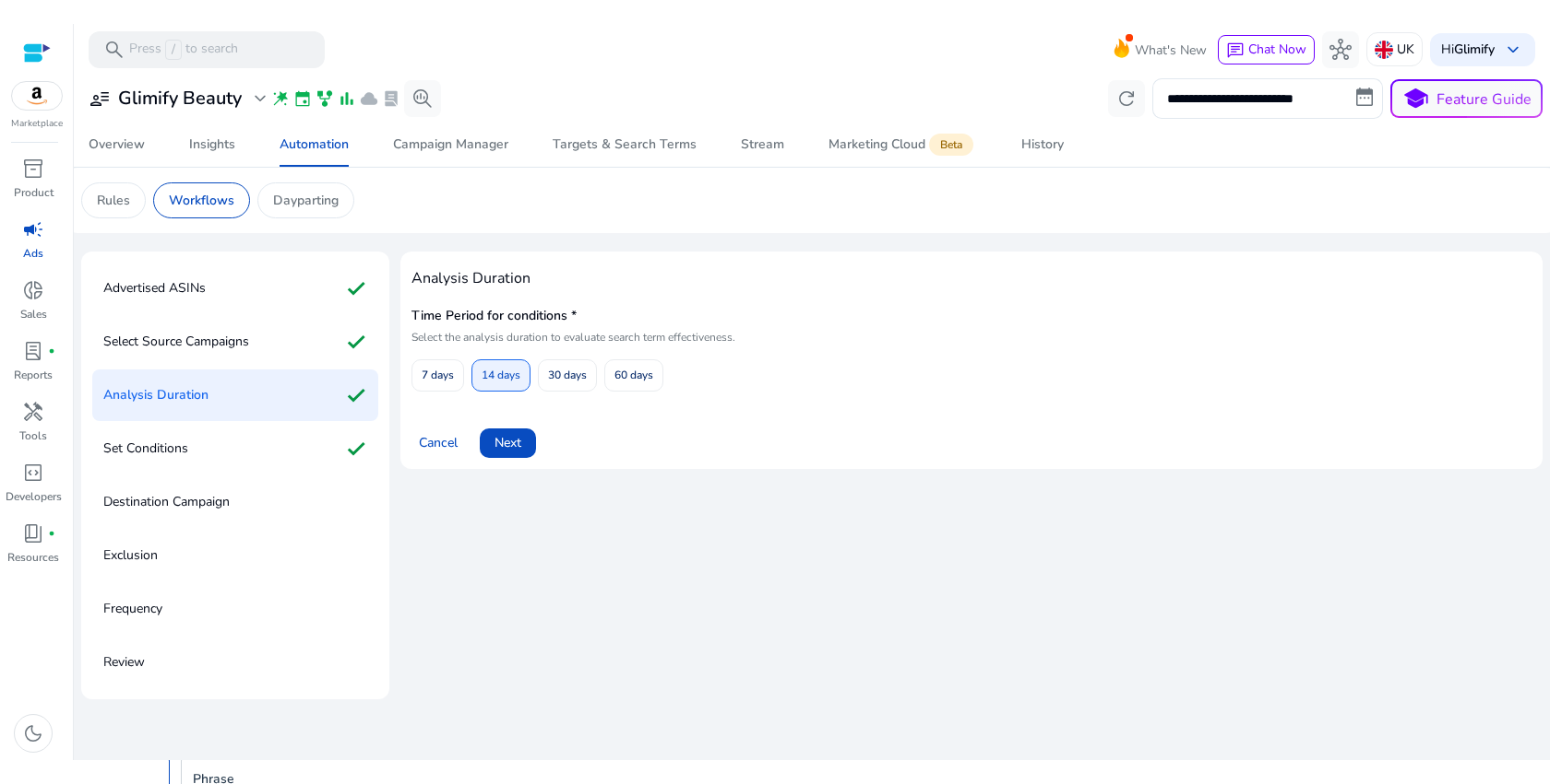
scroll to position [0, 0]
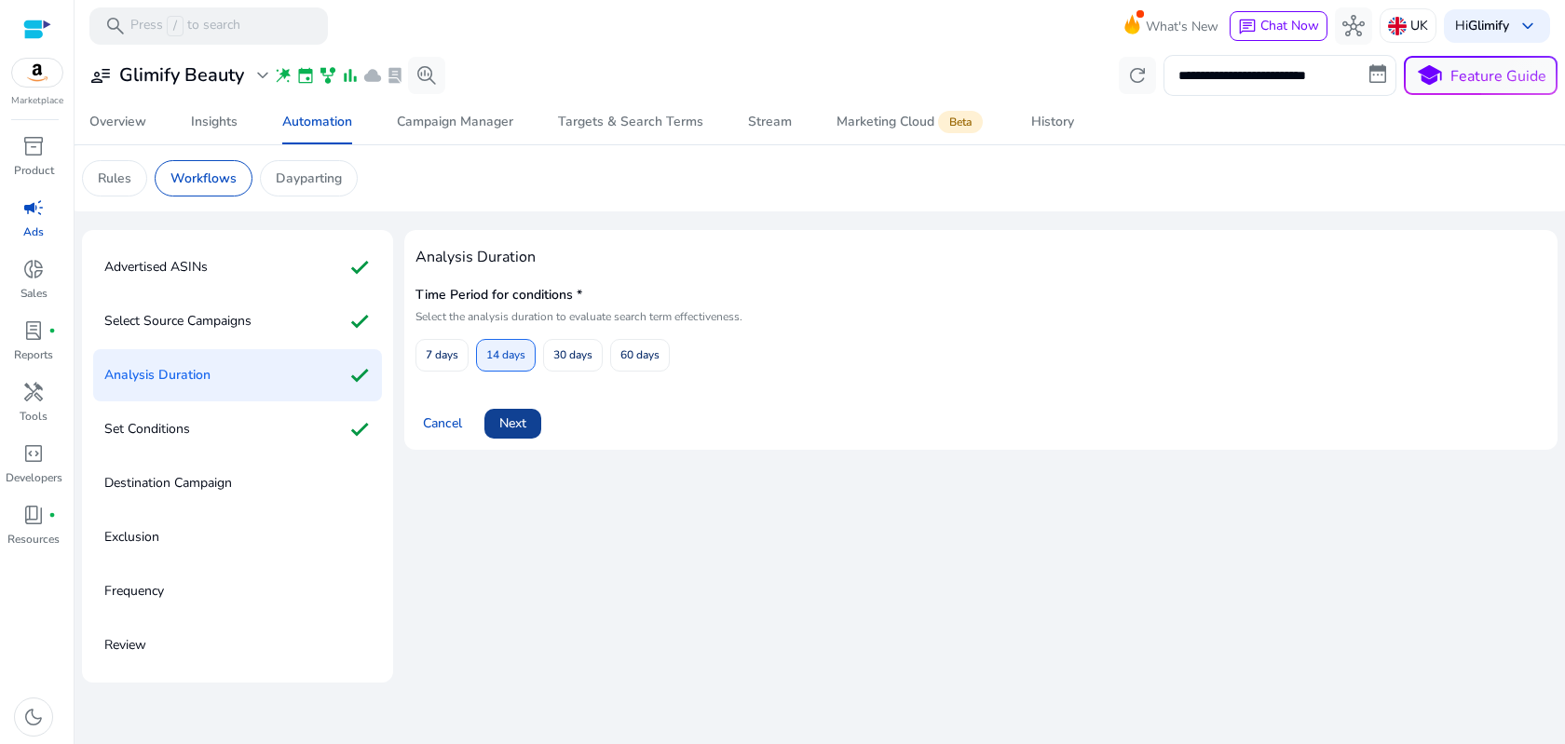
click at [517, 435] on span at bounding box center [512, 423] width 57 height 45
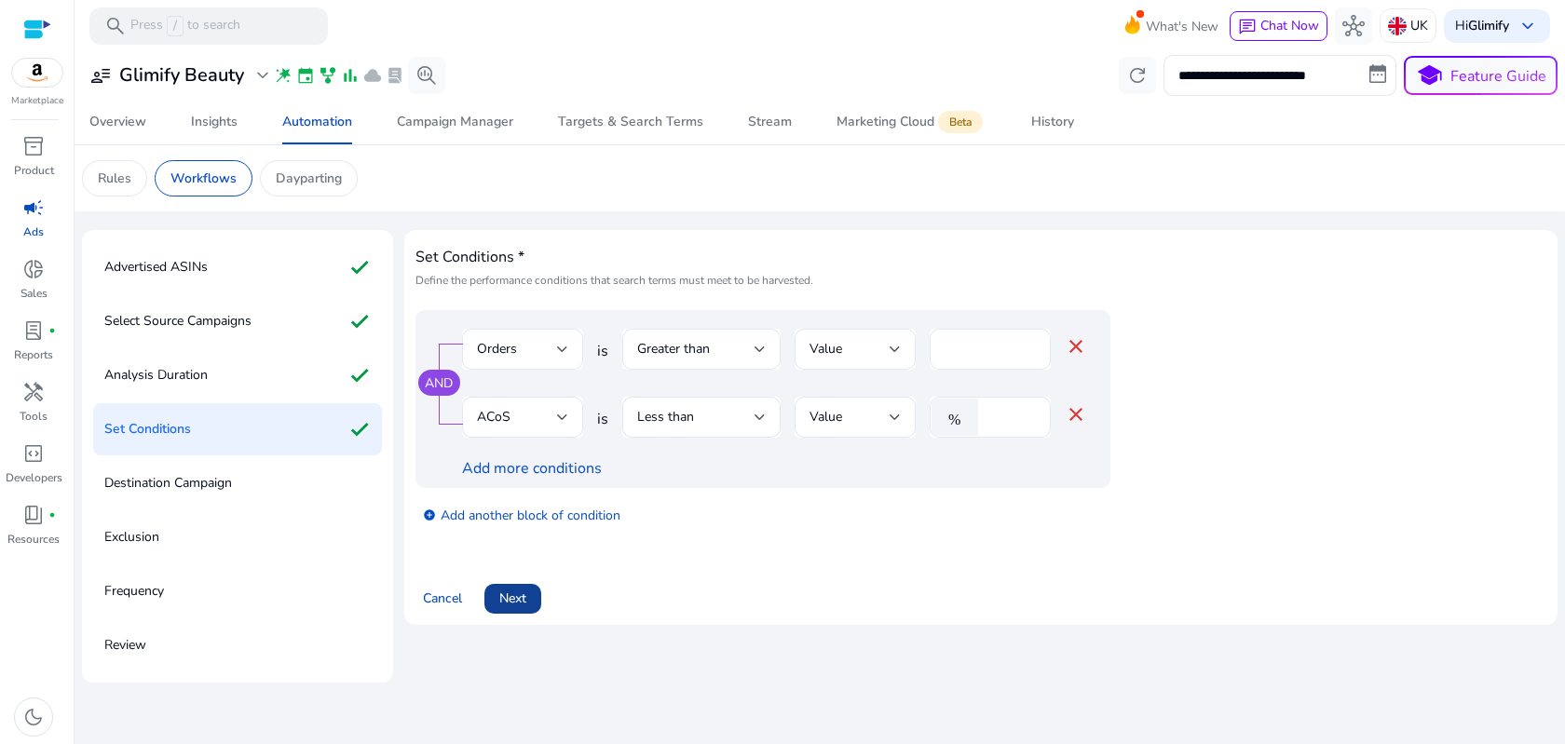
click at [525, 604] on span "Next" at bounding box center [512, 599] width 27 height 20
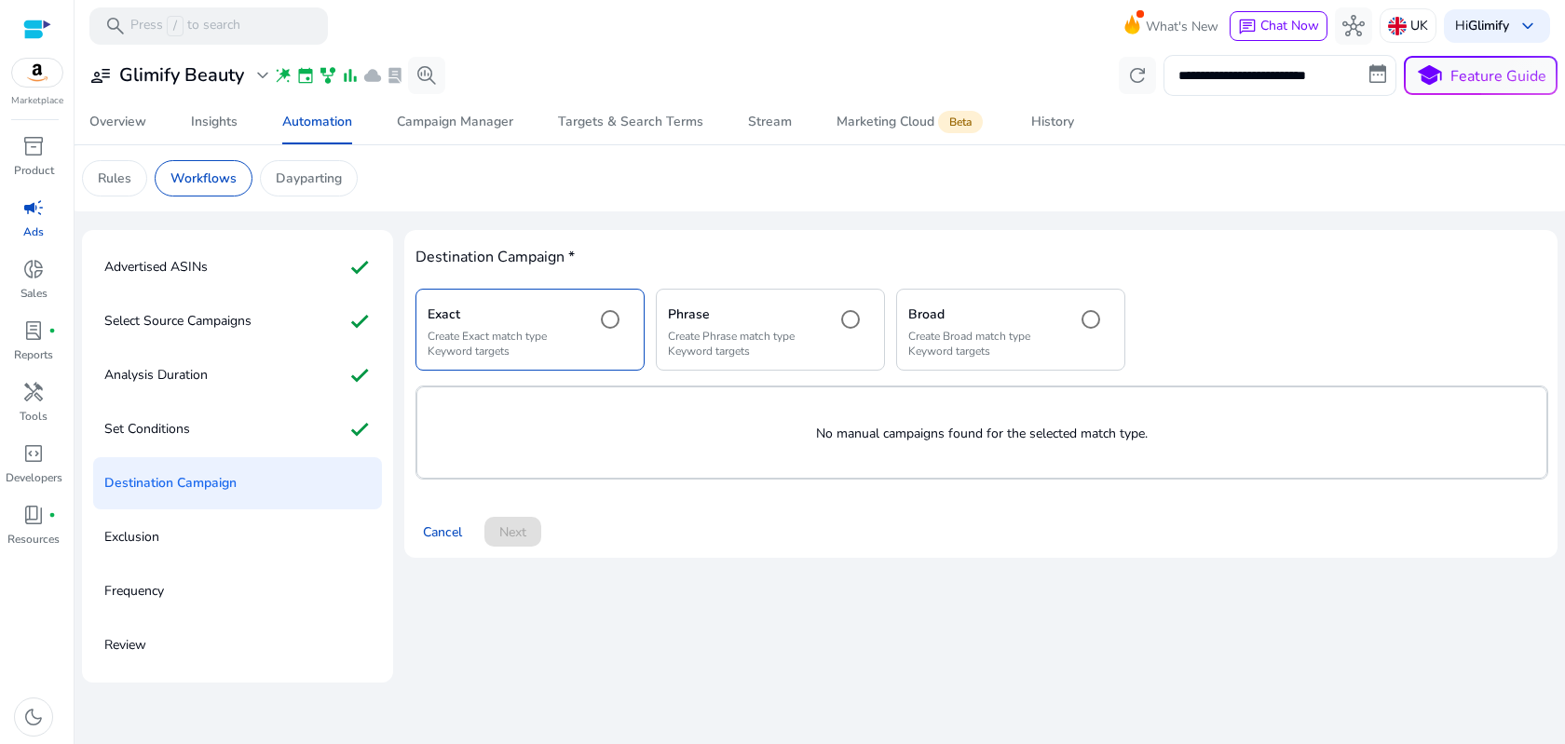
click at [761, 320] on h5 "Phrase" at bounding box center [744, 315] width 153 height 16
click at [978, 318] on h5 "Broad" at bounding box center [984, 315] width 153 height 16
click at [575, 356] on p "Create Exact match type Keyword targets" at bounding box center [503, 344] width 153 height 30
click at [782, 335] on p "Create Phrase match type Keyword targets" at bounding box center [744, 344] width 153 height 30
click at [996, 370] on div "Exact Create Exact match type Keyword targets Phrase Create Phrase match type K…" at bounding box center [770, 329] width 710 height 81
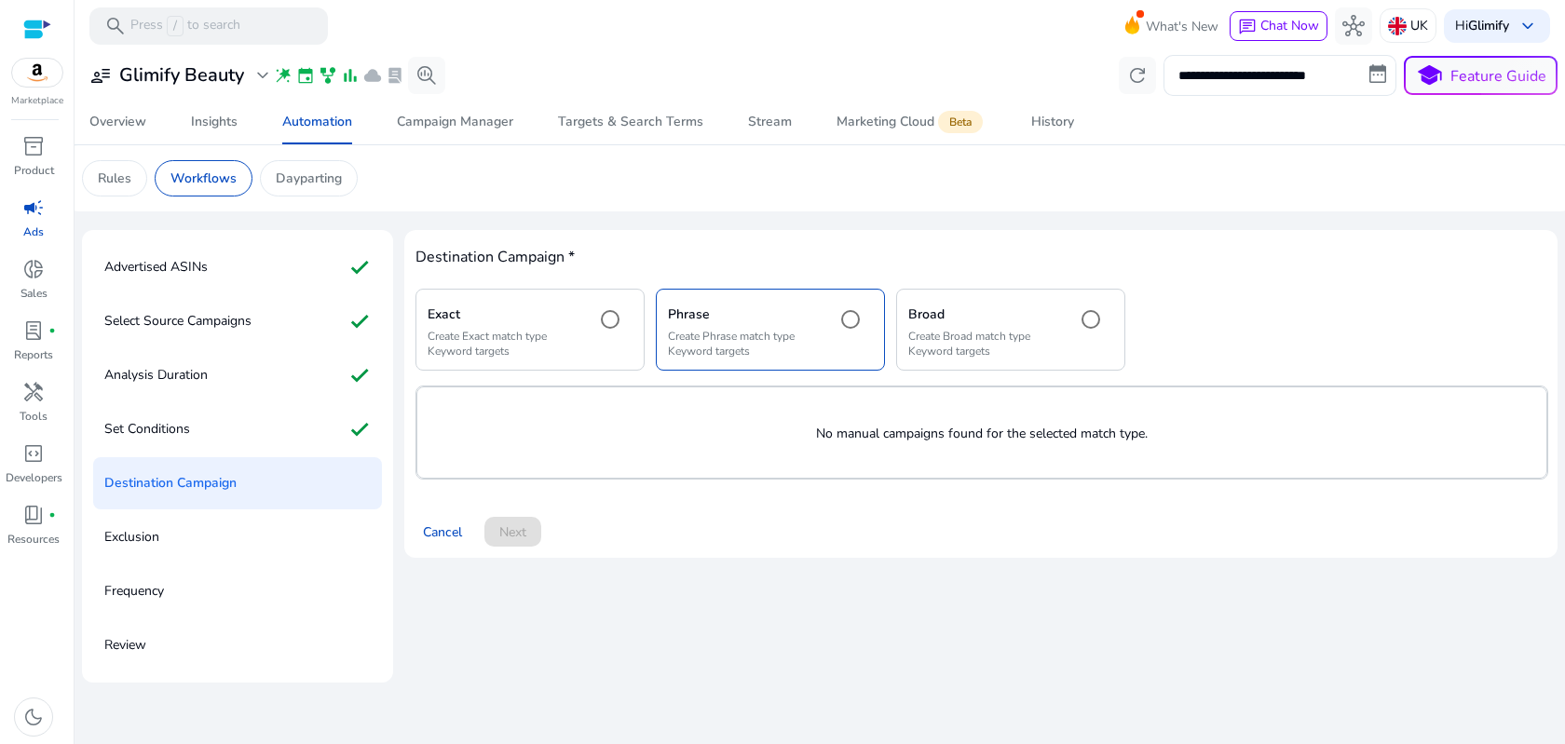
click at [537, 344] on p "Create Exact match type Keyword targets" at bounding box center [503, 344] width 153 height 30
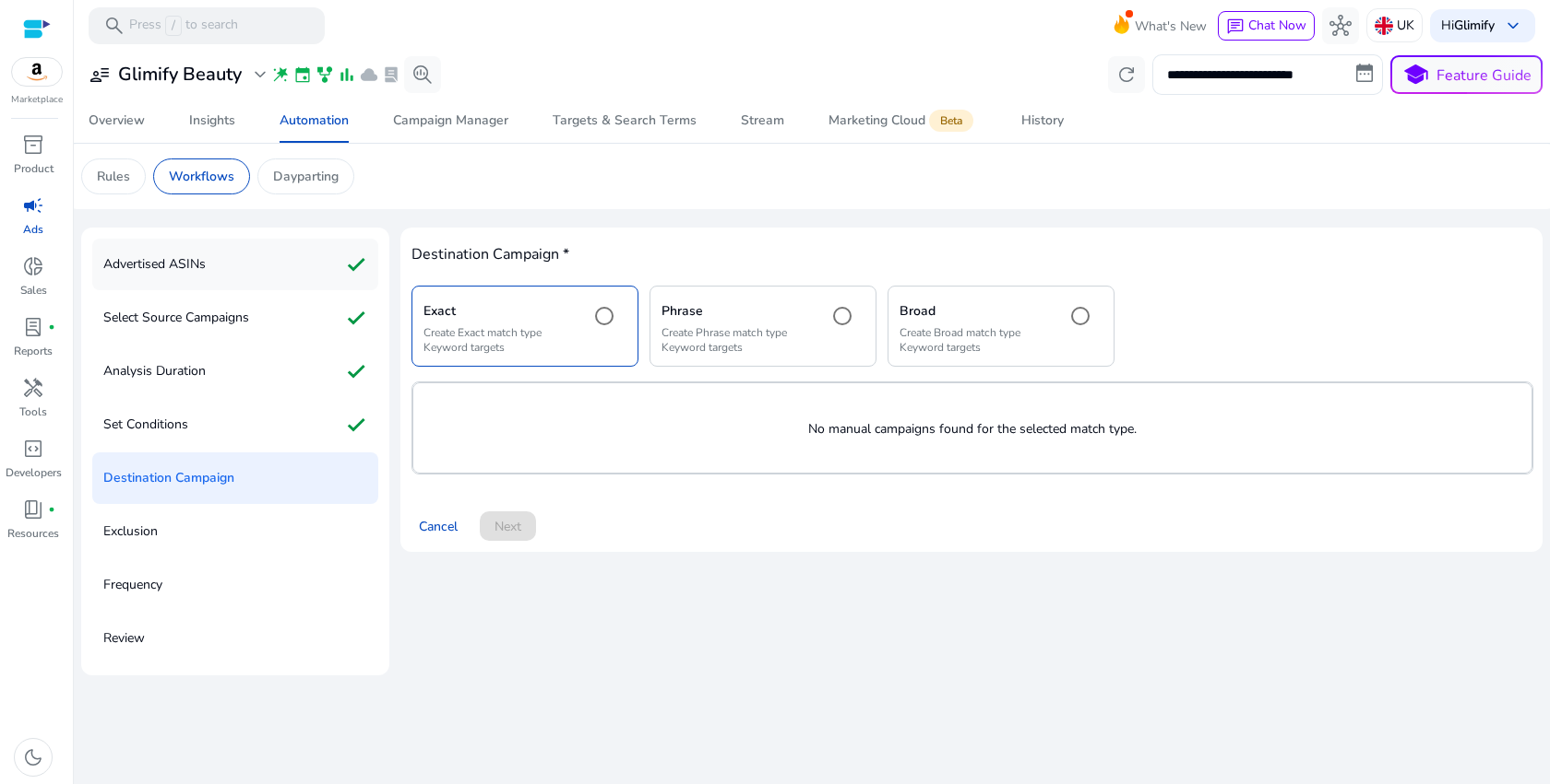
click at [214, 282] on div "Advertised ASINs check" at bounding box center [235, 264] width 286 height 51
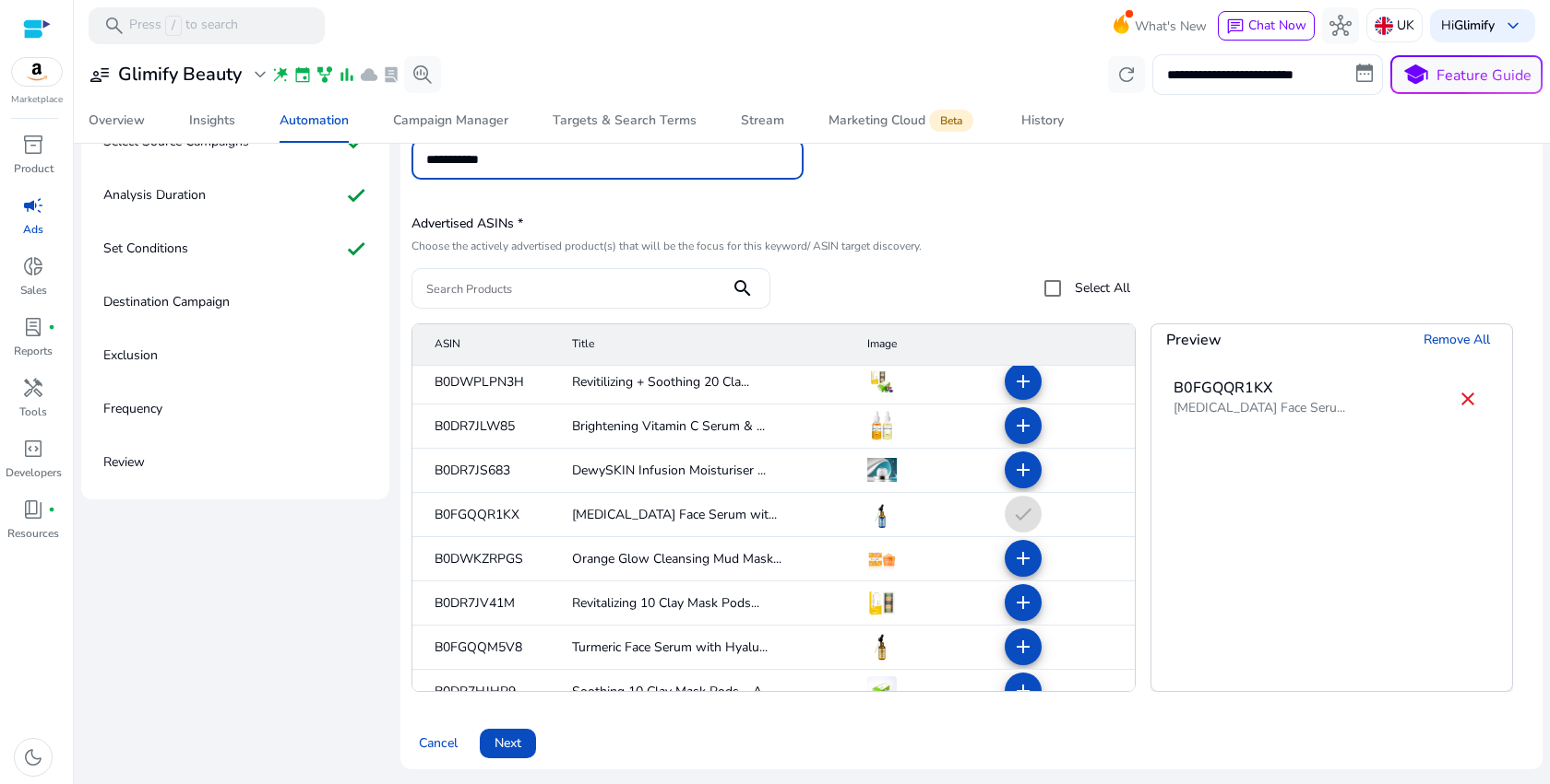
scroll to position [471, 0]
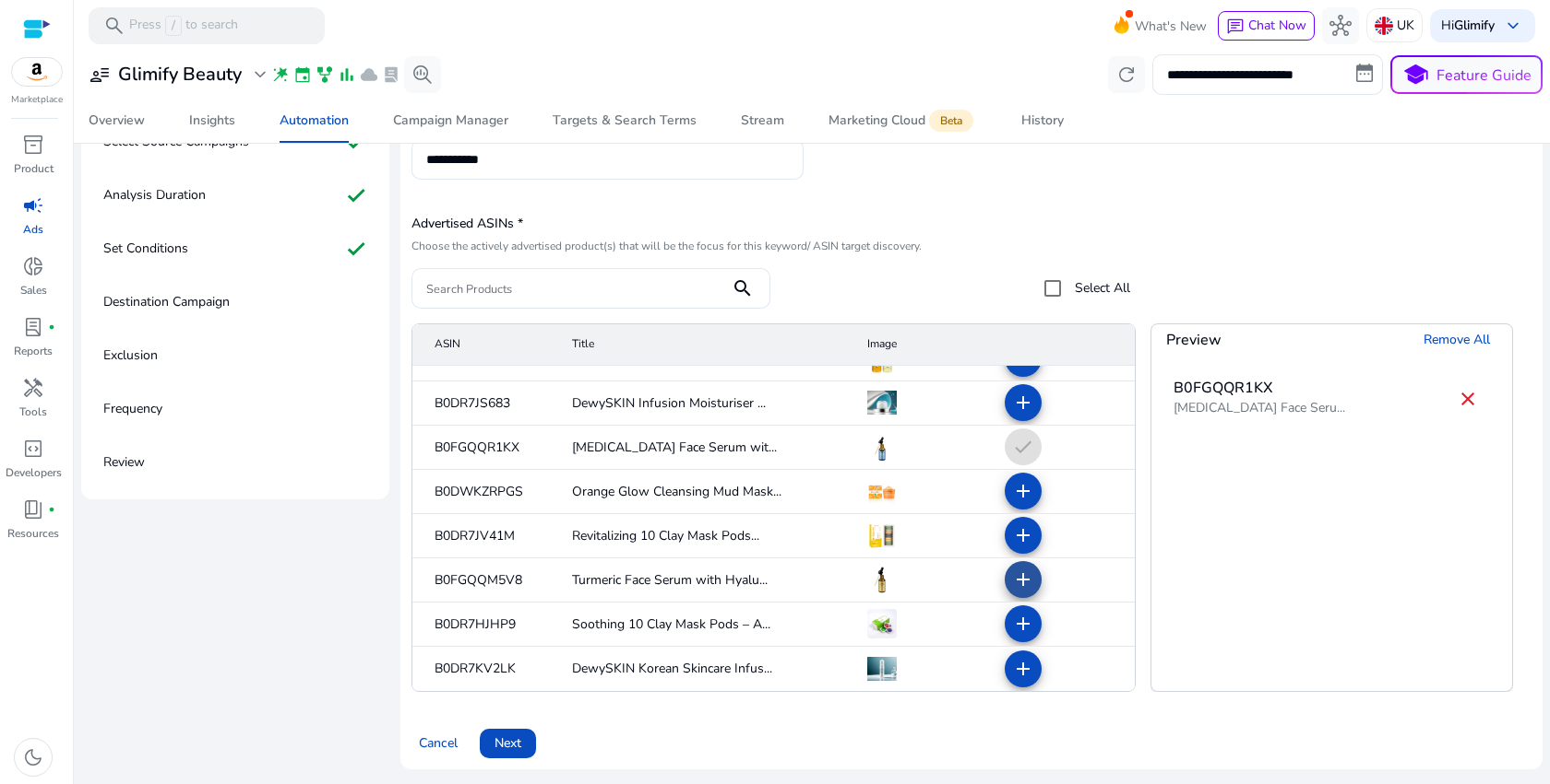
click at [1012, 570] on mat-icon "add" at bounding box center [1023, 580] width 22 height 22
click at [1463, 395] on mat-icon "close" at bounding box center [1467, 399] width 22 height 22
click at [519, 735] on span "Next" at bounding box center [507, 743] width 27 height 20
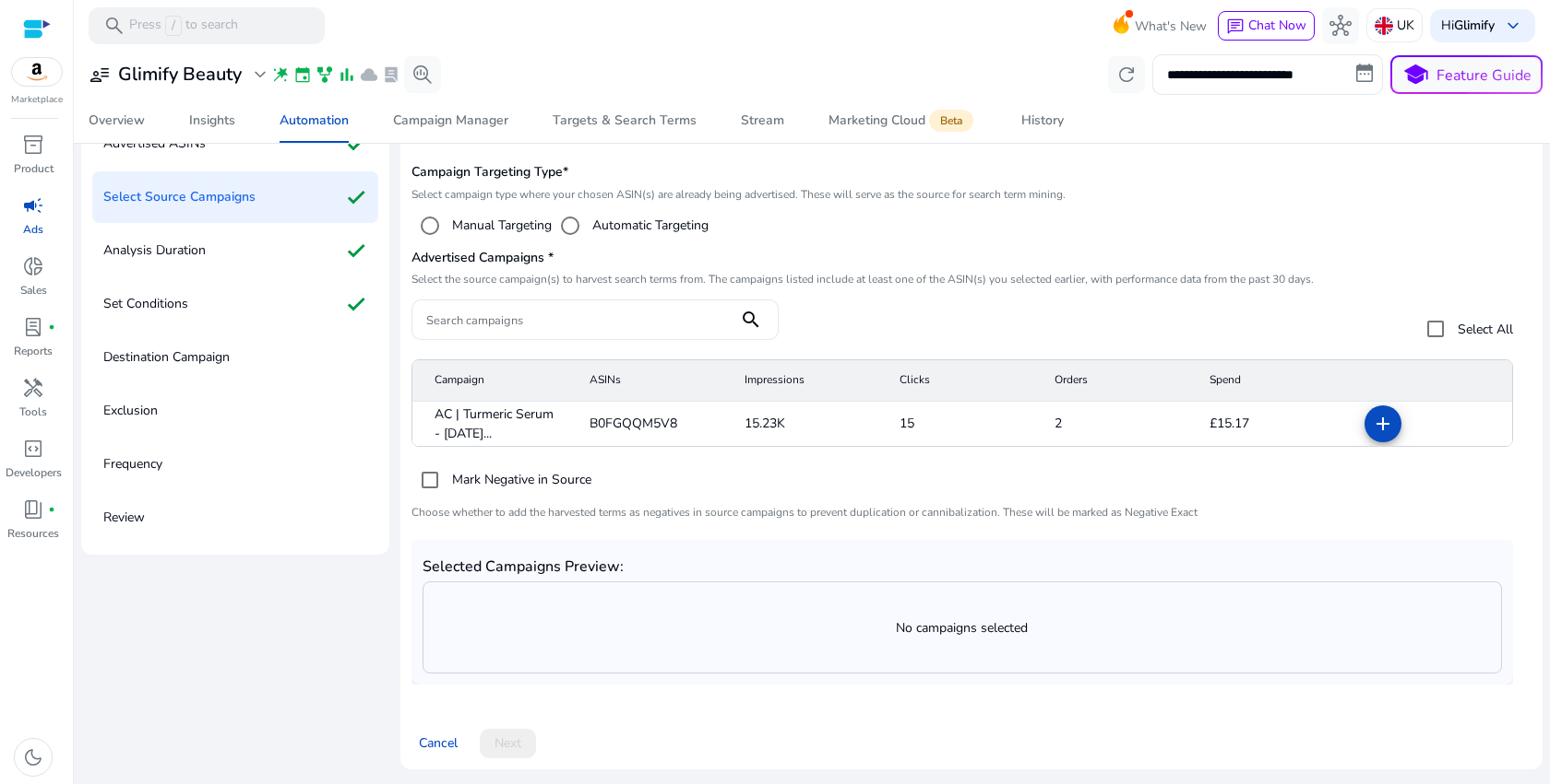
scroll to position [121, 0]
click at [1371, 436] on span at bounding box center [1383, 424] width 45 height 45
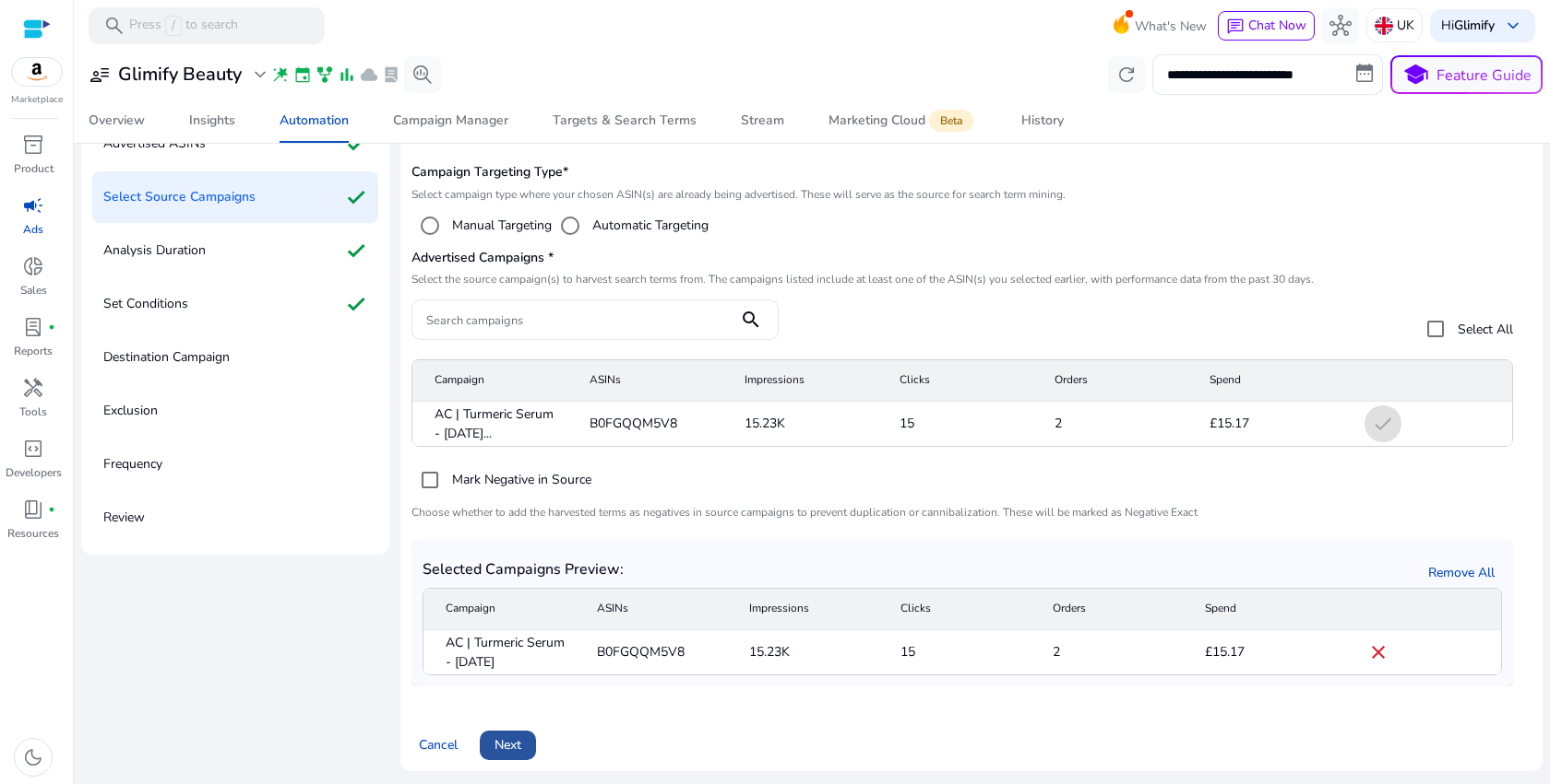
click at [503, 735] on span "Next" at bounding box center [507, 745] width 27 height 20
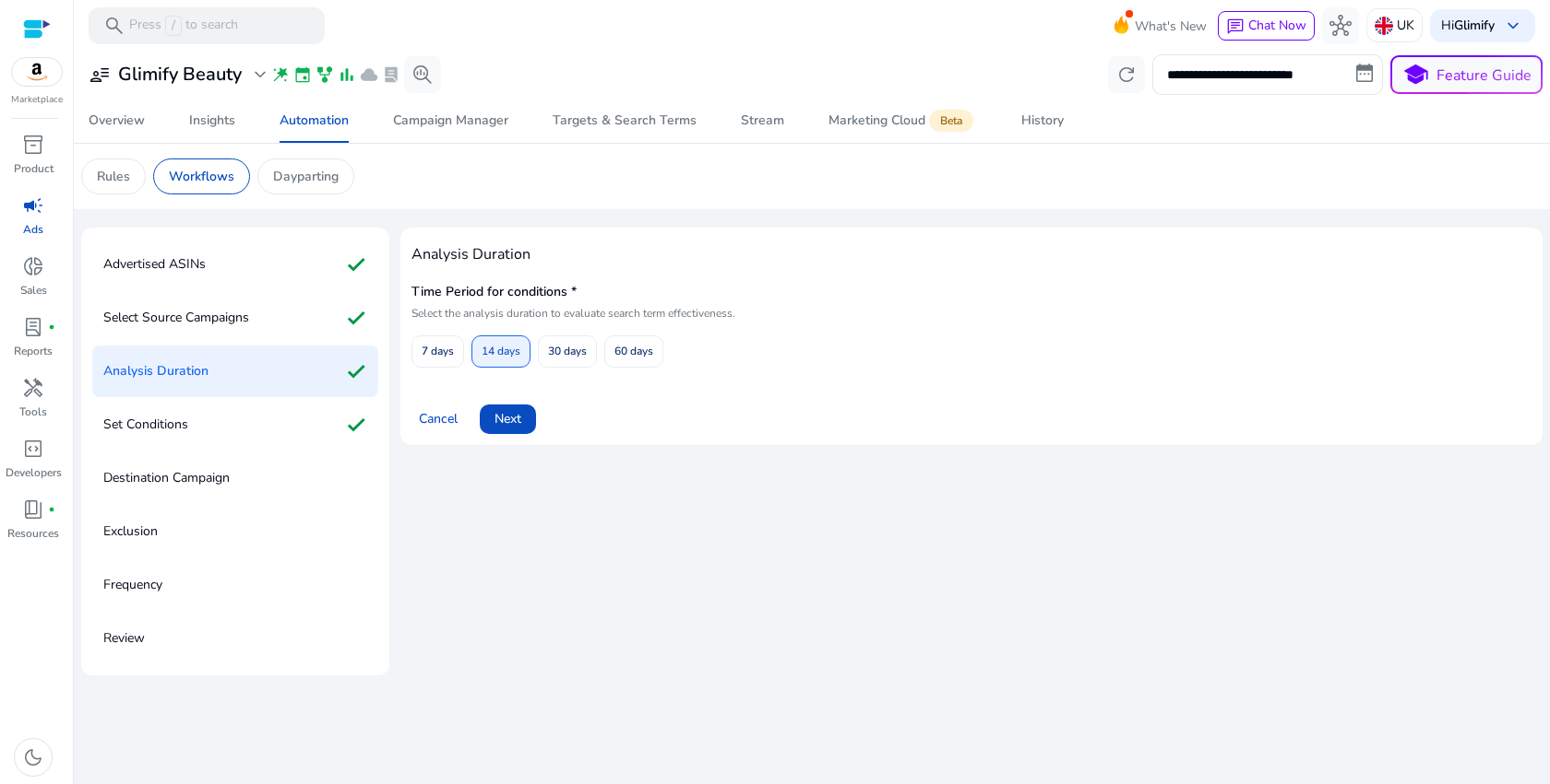
scroll to position [0, 0]
click at [528, 423] on span at bounding box center [507, 419] width 56 height 45
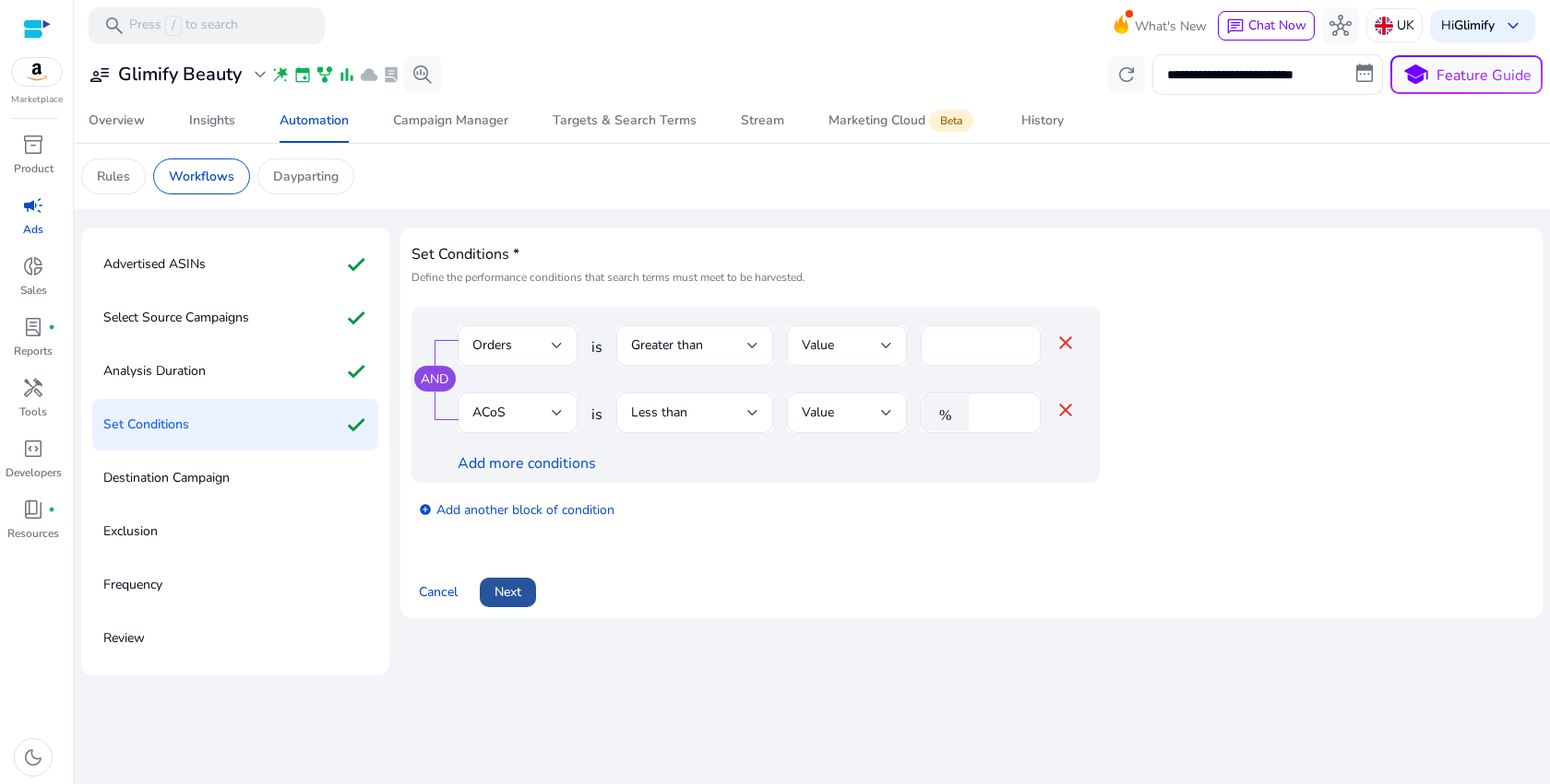
click at [522, 589] on button "Next" at bounding box center [507, 593] width 56 height 30
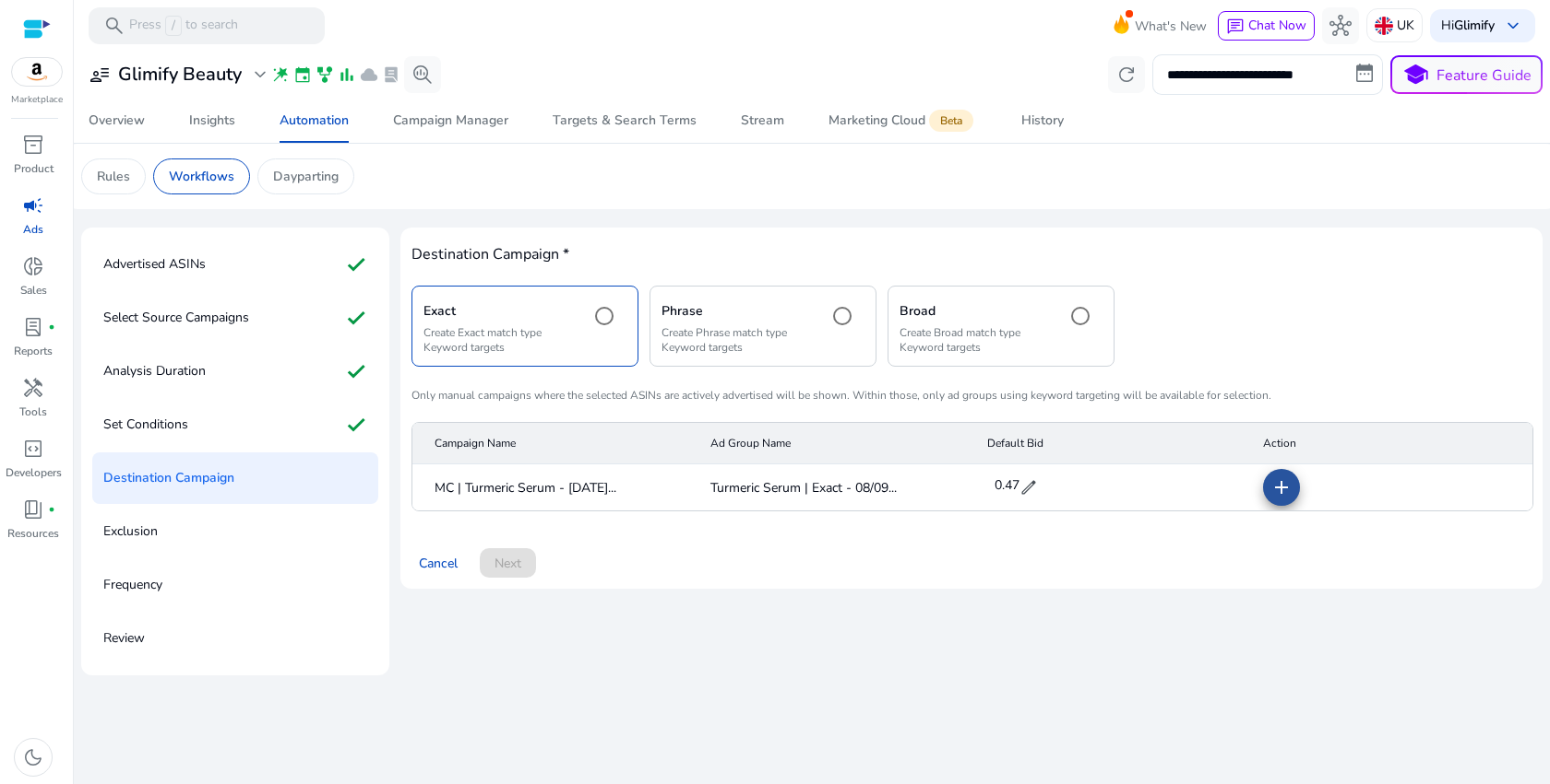
click at [1280, 476] on mat-icon "add" at bounding box center [1281, 487] width 22 height 22
click at [1290, 493] on mat-icon "add" at bounding box center [1281, 487] width 22 height 22
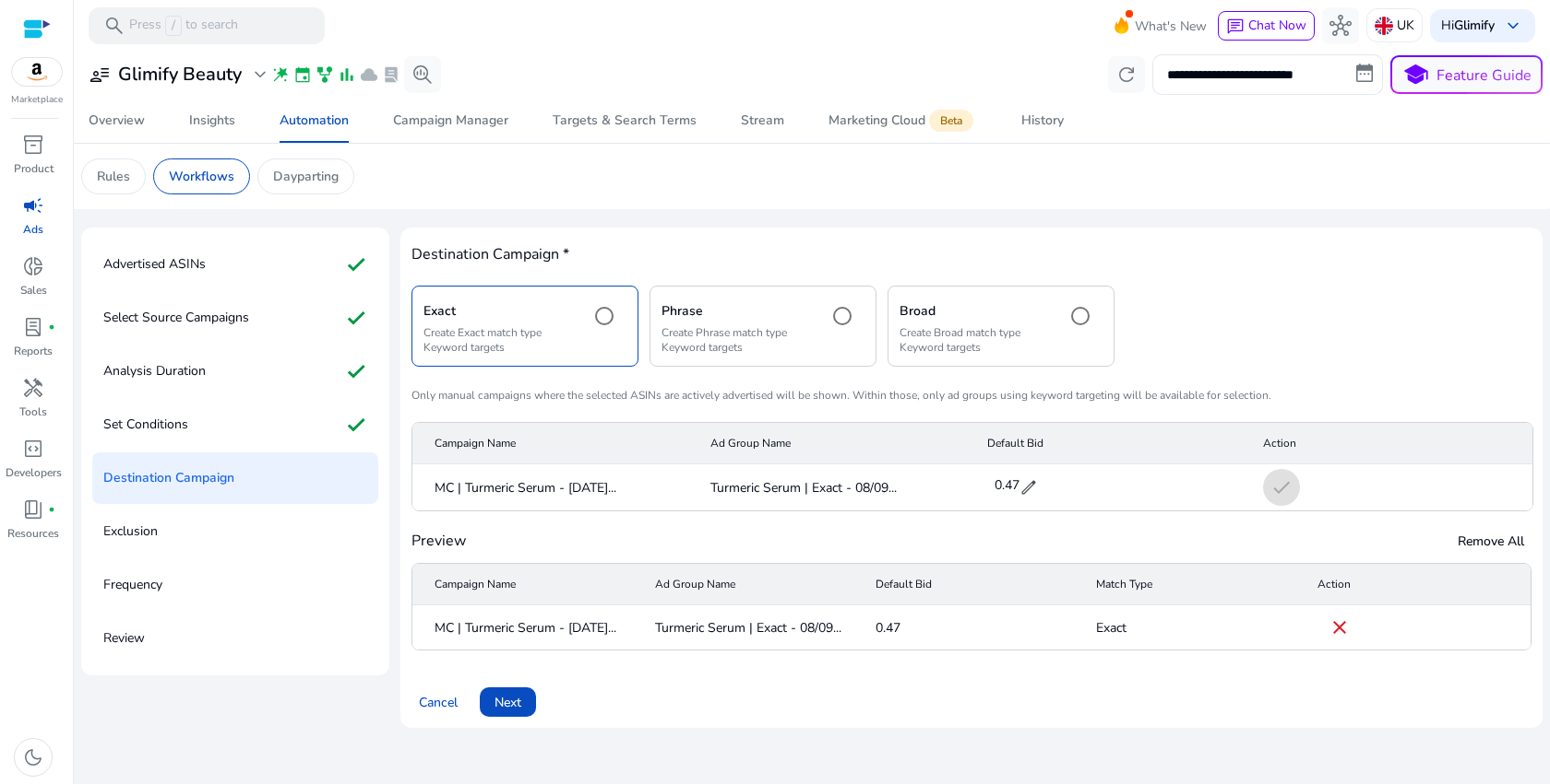
click at [848, 344] on mat-radio-button at bounding box center [844, 326] width 41 height 56
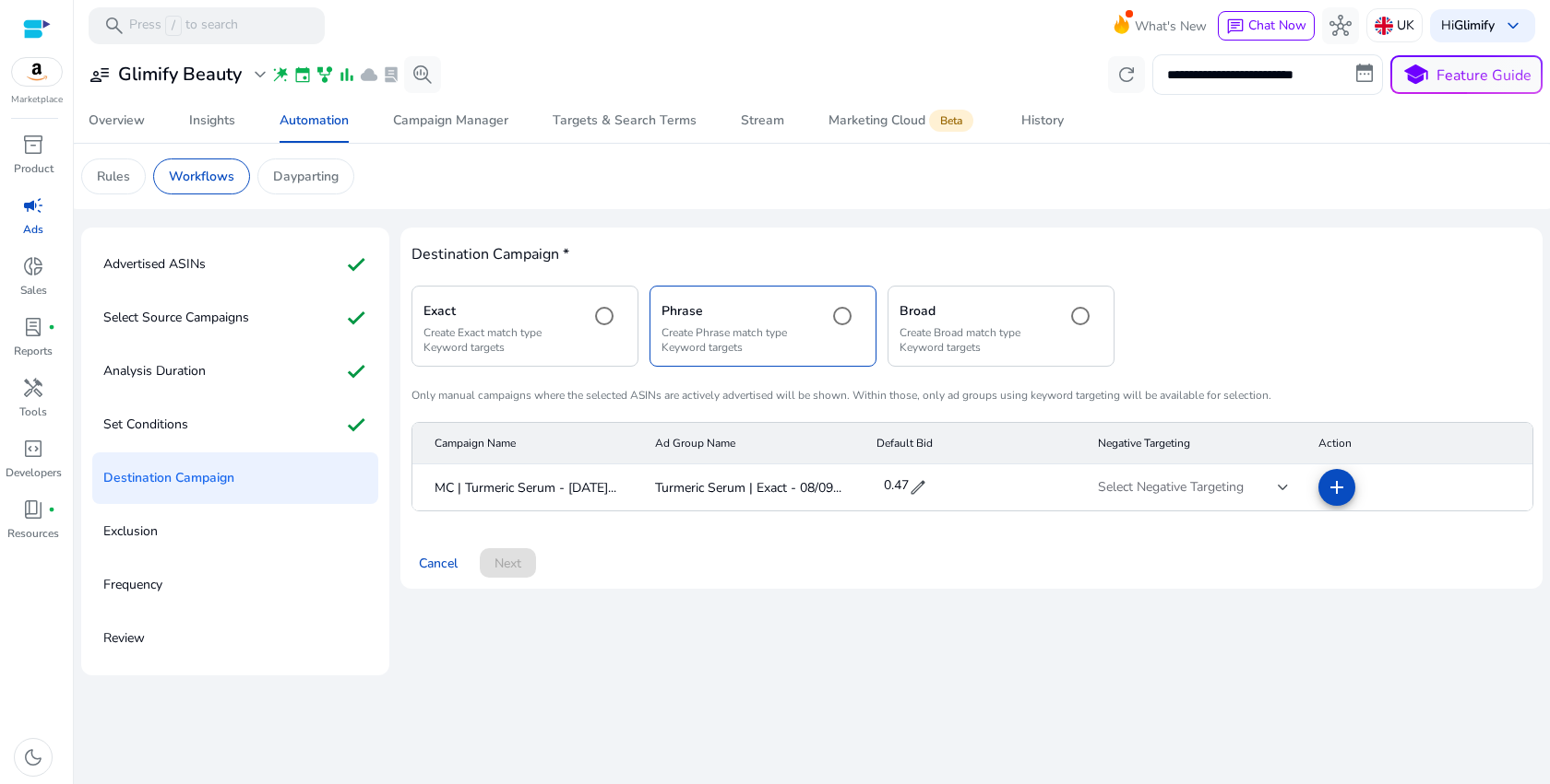
click at [516, 329] on p "Create Exact match type Keyword targets" at bounding box center [498, 341] width 152 height 30
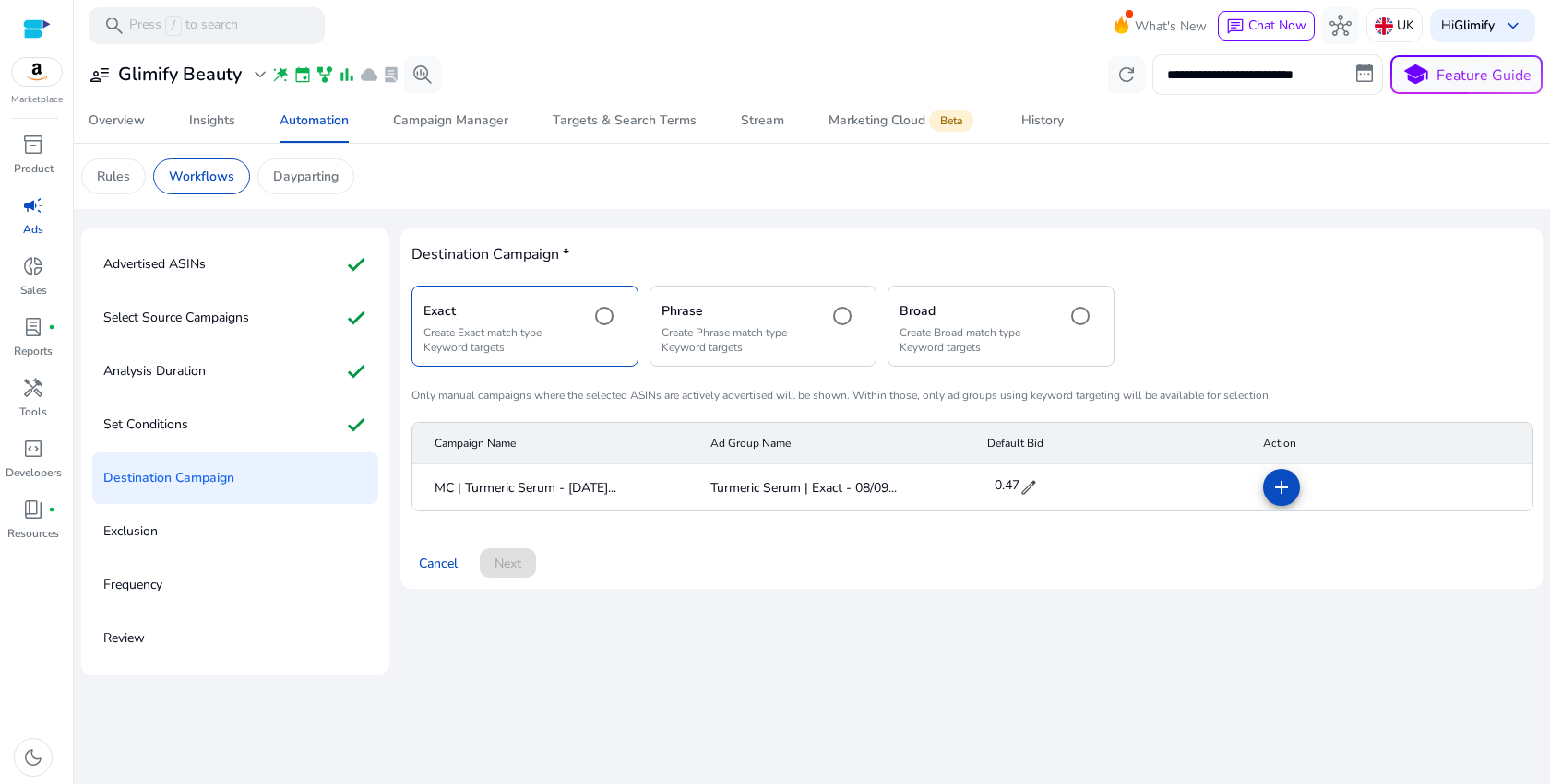
click at [762, 329] on p "Create Phrase match type Keyword targets" at bounding box center [737, 341] width 152 height 30
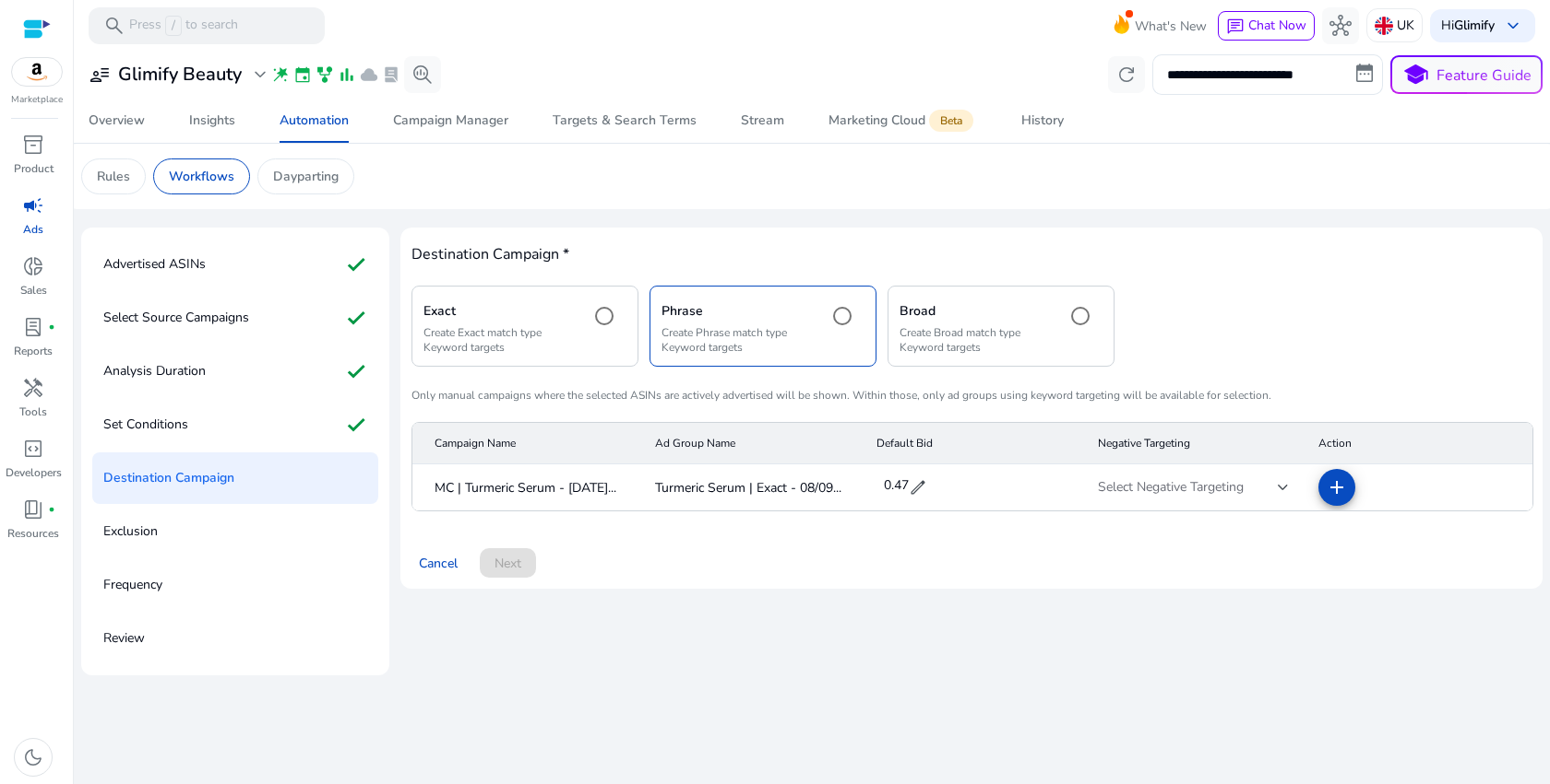
click at [517, 332] on p "Create Exact match type Keyword targets" at bounding box center [498, 341] width 152 height 30
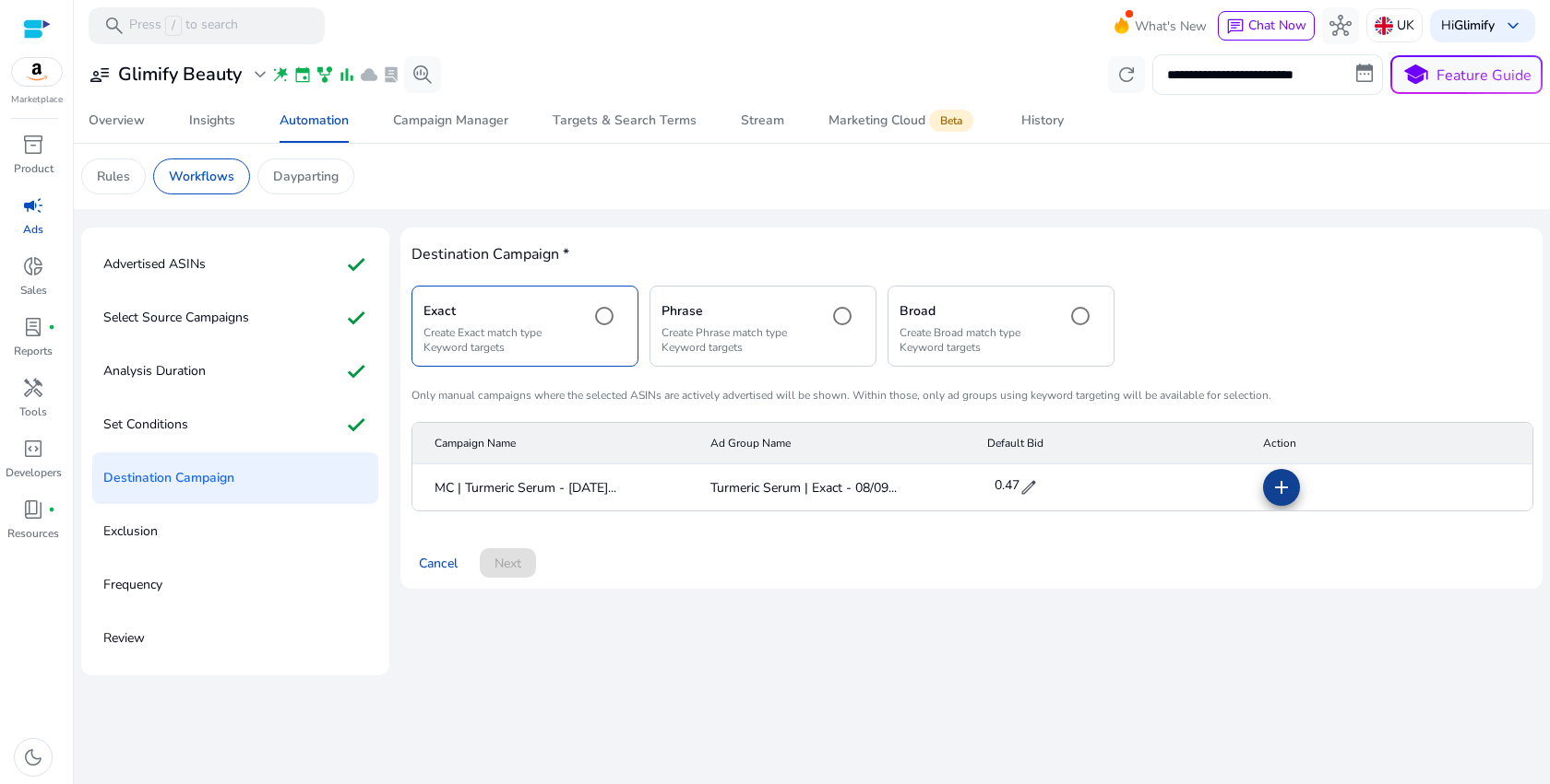
click at [1282, 487] on mat-icon "add" at bounding box center [1281, 487] width 22 height 22
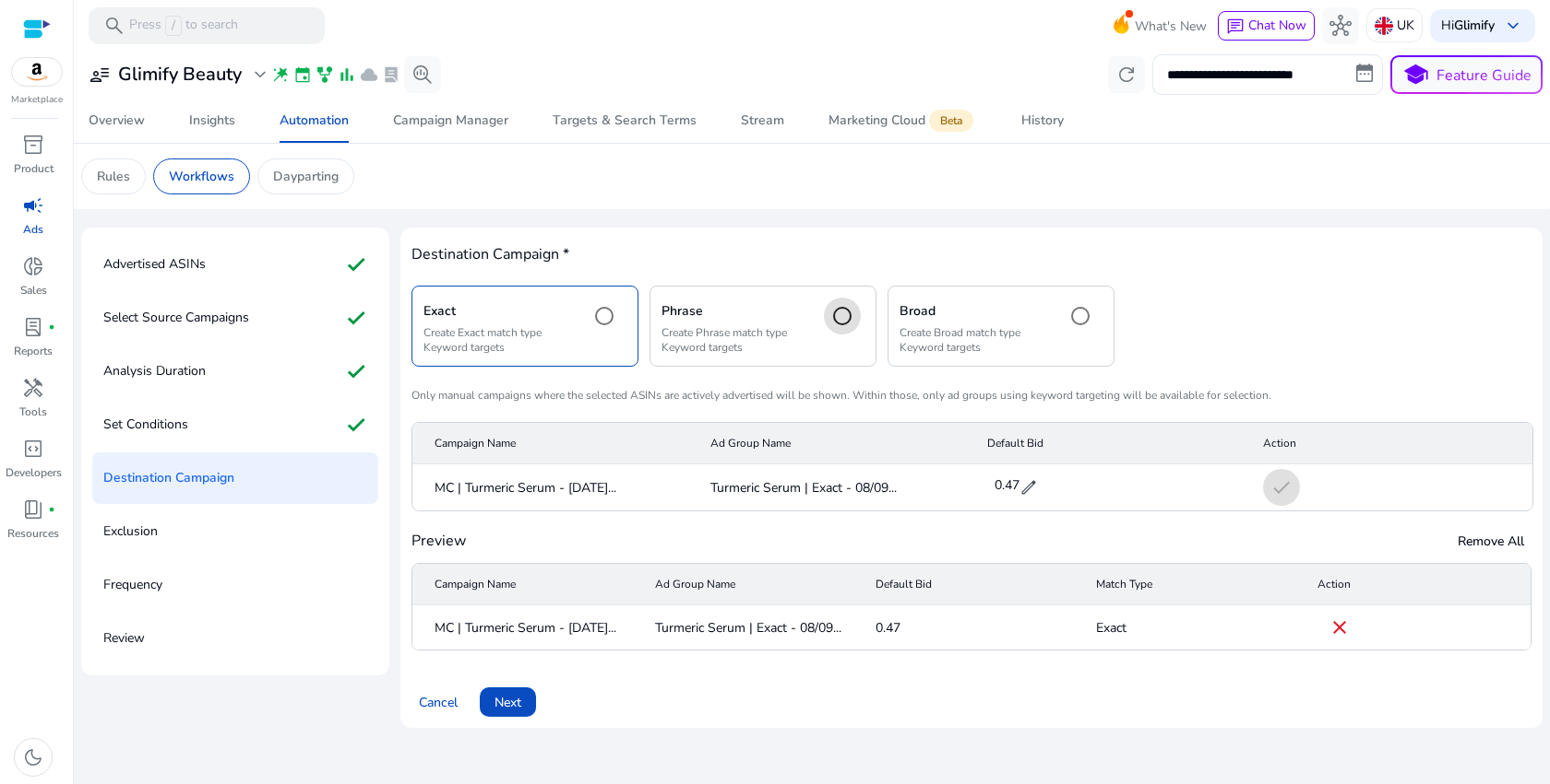
click at [582, 646] on div "Exact Create Exact match type Keyword targets Phrase Create Phrase match type K…" at bounding box center [971, 468] width 1120 height 365
click at [813, 325] on div "Phrase Create Phrase match type Keyword targets" at bounding box center [763, 326] width 227 height 80
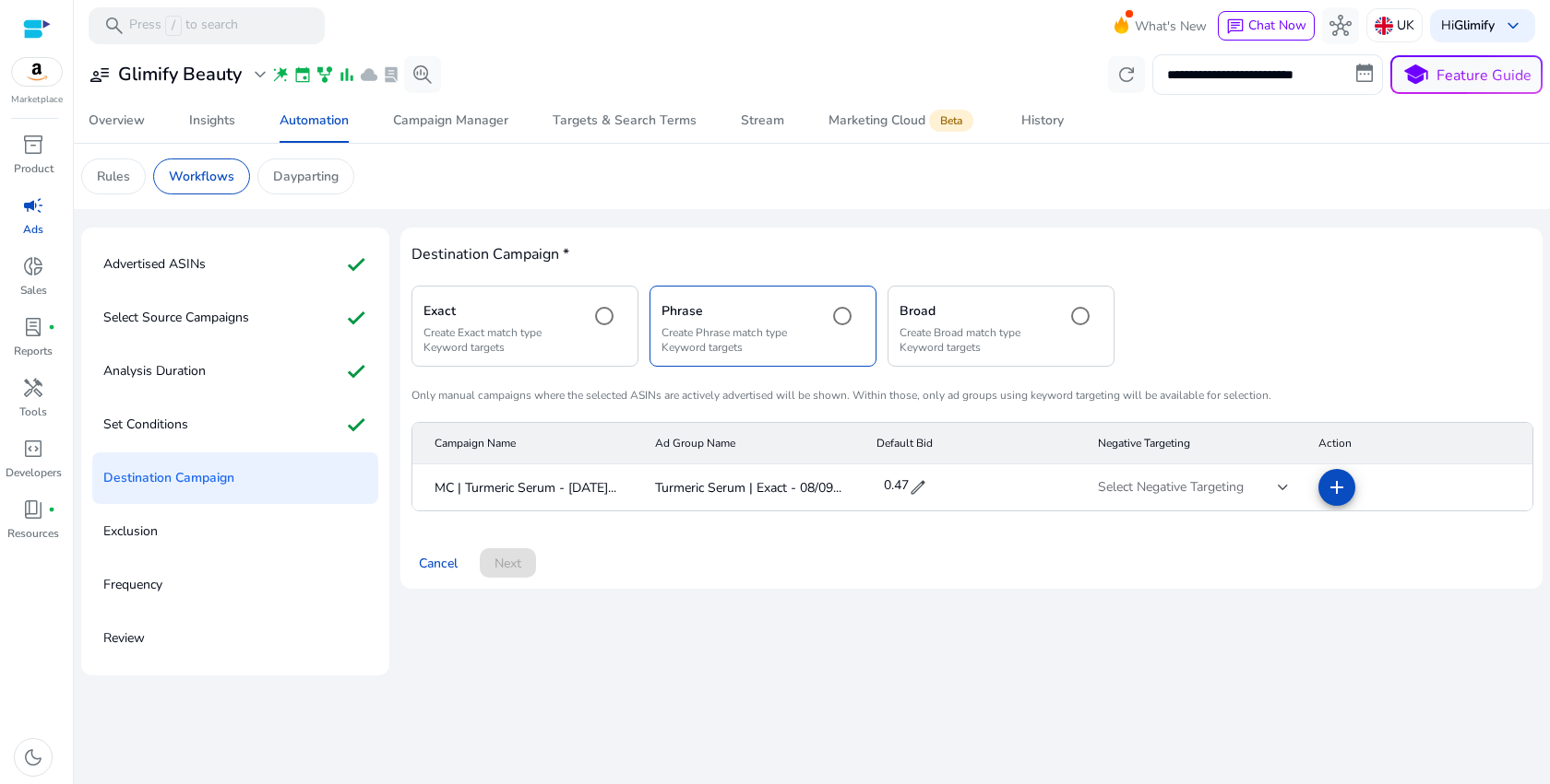
click at [553, 308] on h5 "Exact" at bounding box center [498, 312] width 152 height 16
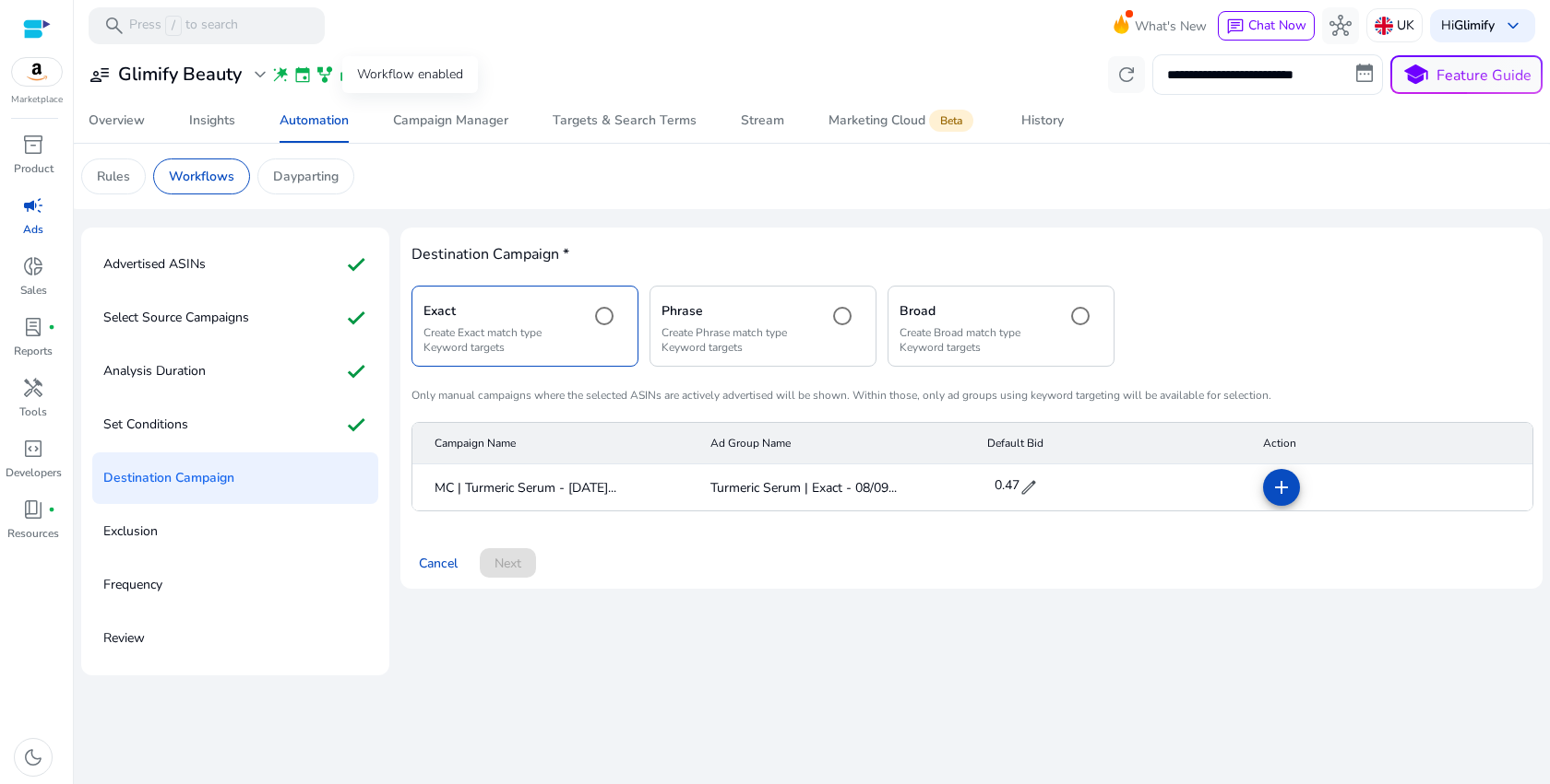
click at [329, 79] on span "family_history" at bounding box center [324, 74] width 19 height 19
click at [328, 78] on span "family_history" at bounding box center [324, 74] width 19 height 19
click at [316, 115] on div "Automation" at bounding box center [314, 120] width 69 height 13
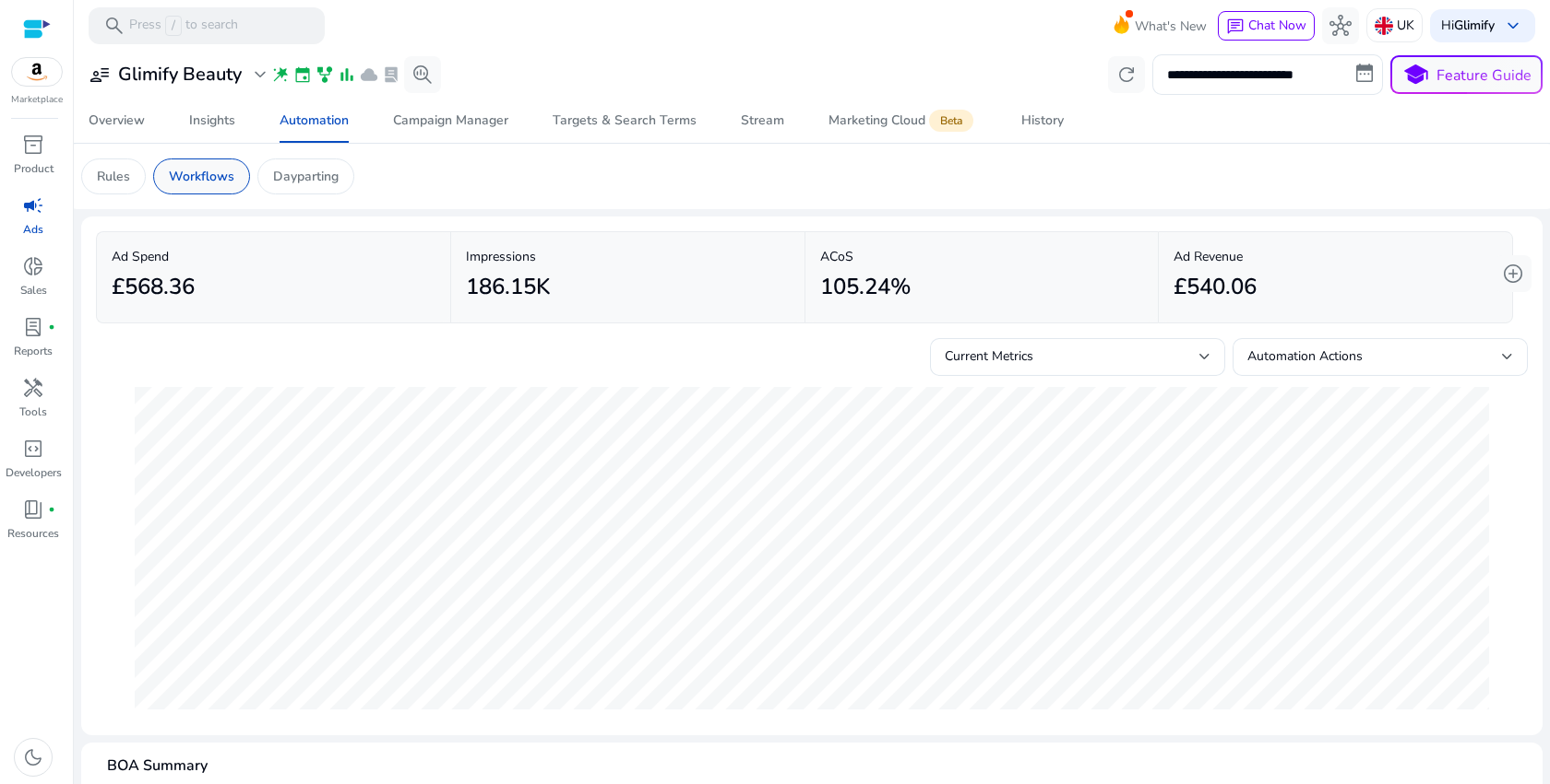
click at [211, 180] on p "Workflows" at bounding box center [201, 177] width 65 height 20
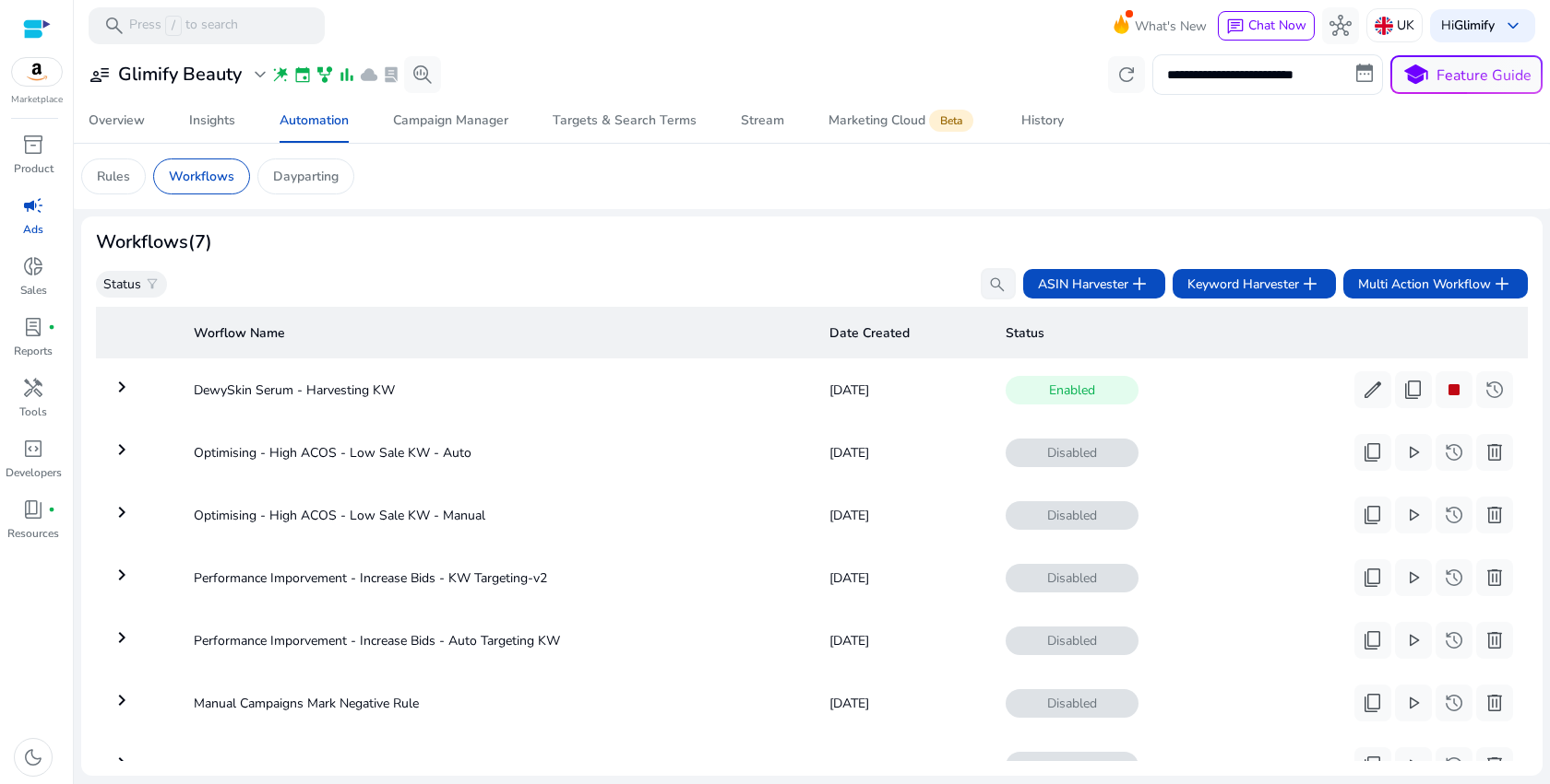
click at [119, 386] on mat-icon "keyboard_arrow_right" at bounding box center [122, 387] width 22 height 22
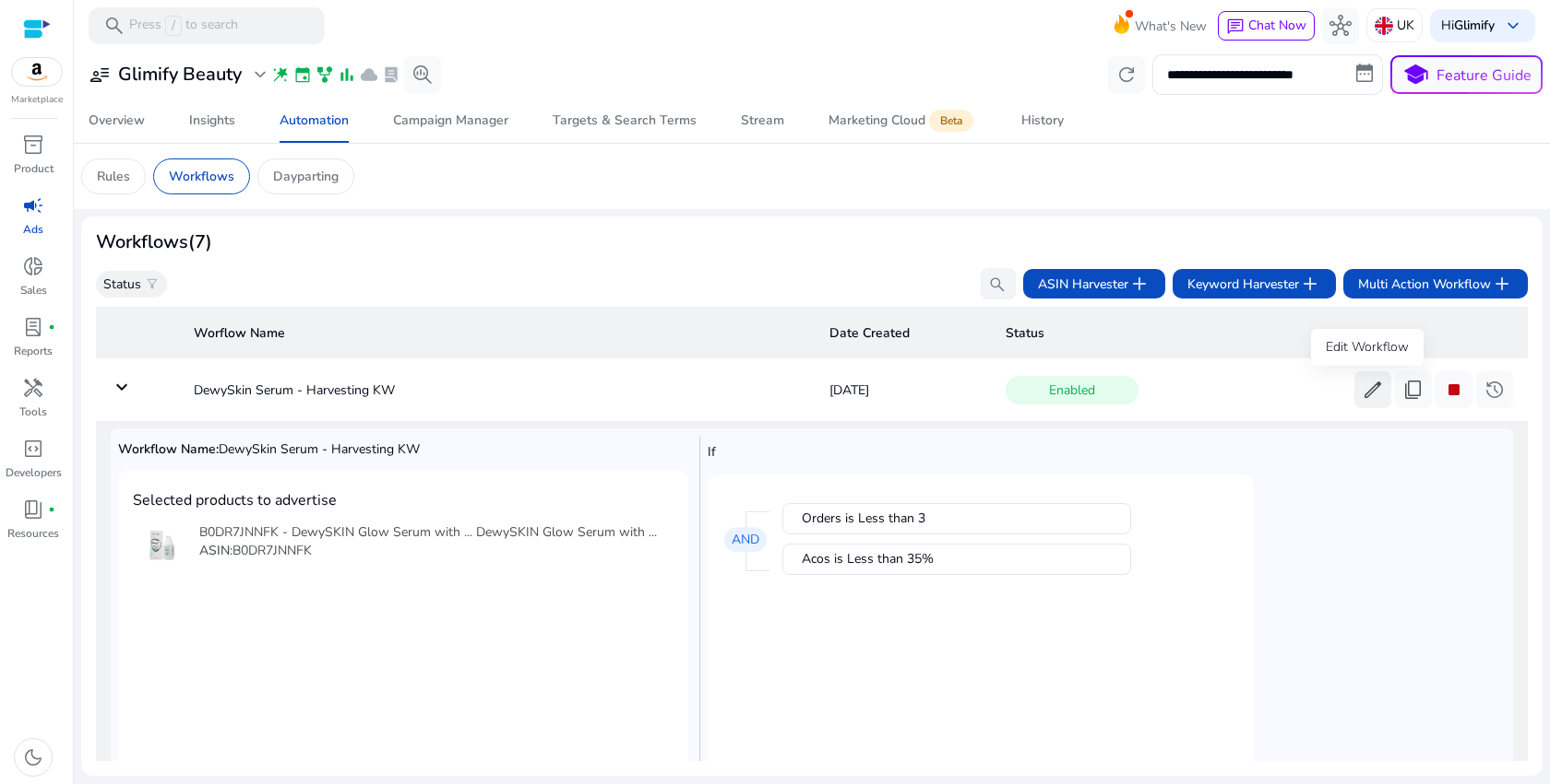
click at [1362, 389] on span "edit" at bounding box center [1373, 390] width 22 height 22
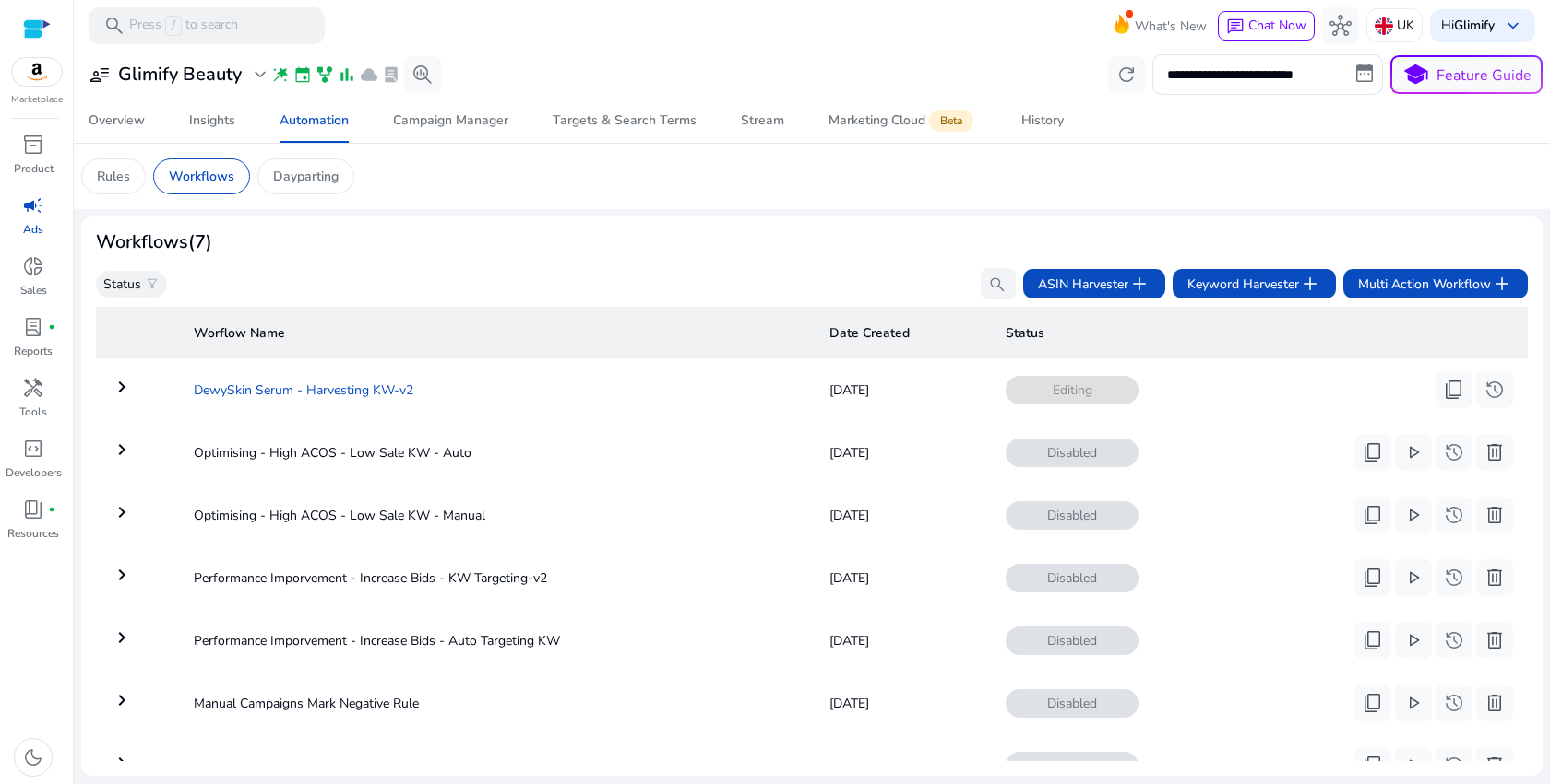
click at [302, 377] on td "DewySkin Serum - Harvesting KW-v2" at bounding box center [497, 390] width 636 height 48
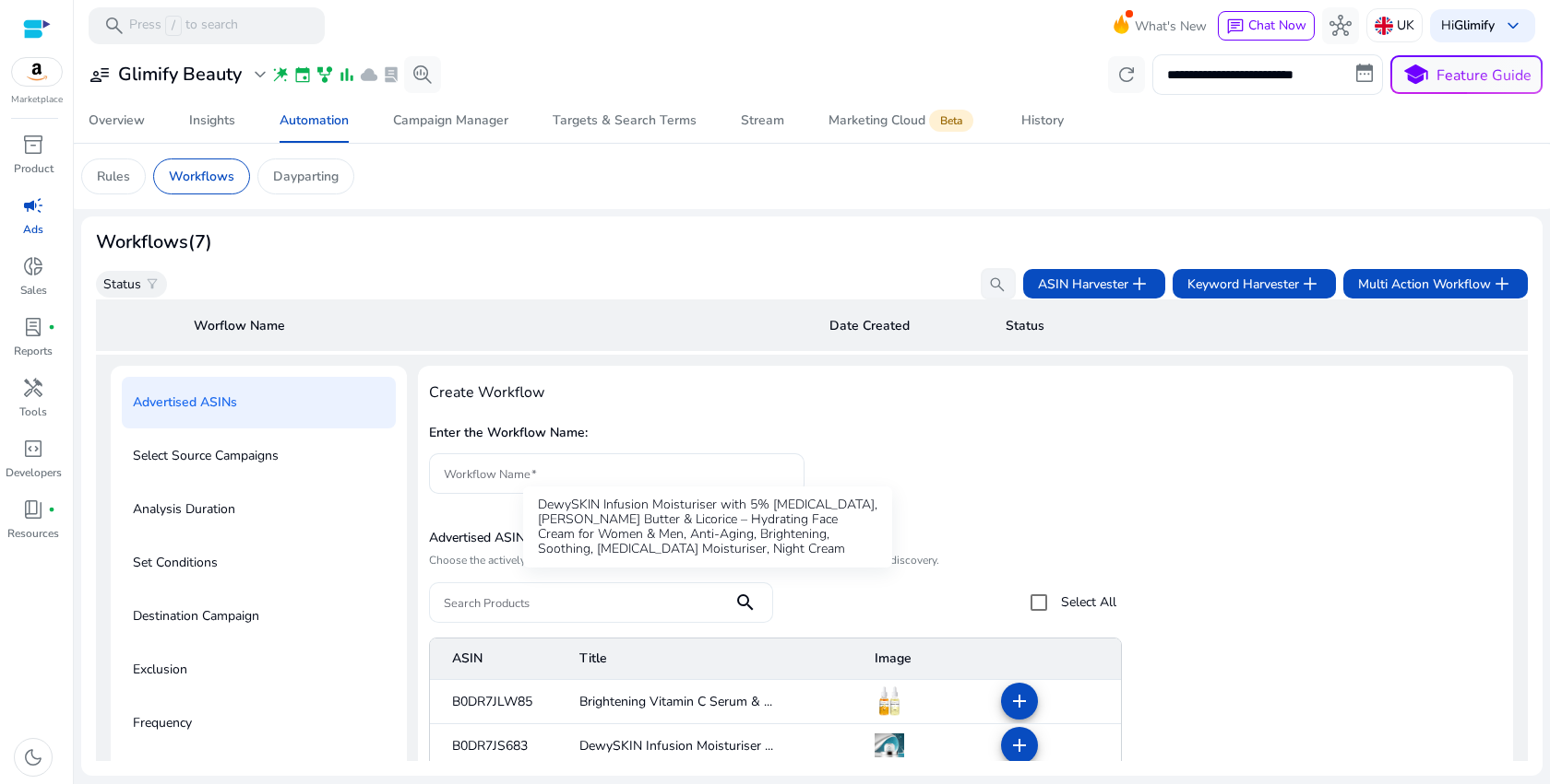
scroll to position [215, 0]
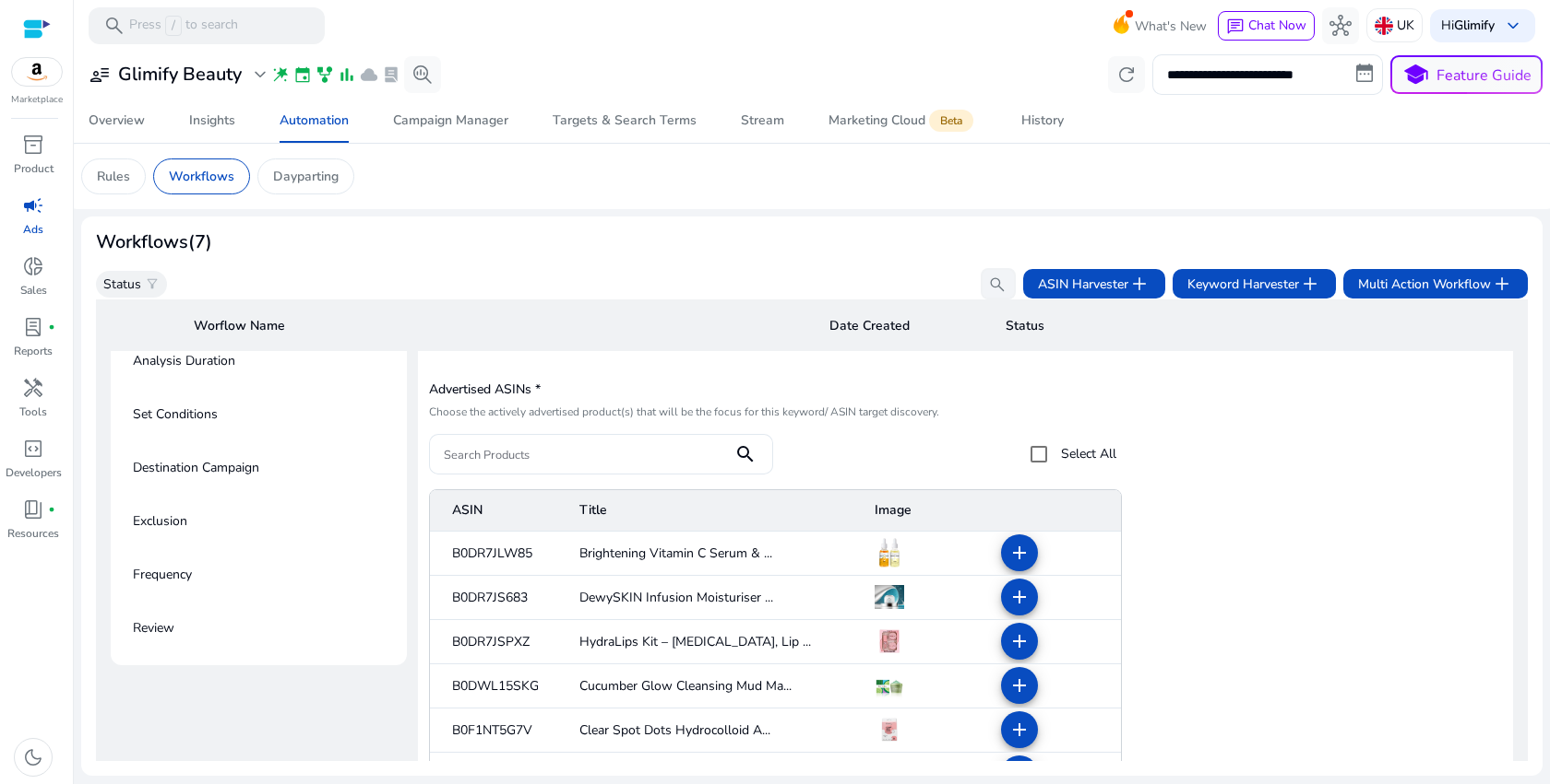
click at [253, 455] on p "Destination Campaign" at bounding box center [196, 468] width 127 height 30
click at [253, 470] on p "Destination Campaign" at bounding box center [196, 468] width 127 height 30
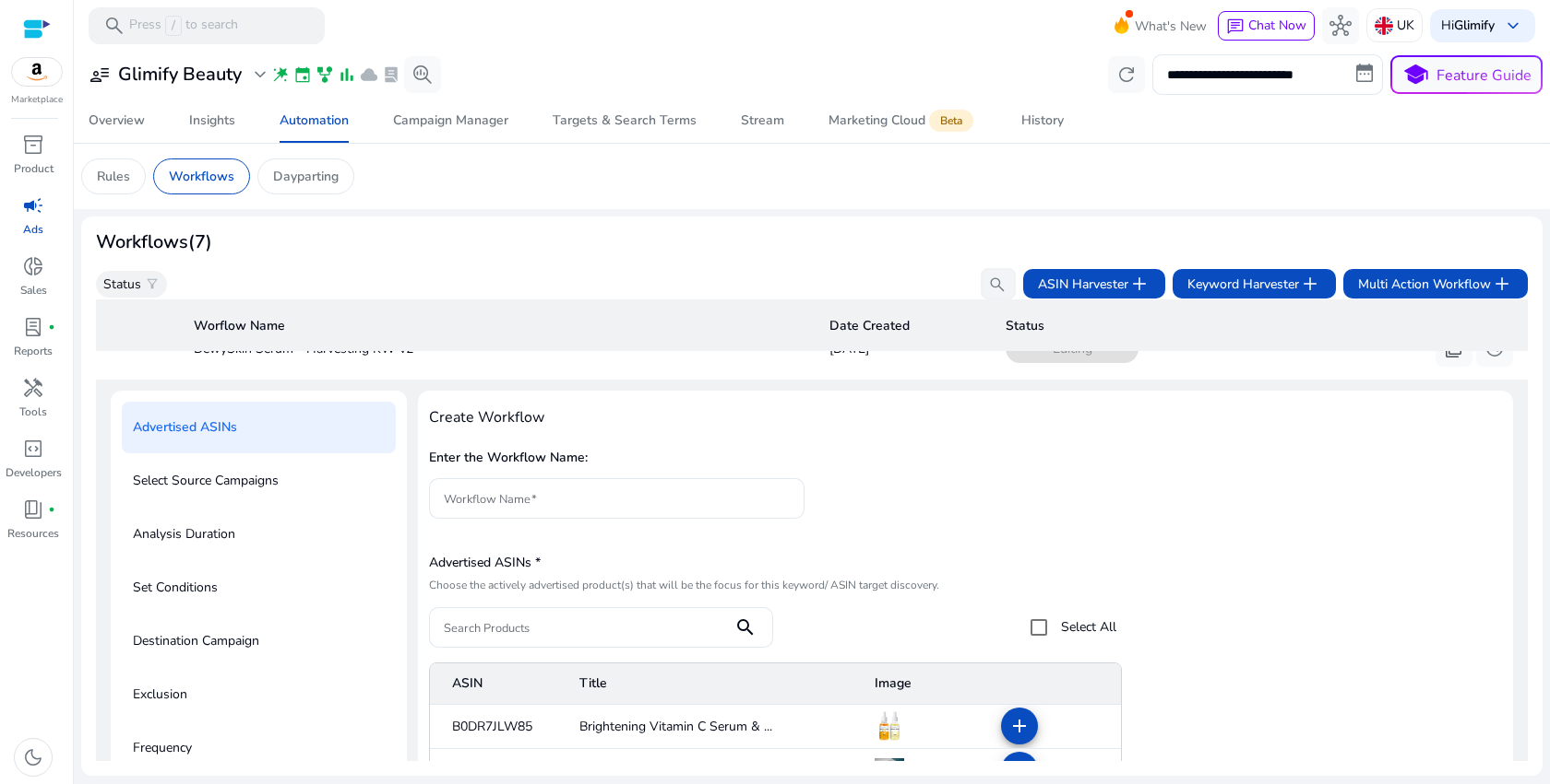
scroll to position [39, 0]
click at [250, 489] on p "Select Source Campaigns" at bounding box center [205, 484] width 146 height 30
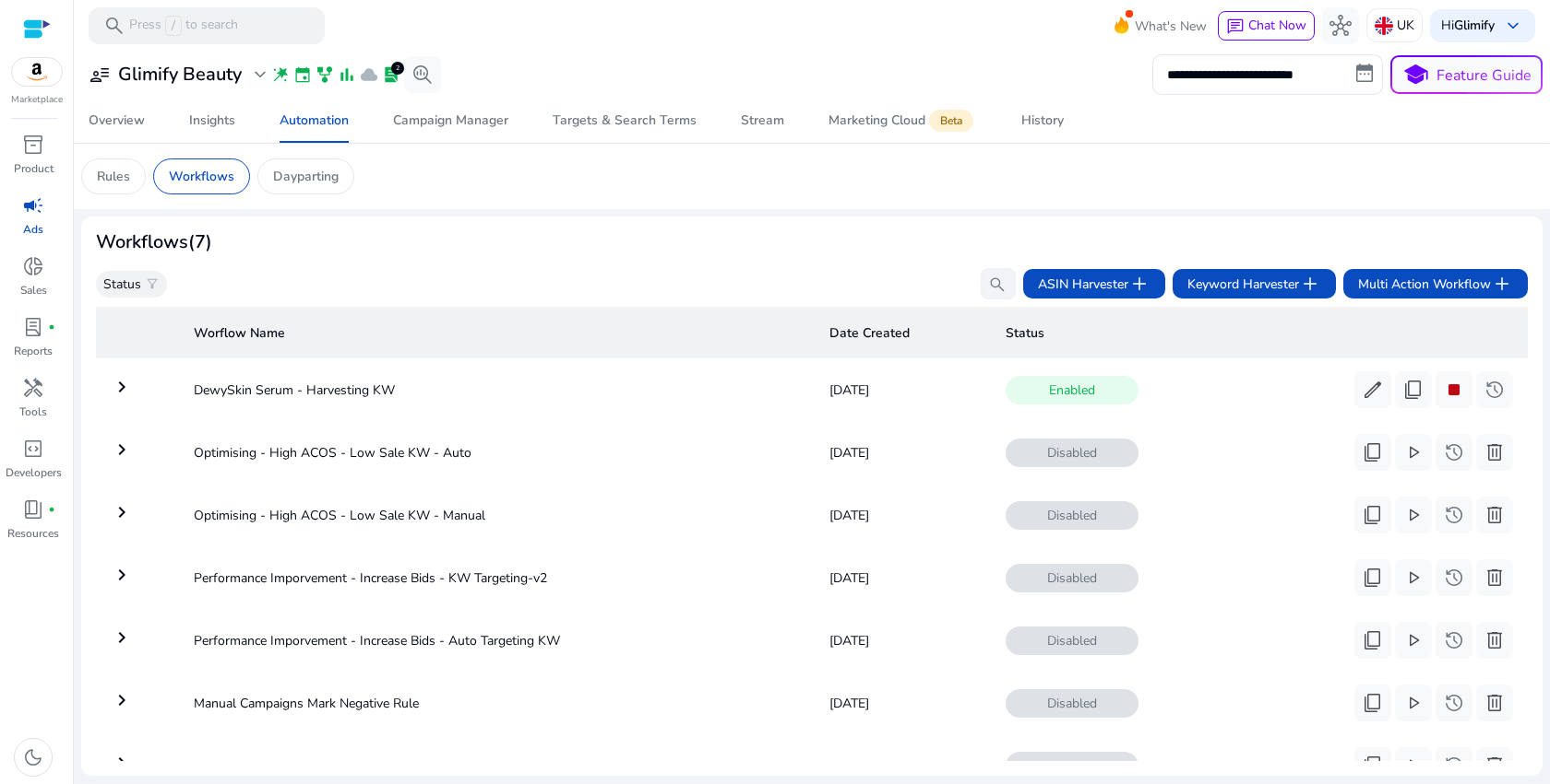
click at [116, 385] on mat-icon "keyboard_arrow_right" at bounding box center [122, 387] width 22 height 22
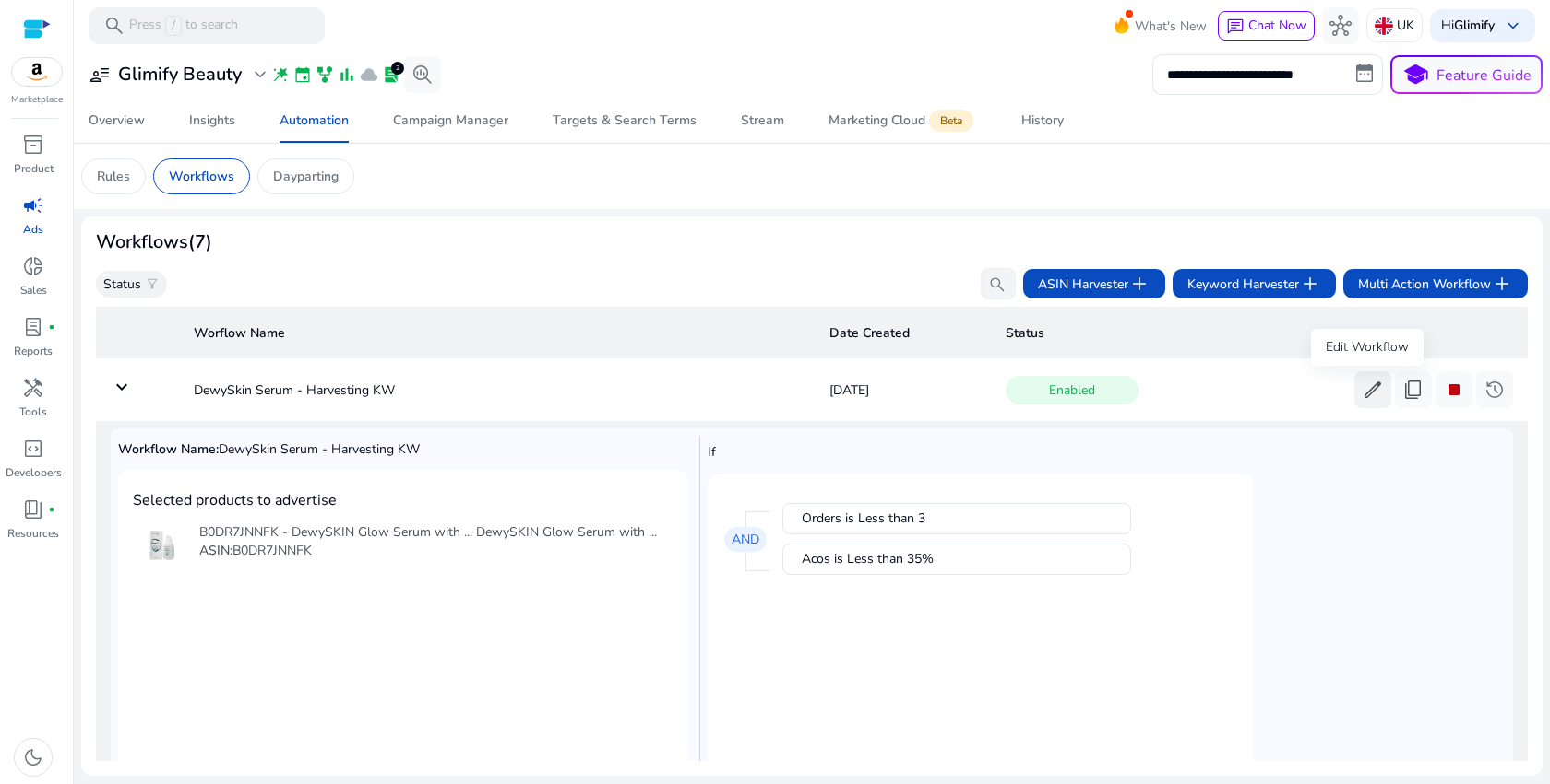
click at [1372, 396] on span "edit" at bounding box center [1373, 390] width 22 height 22
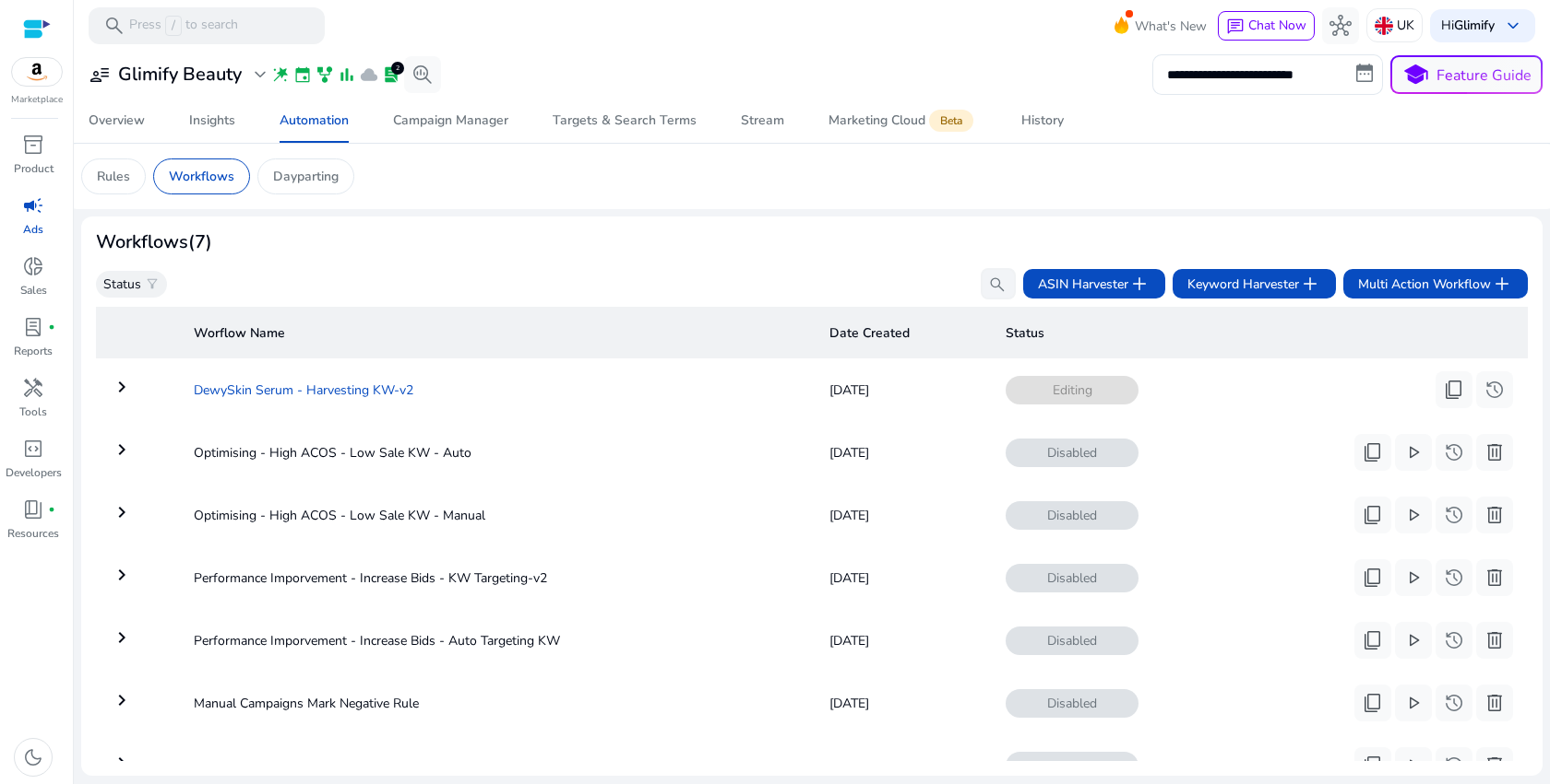
click at [718, 386] on td "DewySkin Serum - Harvesting KW-v2" at bounding box center [497, 390] width 636 height 48
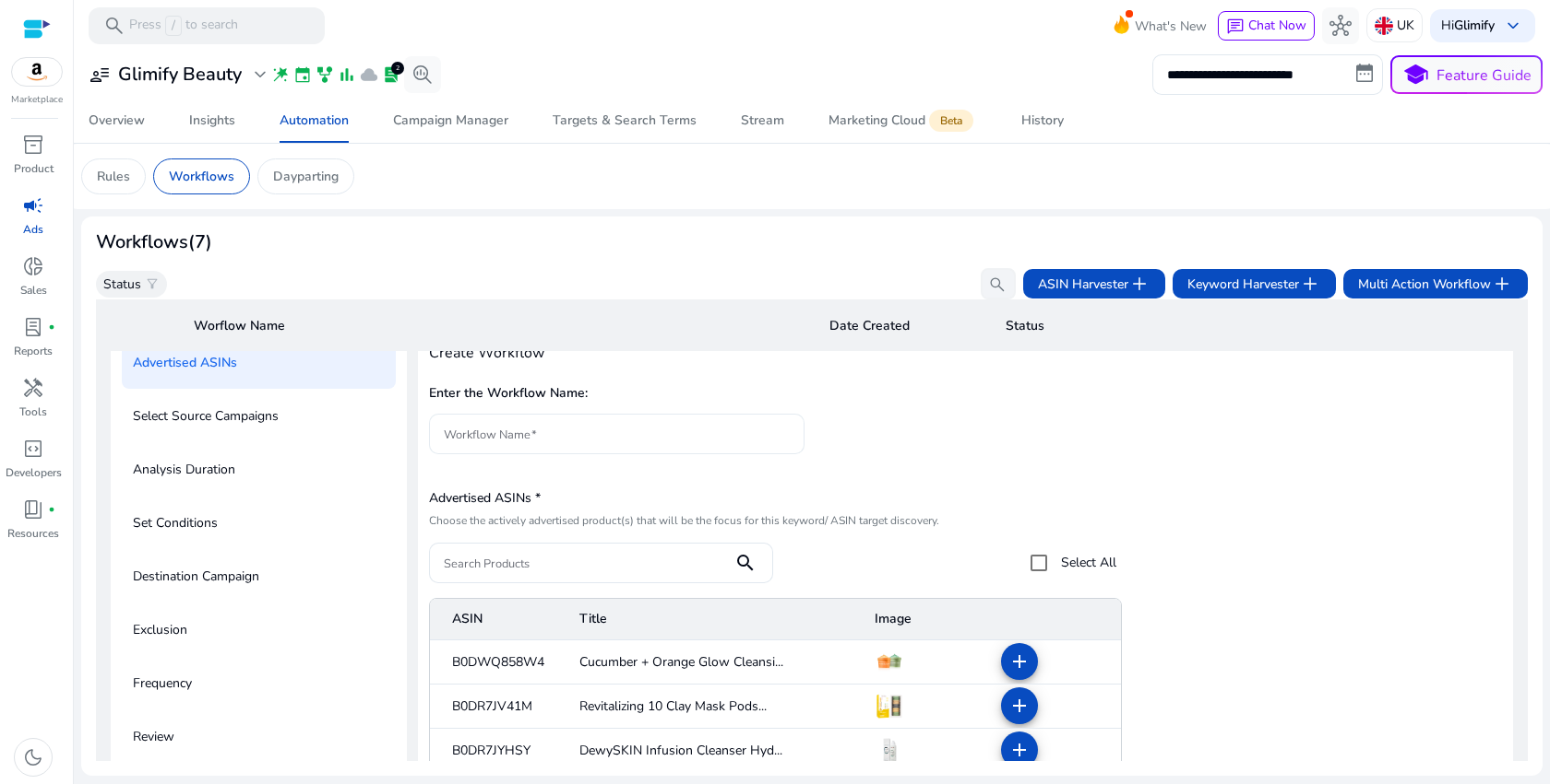
scroll to position [76, 0]
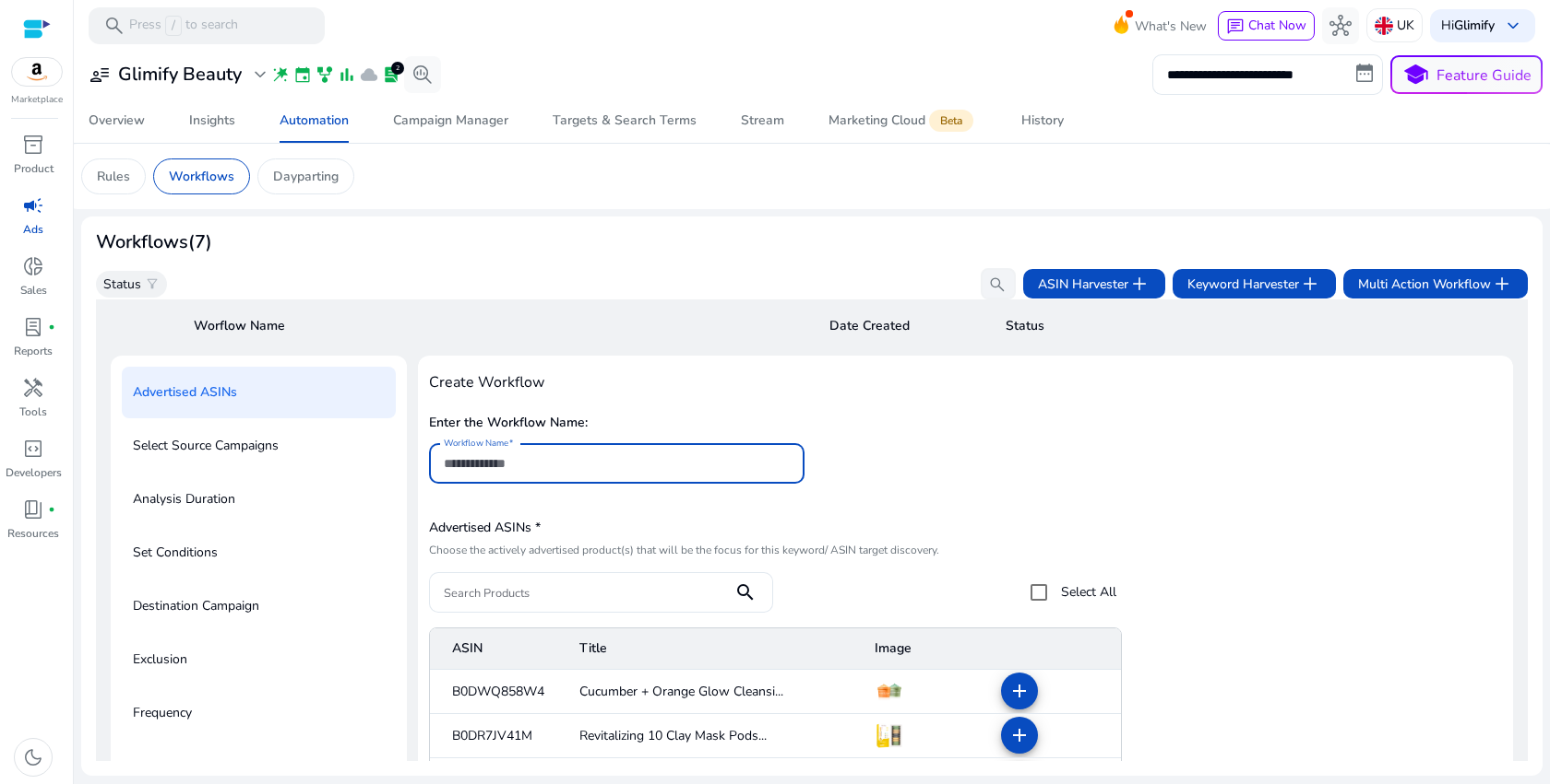
click at [569, 459] on input "Workflow Name" at bounding box center [616, 463] width 346 height 20
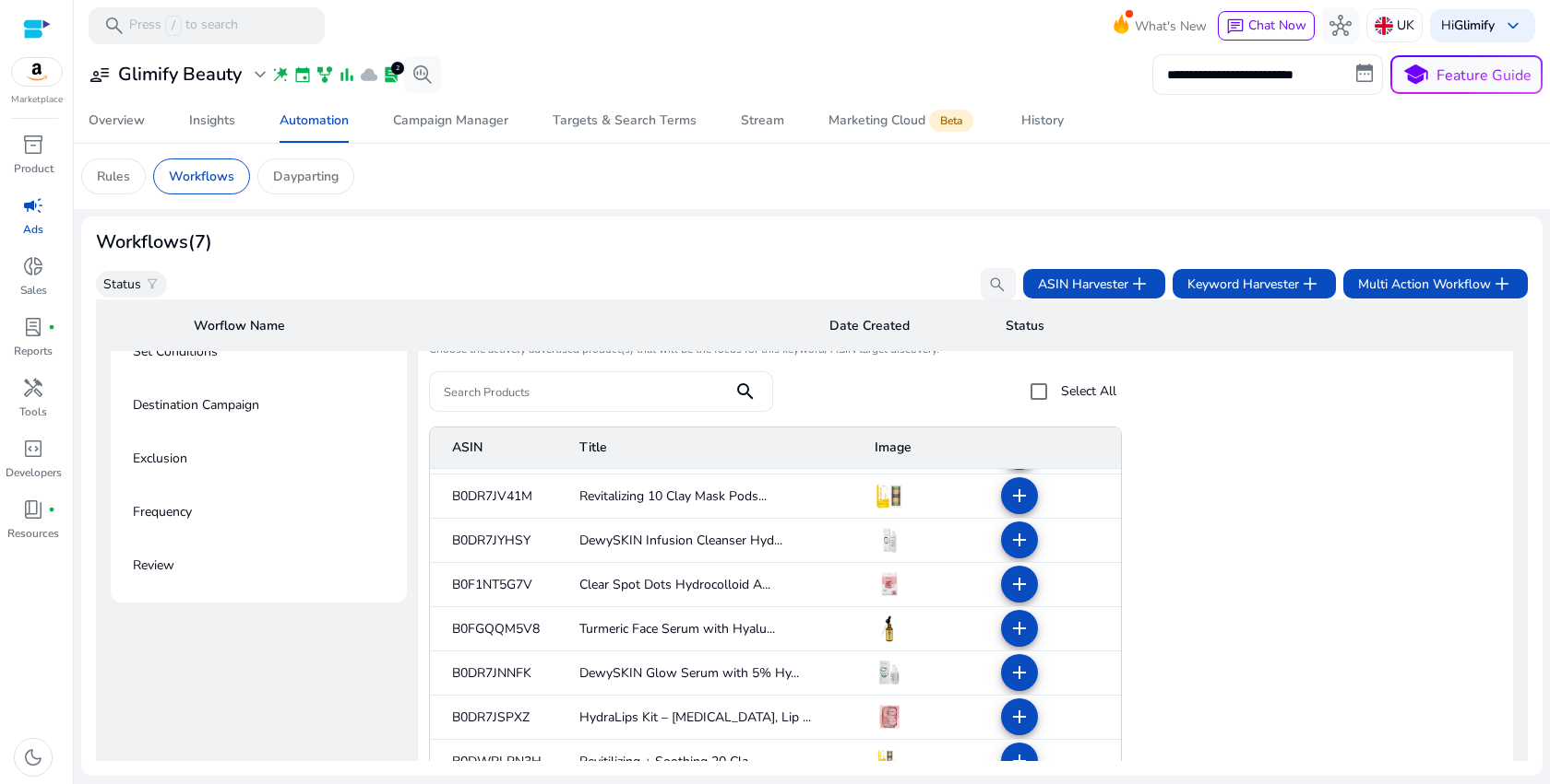
scroll to position [58, 0]
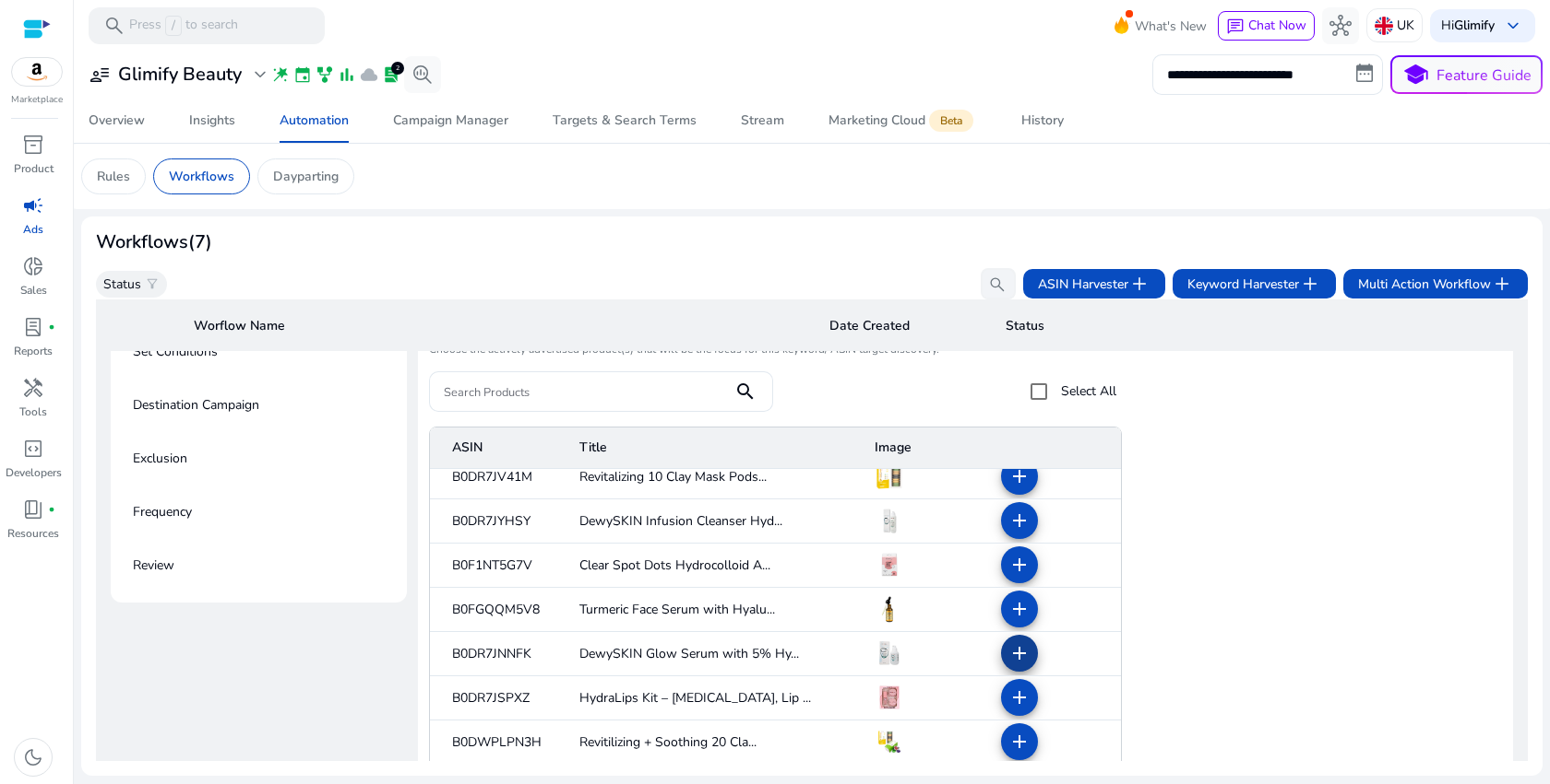
type input "***"
click at [1013, 652] on mat-icon "add" at bounding box center [1019, 653] width 22 height 22
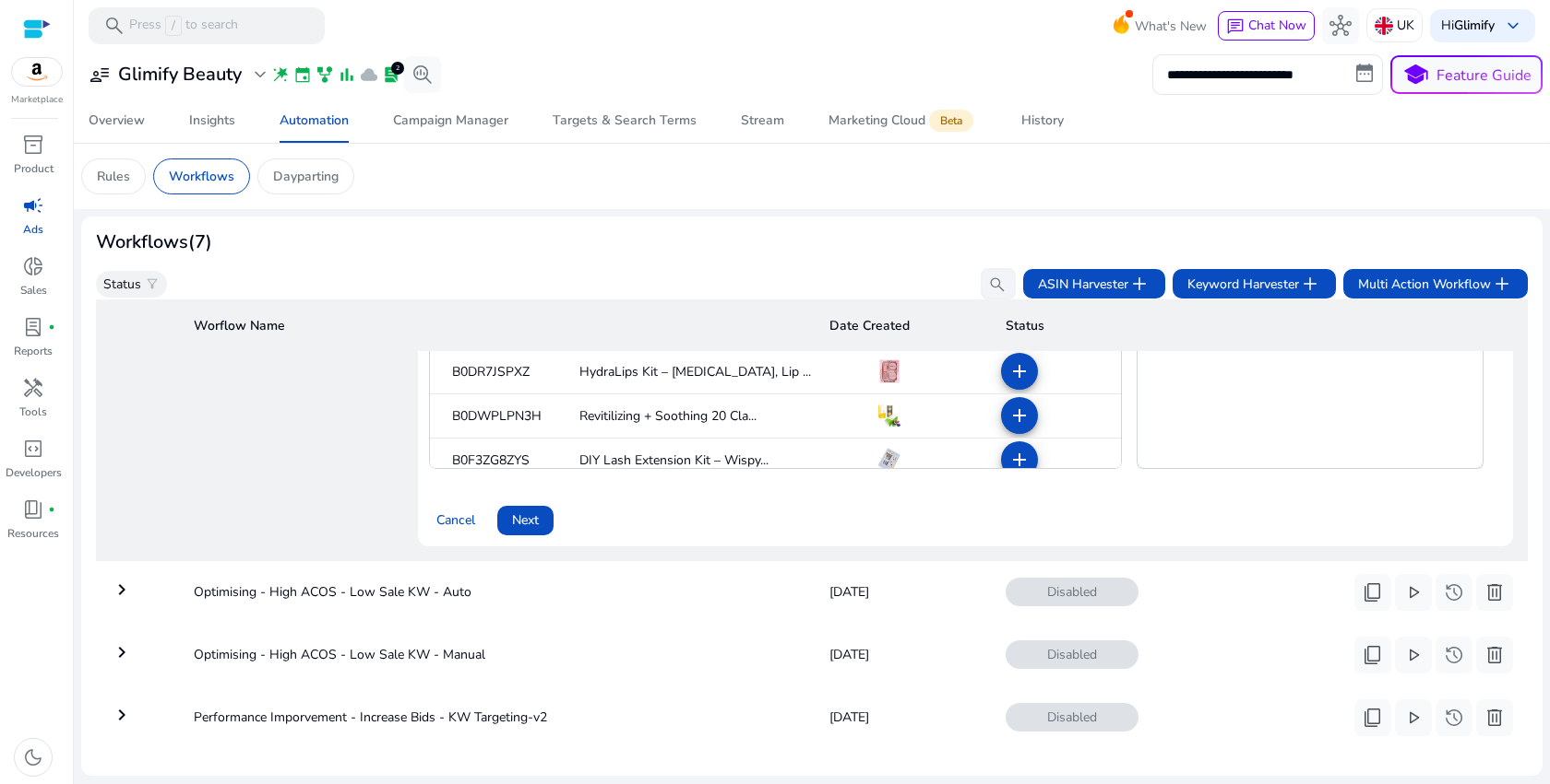
scroll to position [612, 0]
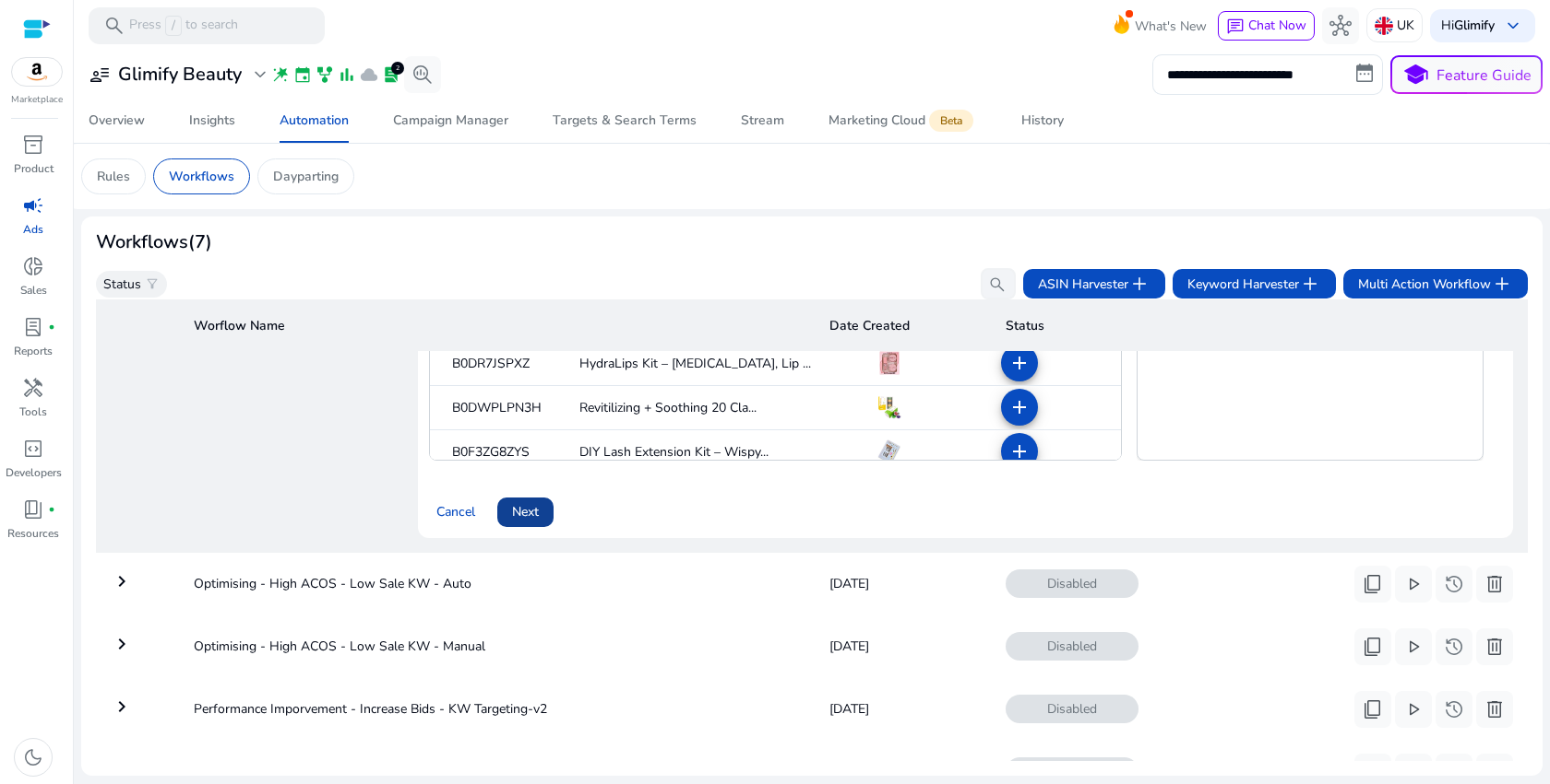
click at [539, 508] on span "Next" at bounding box center [525, 513] width 27 height 20
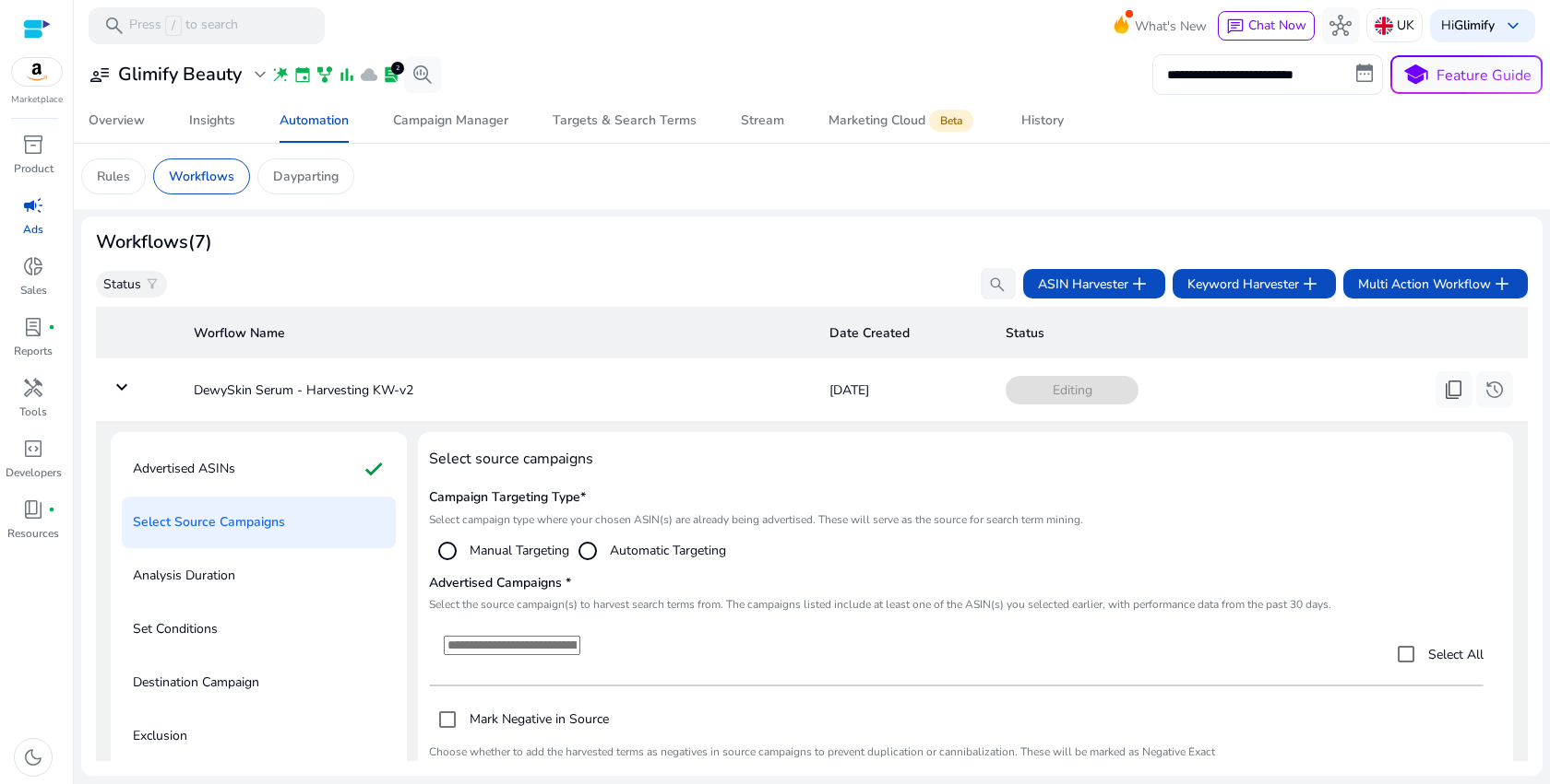
scroll to position [133, 0]
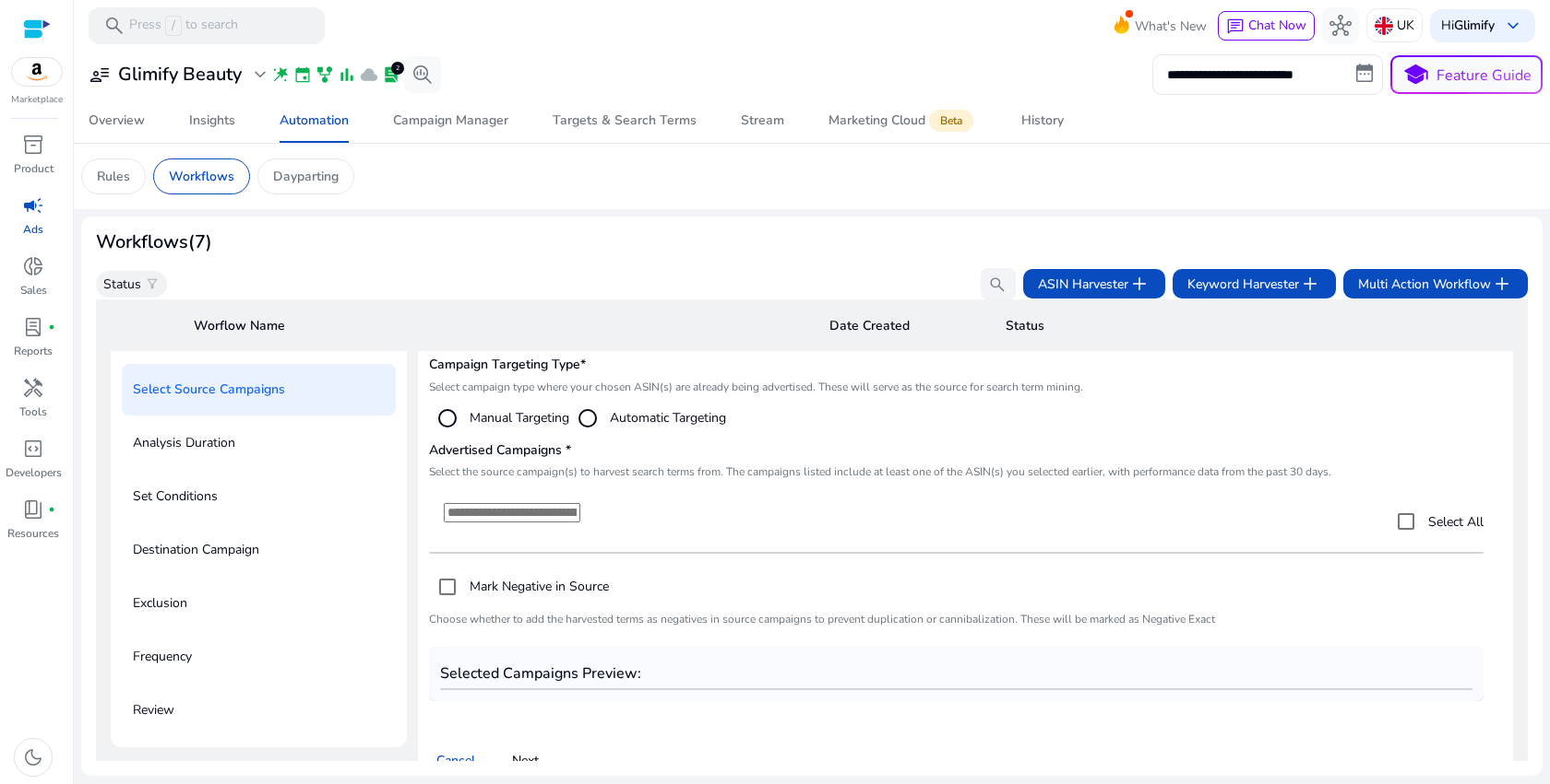
click at [523, 517] on input at bounding box center [512, 513] width 137 height 20
click at [465, 420] on div "Select targeting option" at bounding box center [447, 418] width 45 height 45
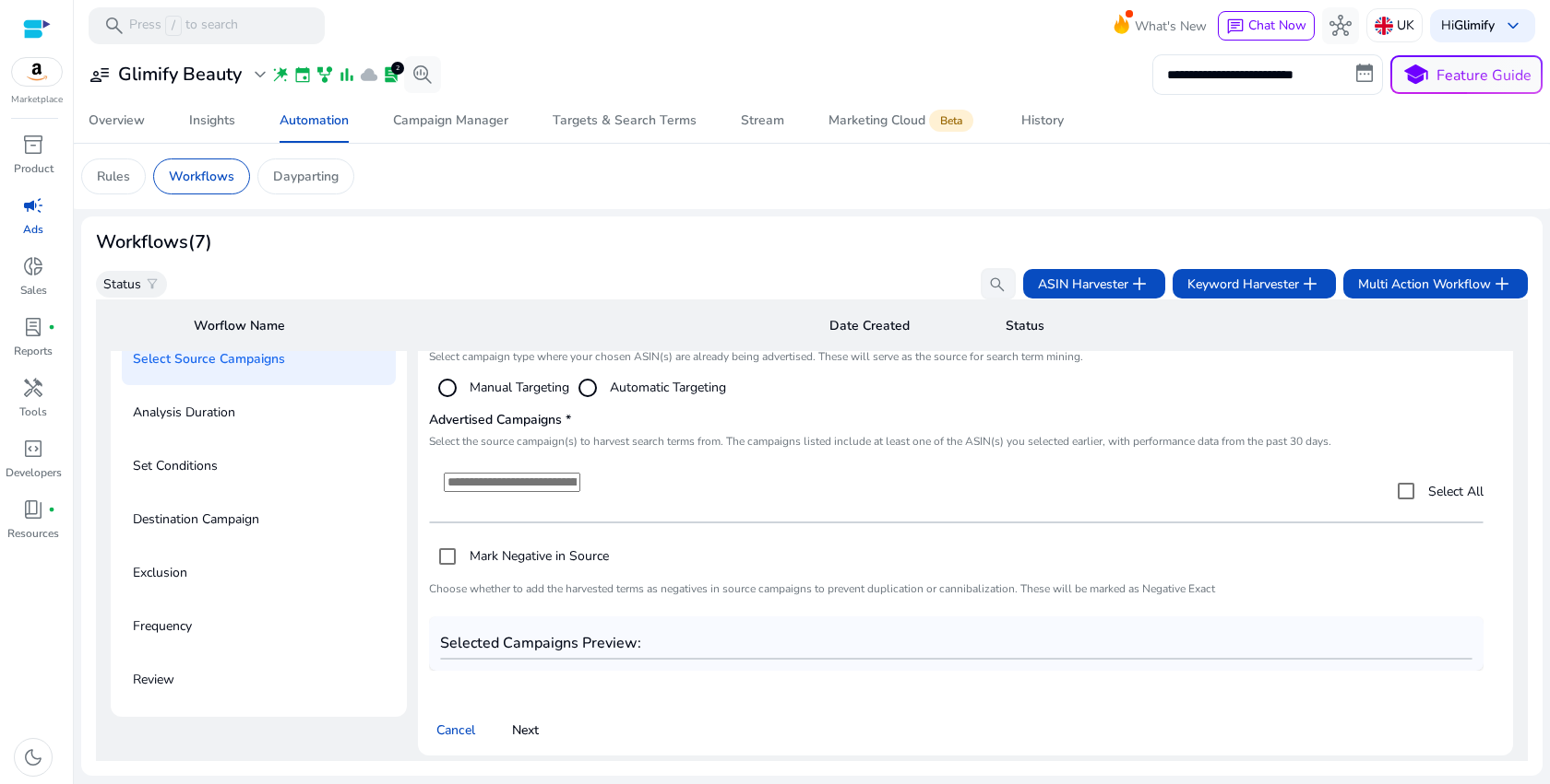
scroll to position [150, 0]
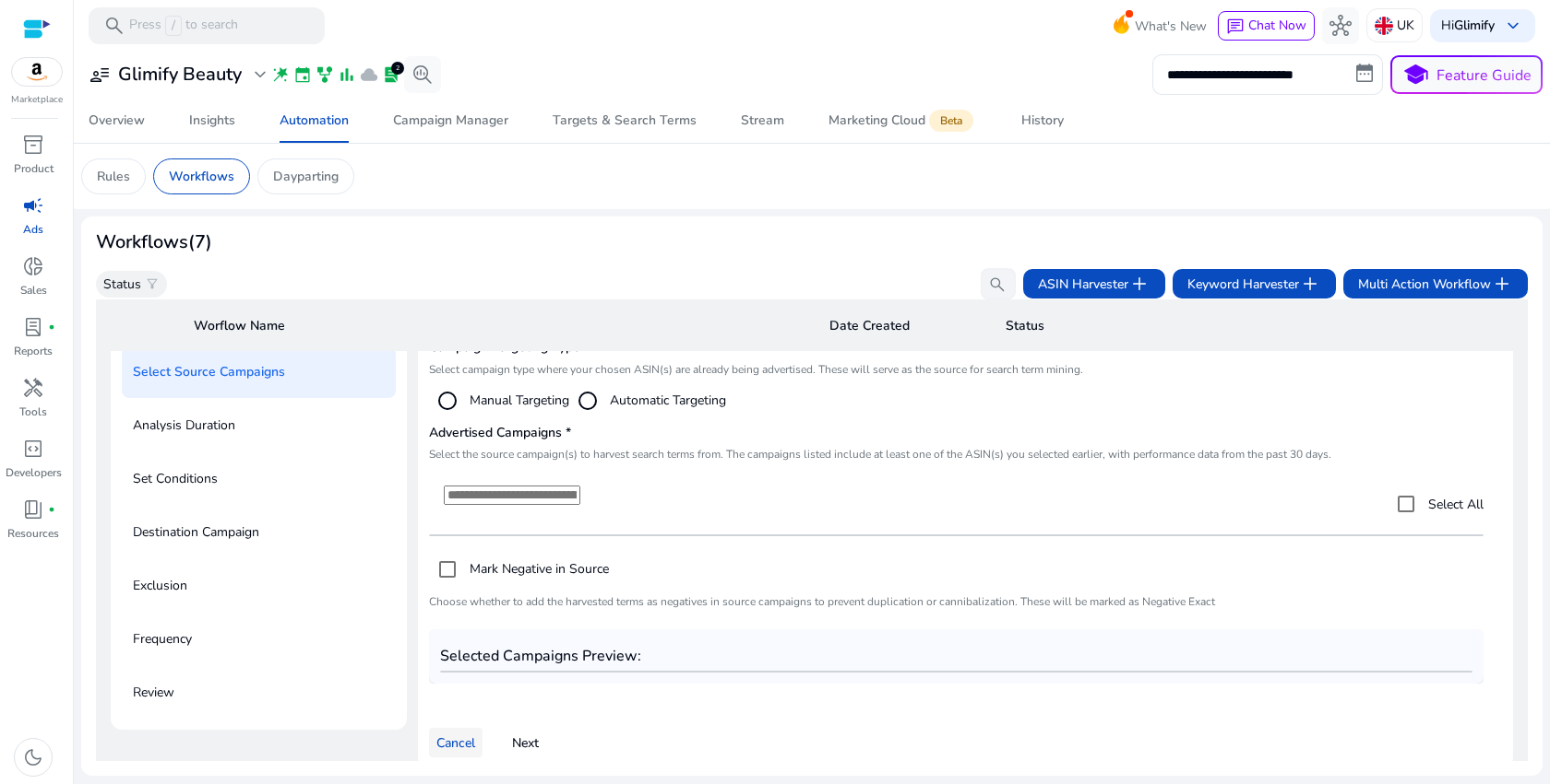
click at [462, 743] on span "Cancel" at bounding box center [455, 743] width 39 height 20
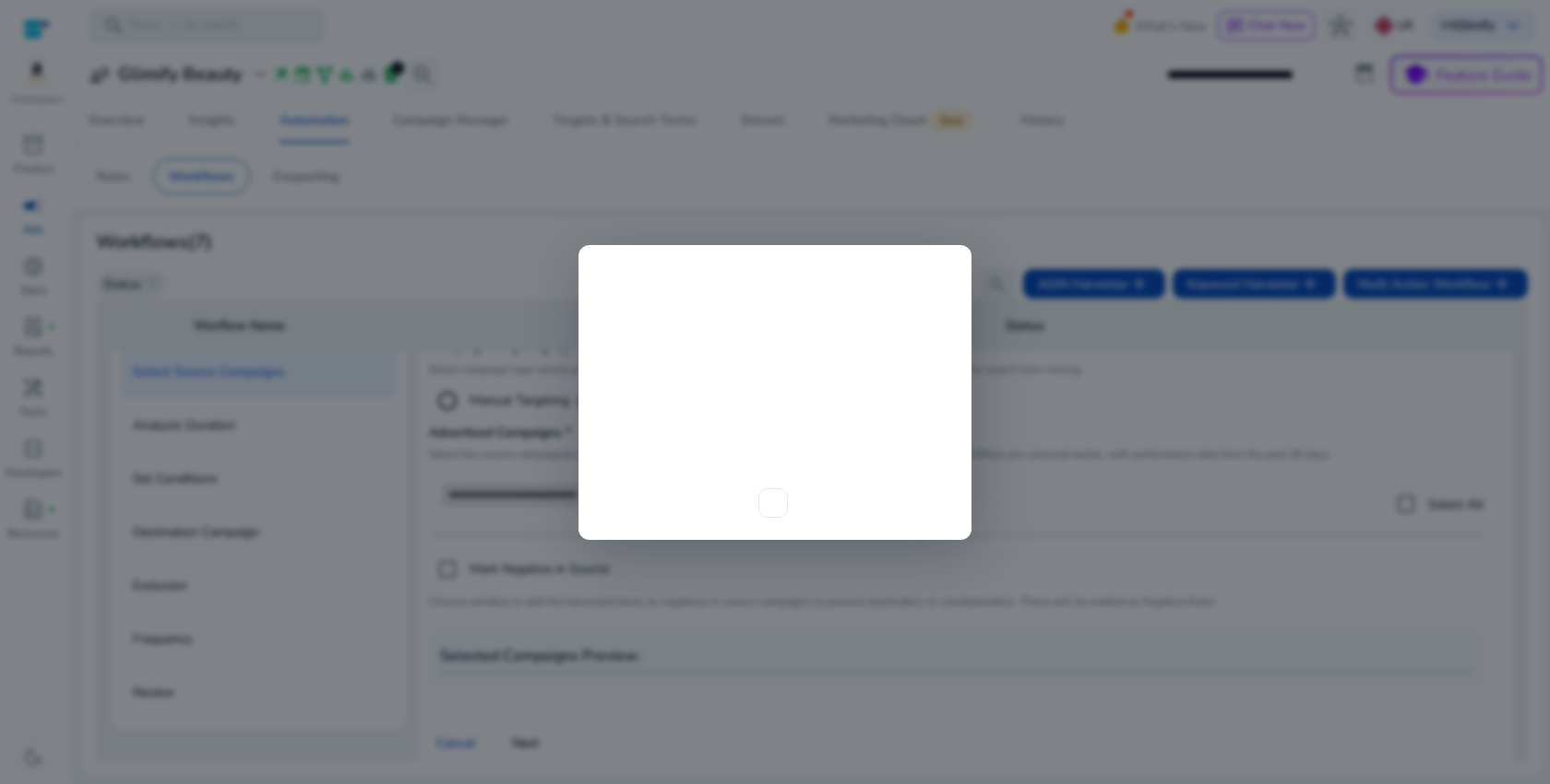
click at [1002, 382] on div at bounding box center [775, 392] width 1550 height 784
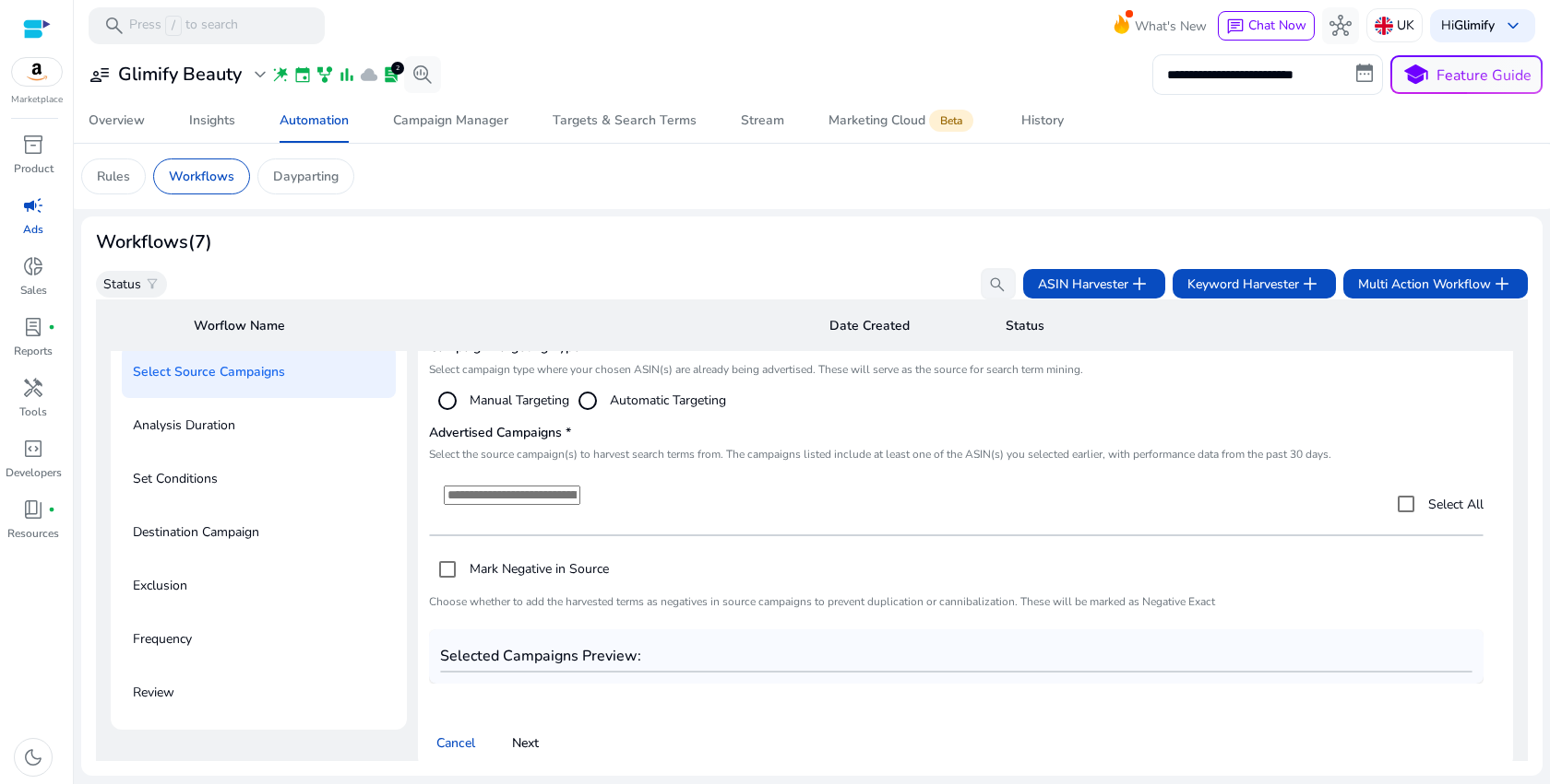
scroll to position [161, 0]
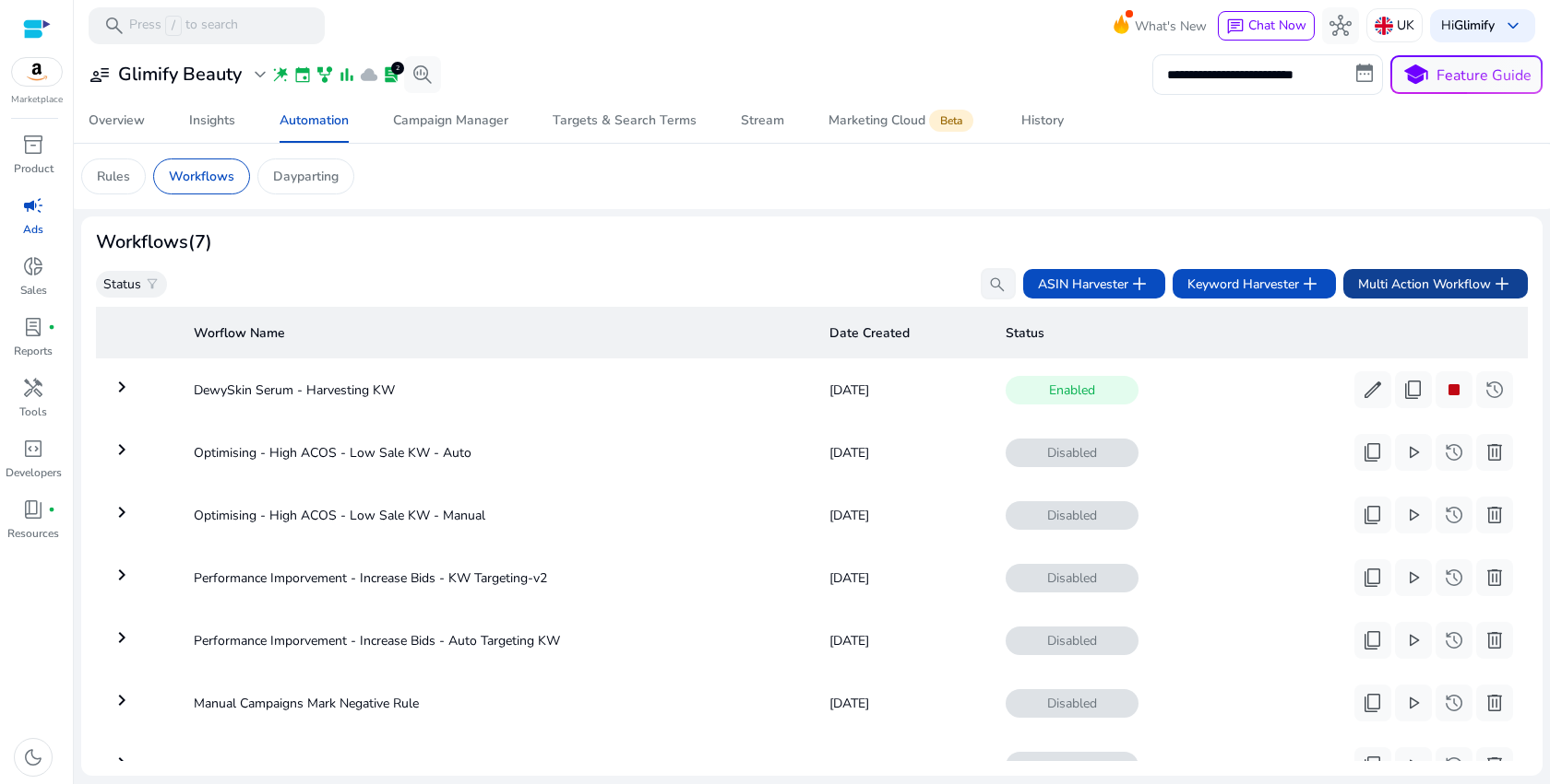
click at [1458, 290] on span "Multi Action Workflow add" at bounding box center [1435, 284] width 155 height 22
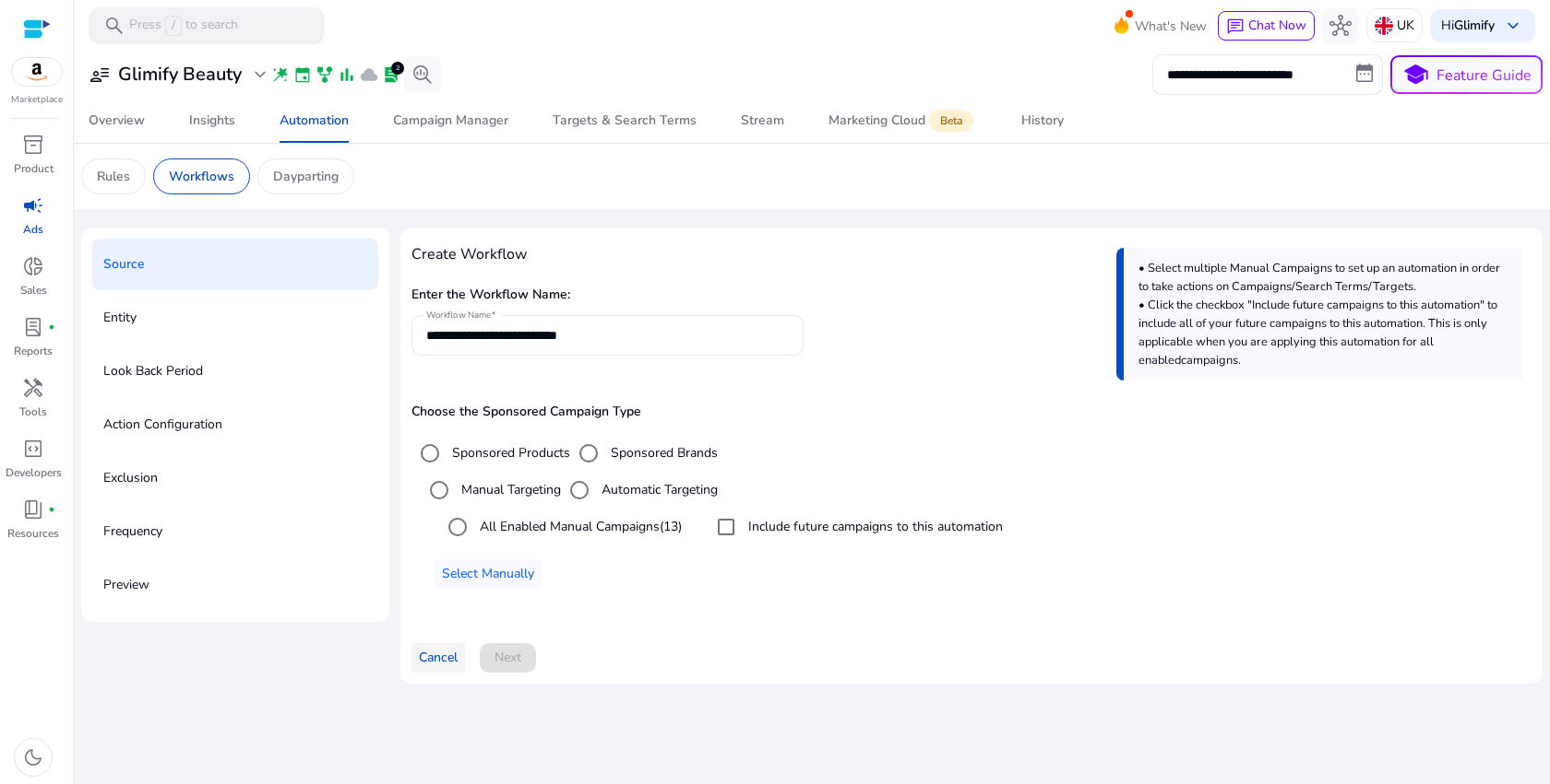
click at [443, 655] on span "Cancel" at bounding box center [438, 658] width 39 height 20
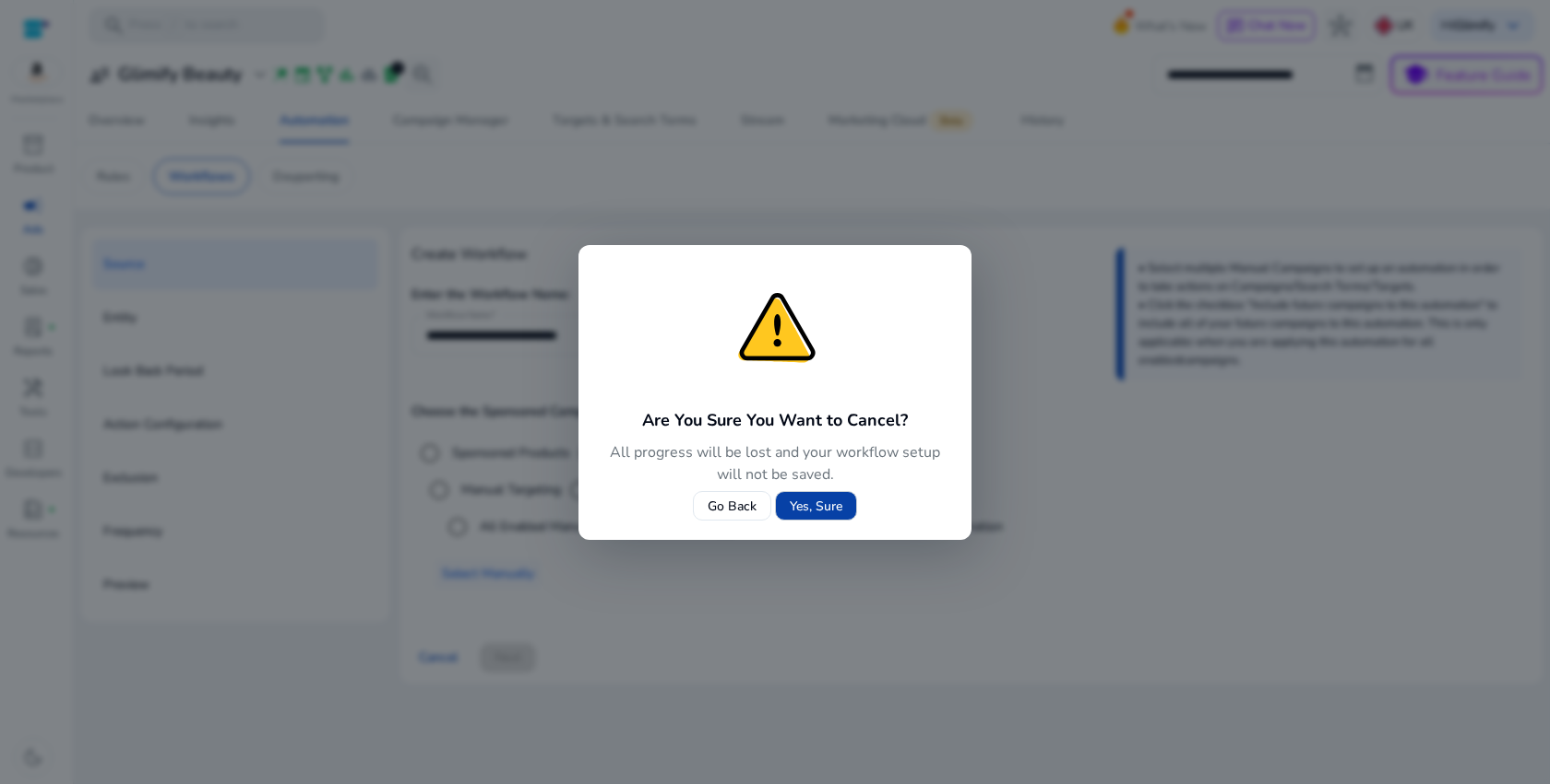
click at [847, 496] on span at bounding box center [815, 506] width 80 height 45
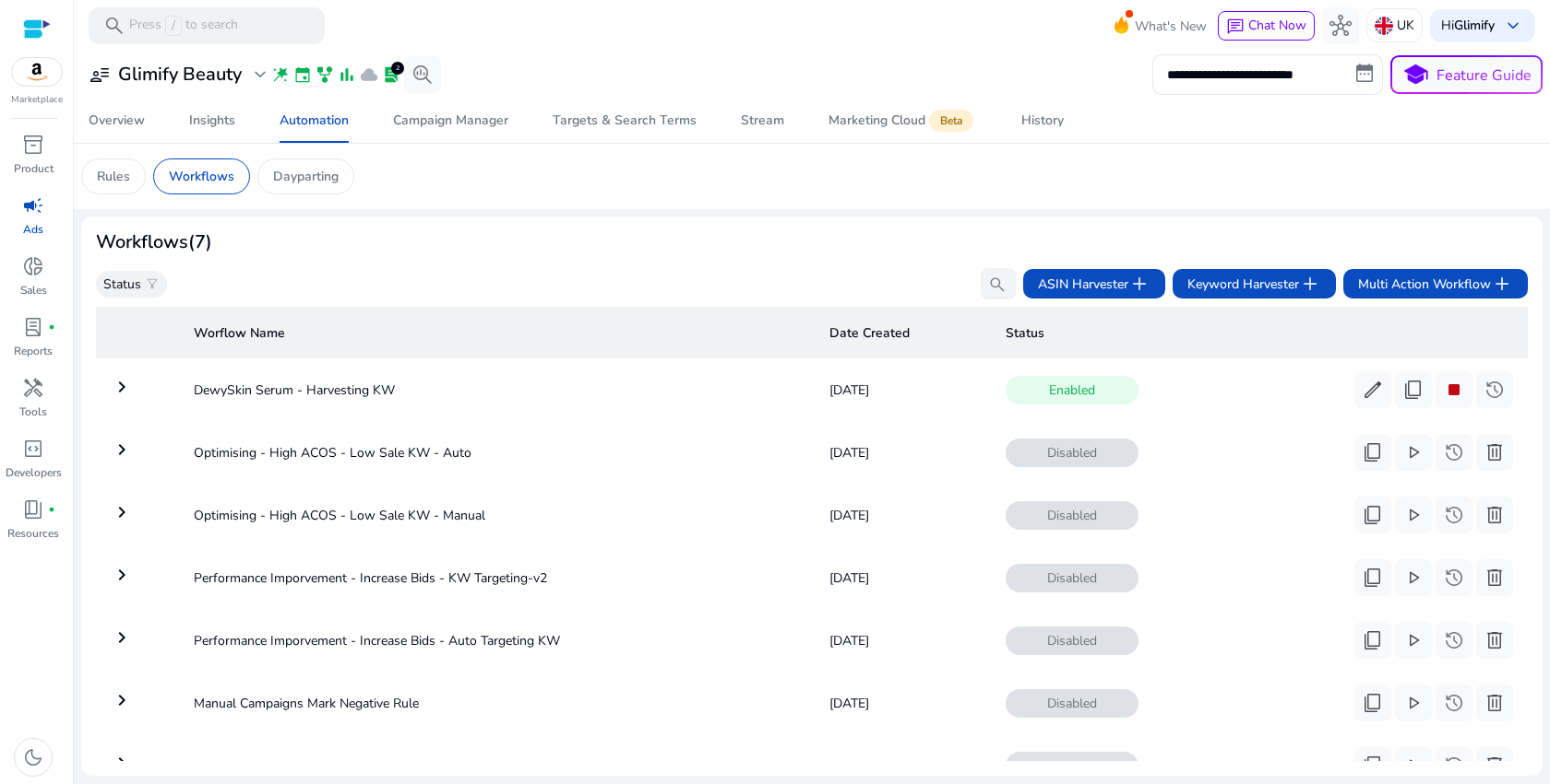
scroll to position [27, 0]
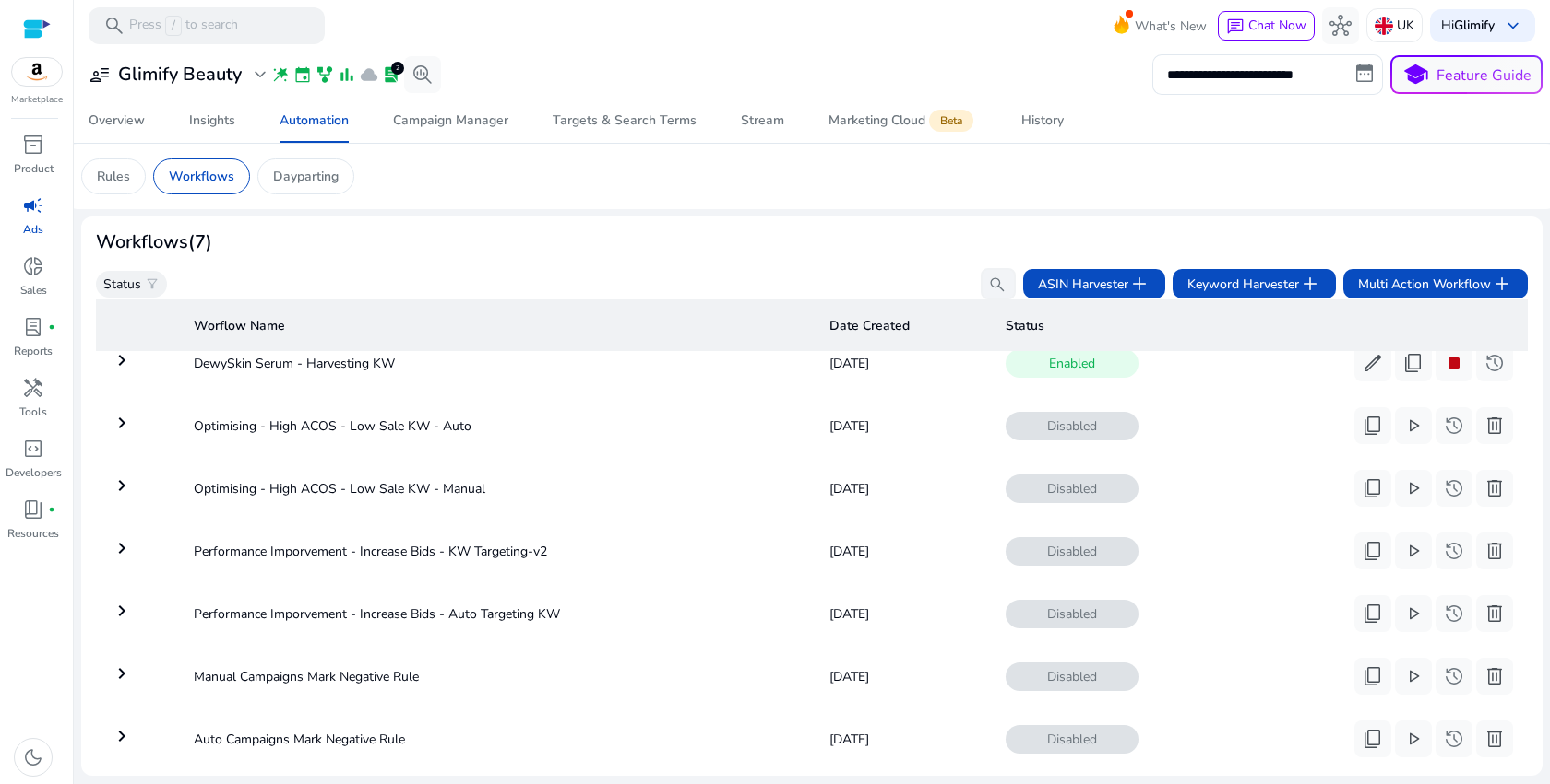
click at [124, 361] on mat-icon "keyboard_arrow_right" at bounding box center [122, 360] width 22 height 22
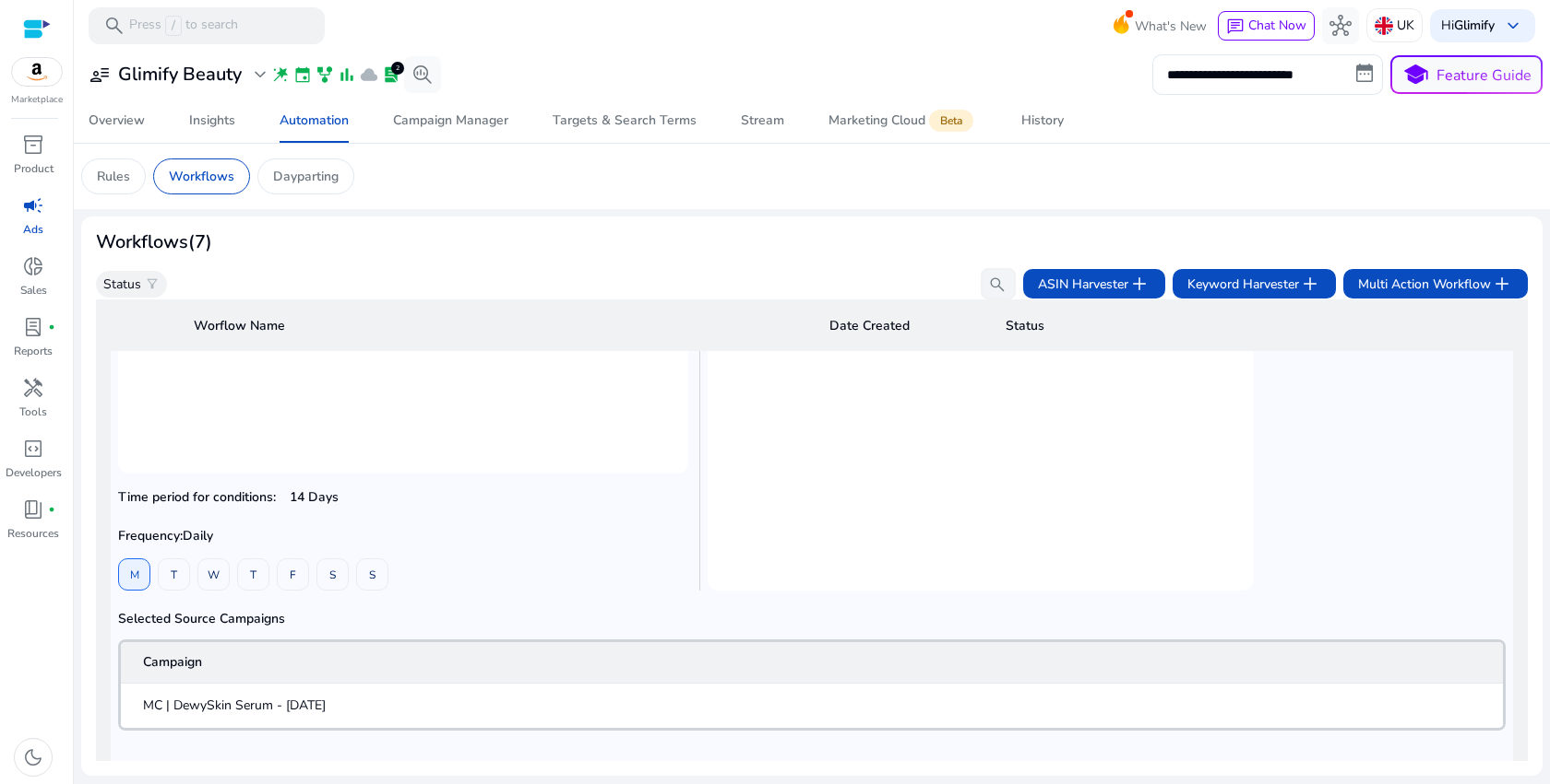
scroll to position [366, 0]
drag, startPoint x: 117, startPoint y: 539, endPoint x: 424, endPoint y: 587, distance: 310.7
click at [424, 587] on div "Workflow Name: DewySkin Serum - Harvesting KW Selected products to advertise B0…" at bounding box center [409, 330] width 582 height 520
click at [424, 587] on div "M T W T F S S" at bounding box center [403, 573] width 570 height 33
click at [182, 539] on b "Frequency: Daily" at bounding box center [165, 536] width 95 height 18
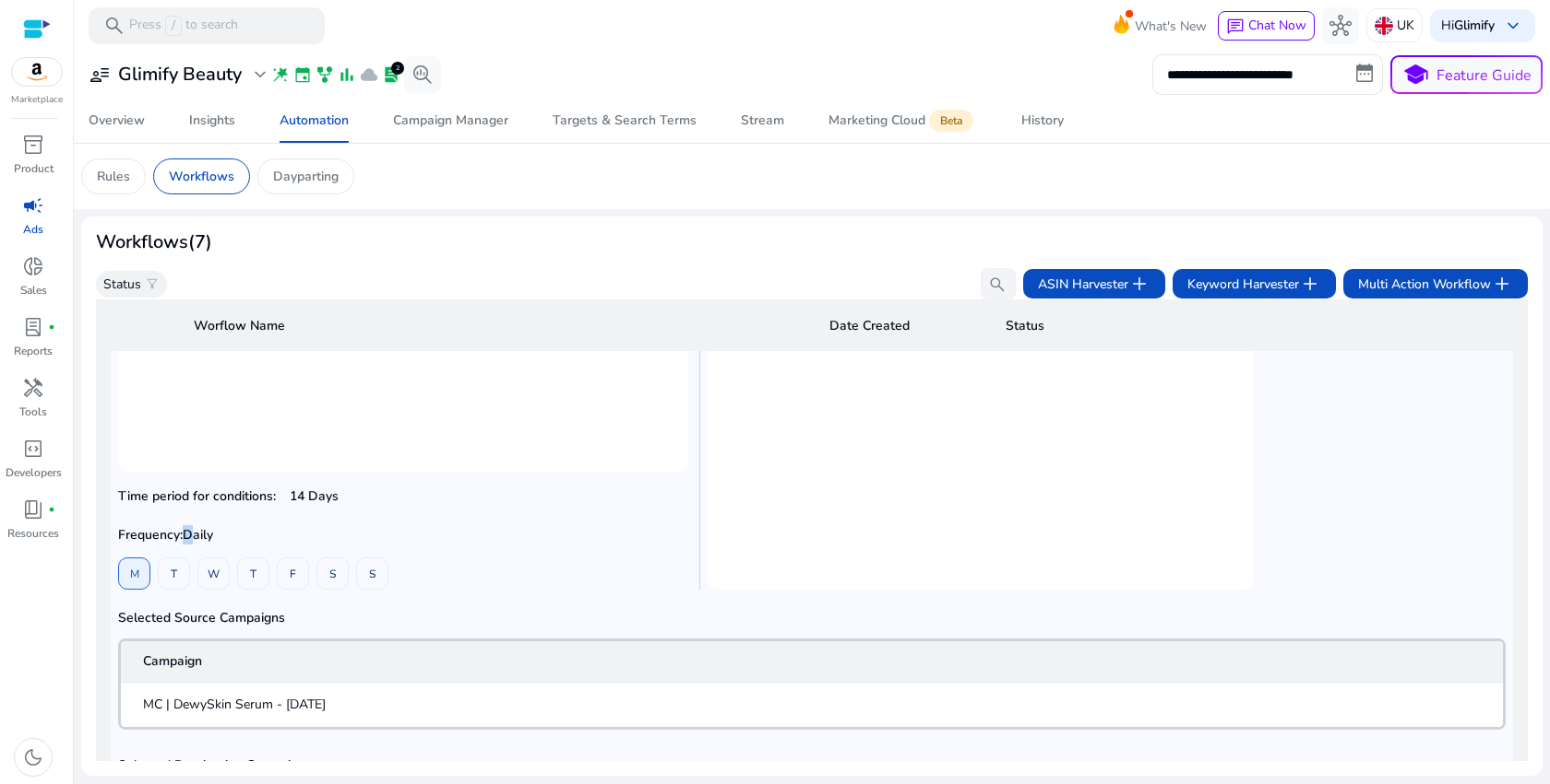
click at [182, 539] on b "Frequency: Daily" at bounding box center [165, 536] width 95 height 18
click at [424, 216] on div "**********" at bounding box center [811, 413] width 1461 height 726
click at [772, 140] on span "Stream" at bounding box center [763, 121] width 44 height 45
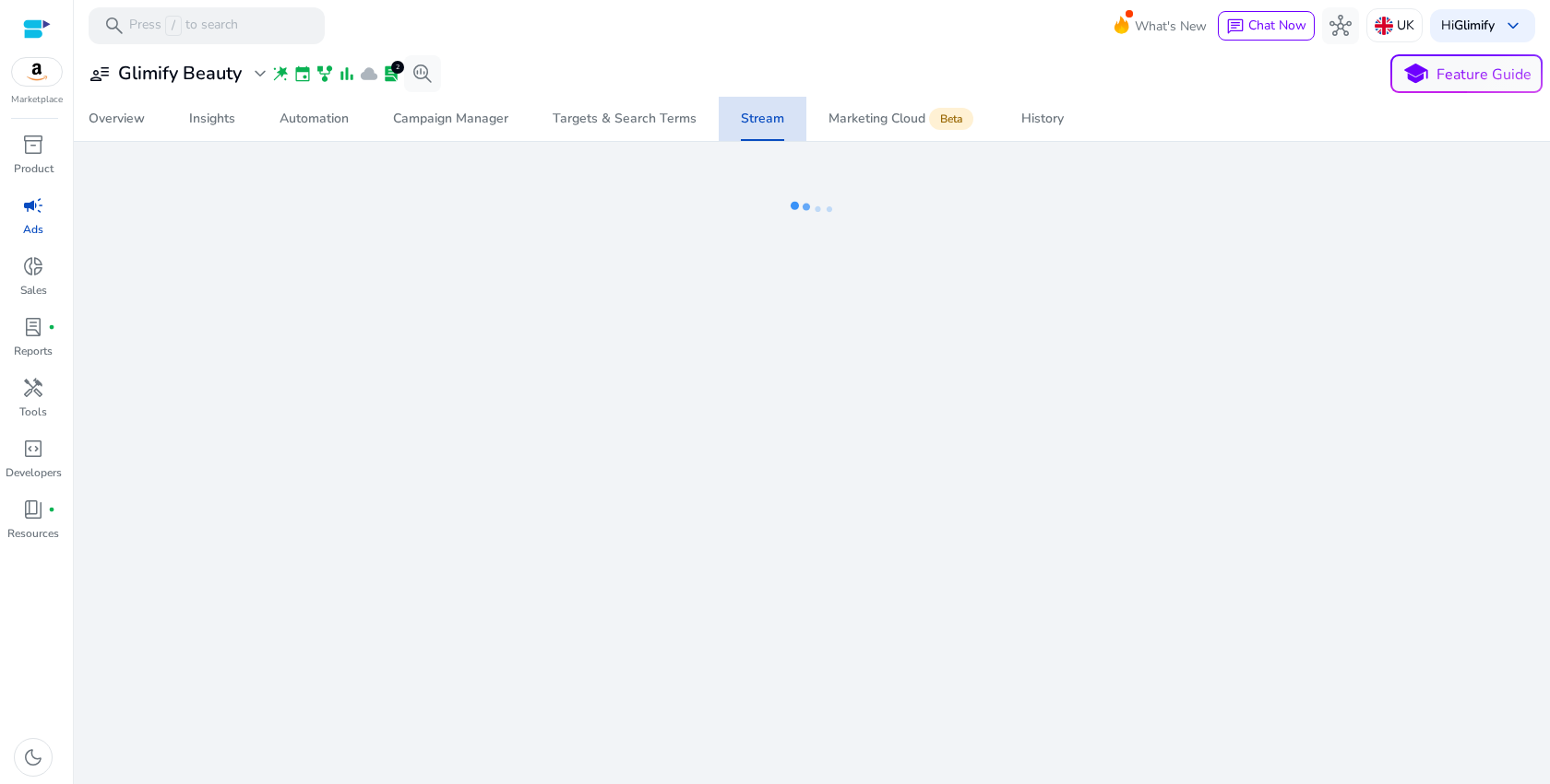
click at [767, 126] on div "Stream" at bounding box center [763, 119] width 44 height 13
